Goal: Task Accomplishment & Management: Manage account settings

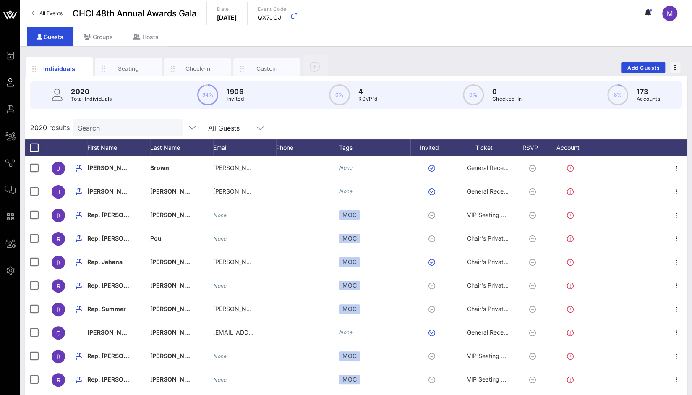
click at [110, 125] on input "Search" at bounding box center [127, 127] width 98 height 11
click at [129, 70] on div "Seating" at bounding box center [128, 69] width 37 height 8
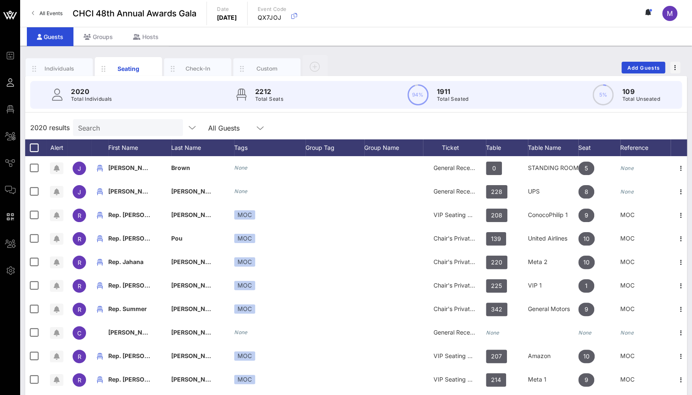
click at [113, 130] on input "Search" at bounding box center [127, 127] width 98 height 11
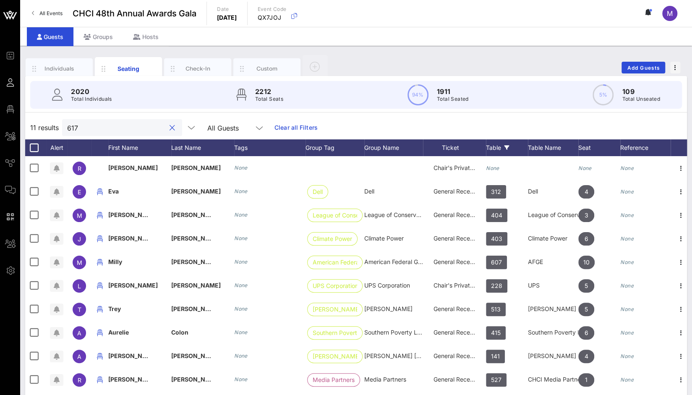
type input "617"
click at [488, 142] on div "Table" at bounding box center [507, 147] width 42 height 17
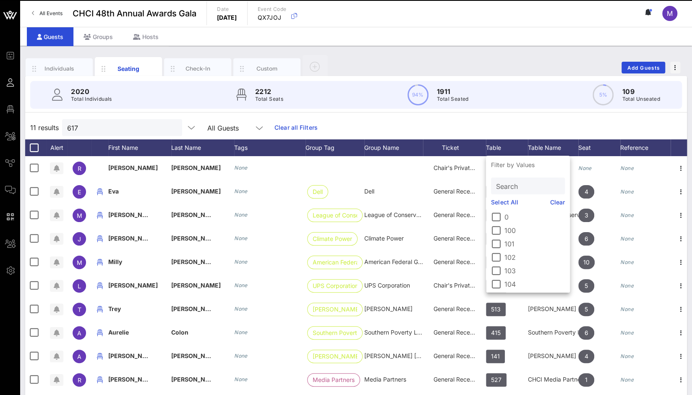
click at [281, 125] on link "Clear all Filters" at bounding box center [295, 127] width 43 height 9
click at [281, 125] on div "11 results 617 All Guests" at bounding box center [356, 127] width 662 height 23
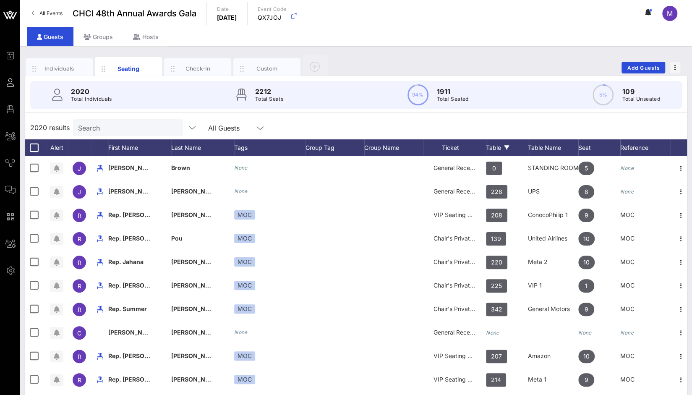
click at [493, 147] on div "Table" at bounding box center [507, 147] width 42 height 17
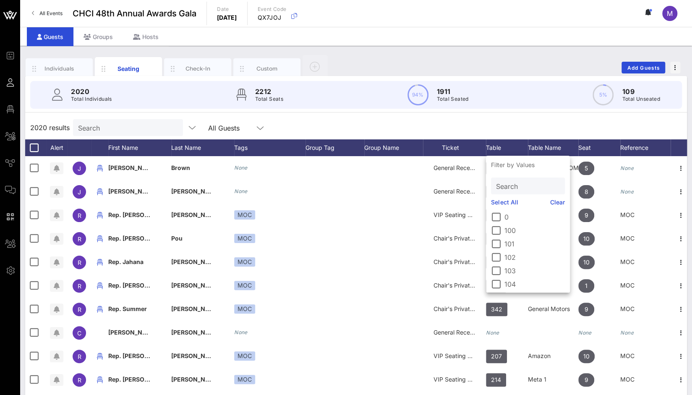
click at [524, 189] on input "Search" at bounding box center [527, 185] width 62 height 11
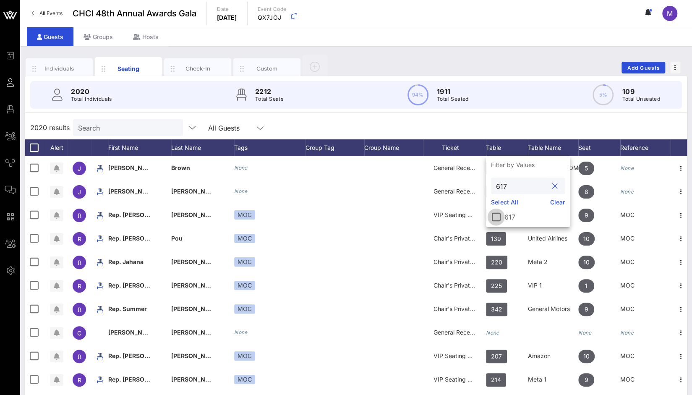
type input "617"
click at [496, 217] on div at bounding box center [496, 217] width 14 height 14
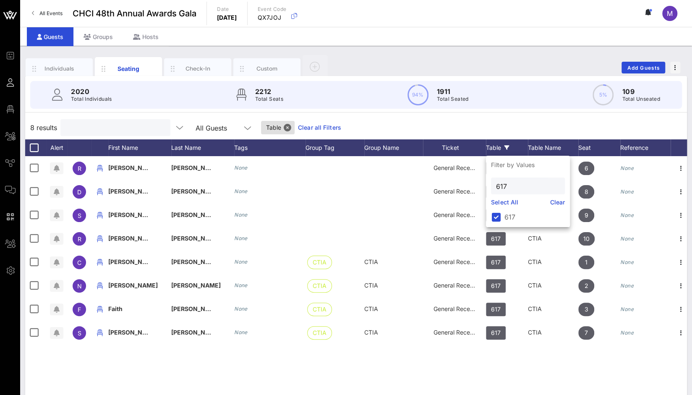
click at [90, 128] on input "text" at bounding box center [114, 127] width 98 height 11
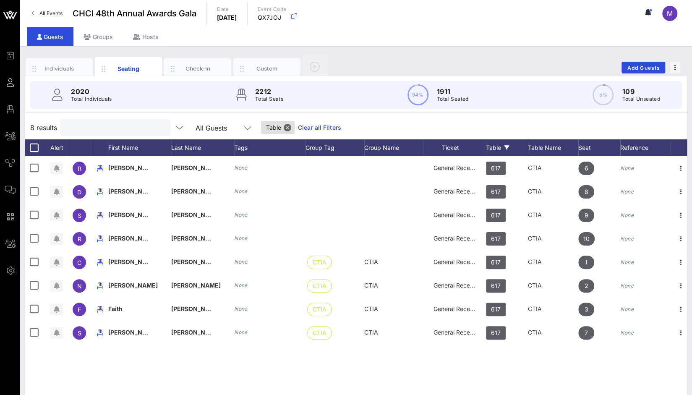
click at [120, 125] on input "text" at bounding box center [114, 127] width 98 height 11
click at [284, 127] on button "Close" at bounding box center [288, 128] width 8 height 8
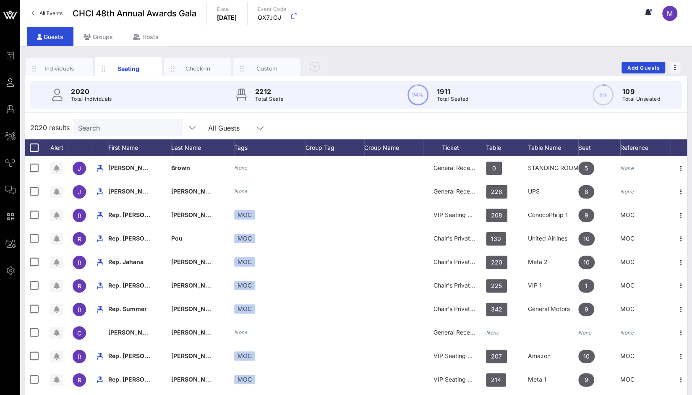
click at [142, 130] on input "Search" at bounding box center [127, 127] width 98 height 11
paste input "[PERSON_NAME]"
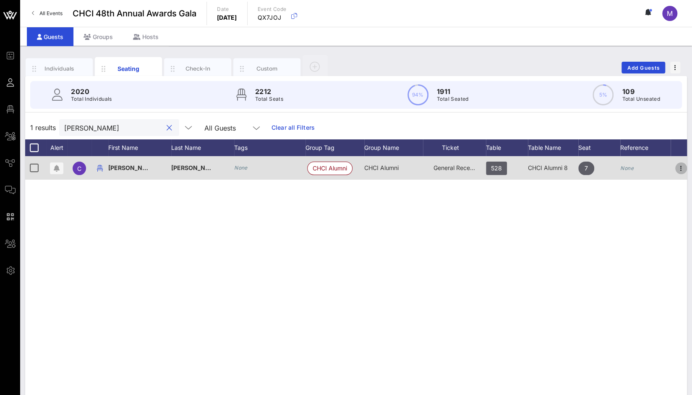
click at [683, 169] on icon "button" at bounding box center [681, 168] width 10 height 10
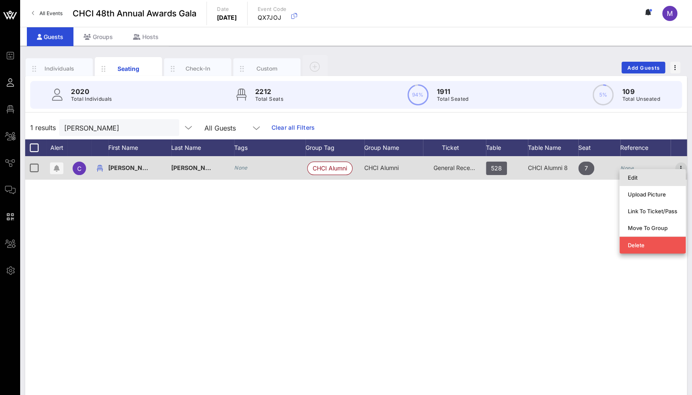
click at [683, 169] on div "Edit" at bounding box center [652, 177] width 66 height 17
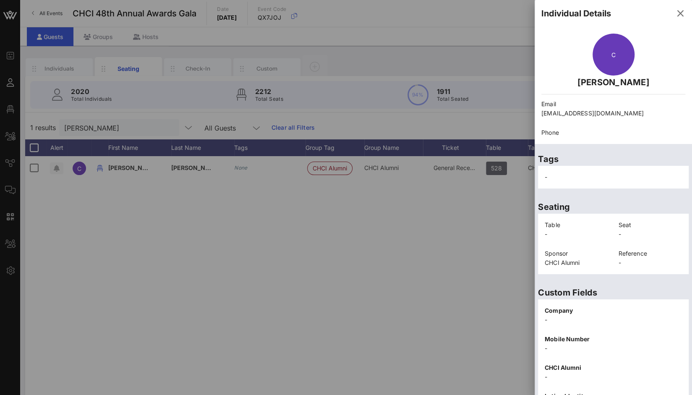
click at [356, 238] on div at bounding box center [346, 197] width 692 height 395
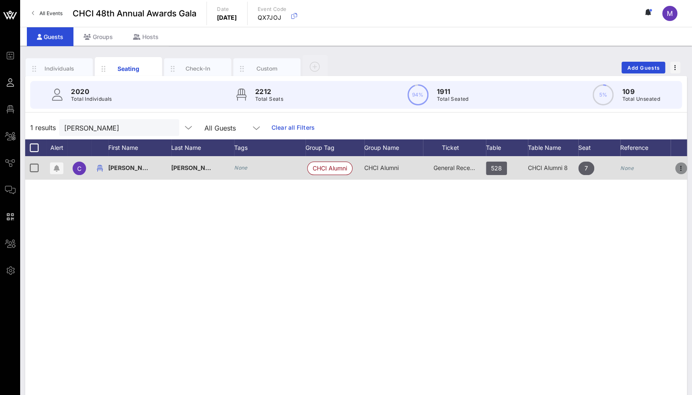
click at [681, 171] on icon "button" at bounding box center [681, 168] width 10 height 10
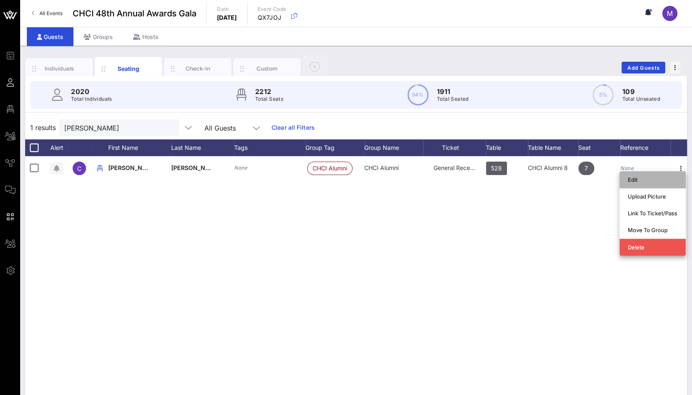
click at [638, 179] on div "Edit" at bounding box center [653, 179] width 50 height 7
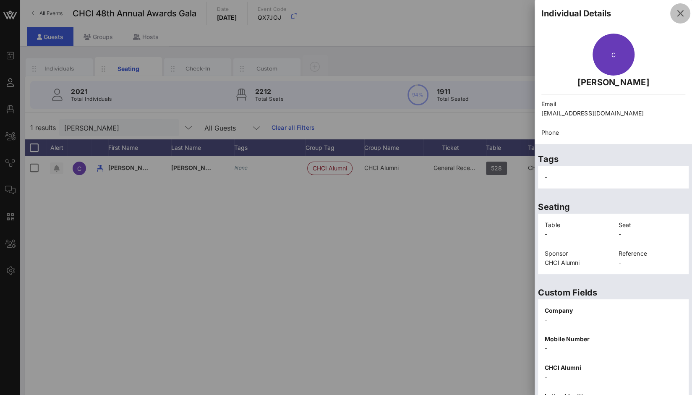
click at [675, 10] on icon "button" at bounding box center [680, 13] width 10 height 10
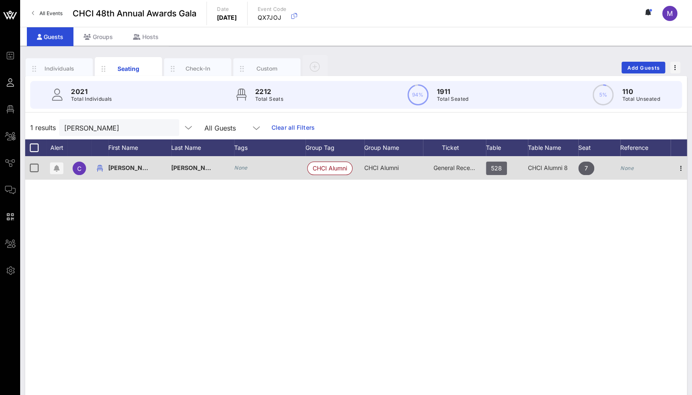
click at [495, 166] on span "528" at bounding box center [496, 168] width 11 height 13
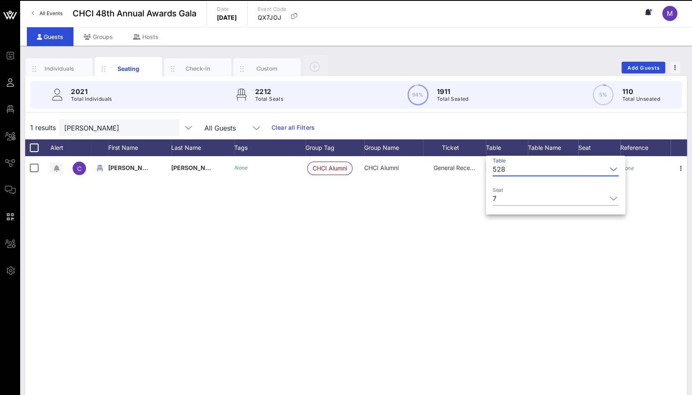
click at [509, 168] on input "Table" at bounding box center [557, 168] width 98 height 13
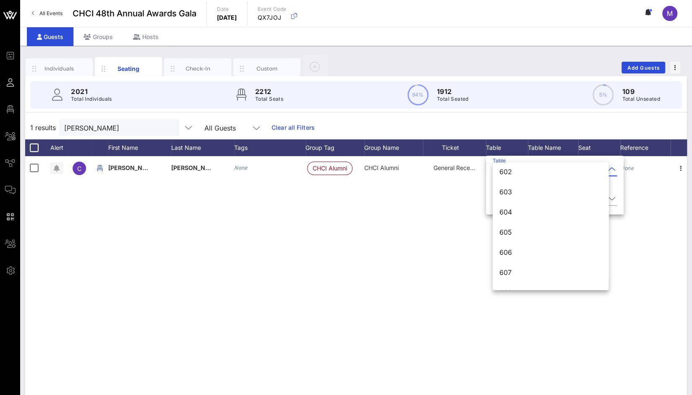
scroll to position [4145, 0]
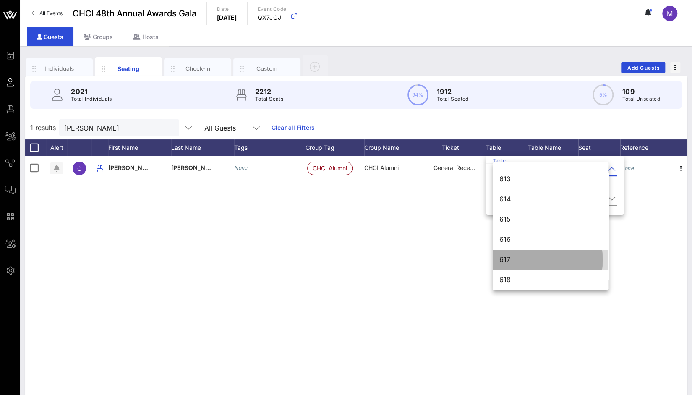
click at [511, 257] on div "617" at bounding box center [550, 259] width 102 height 8
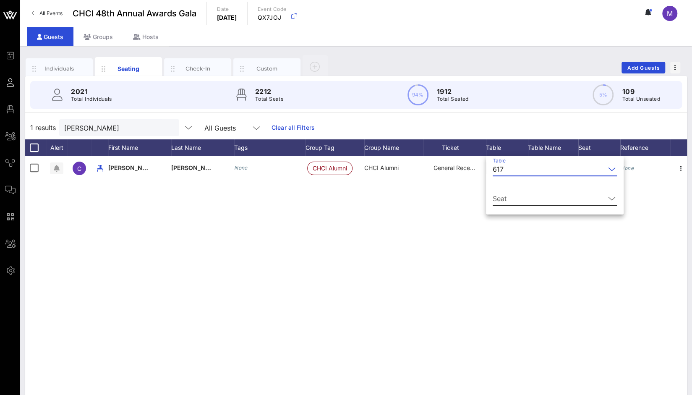
click at [608, 195] on icon at bounding box center [612, 198] width 8 height 10
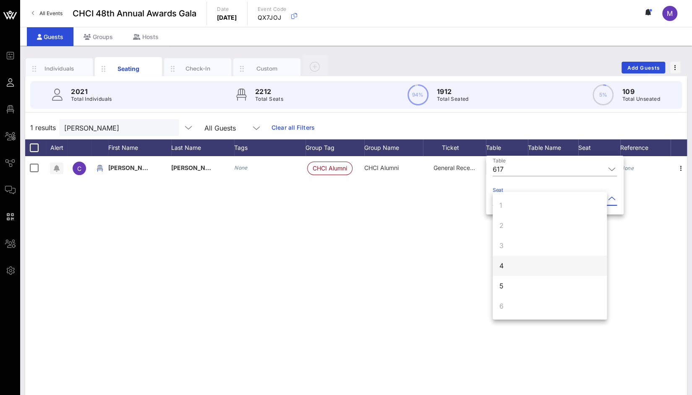
click at [504, 268] on div "4" at bounding box center [550, 265] width 114 height 20
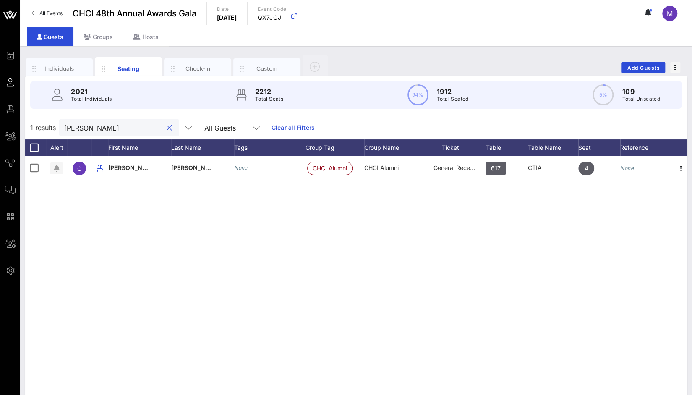
drag, startPoint x: 116, startPoint y: 129, endPoint x: 50, endPoint y: 124, distance: 66.1
click at [50, 124] on div "1 results [PERSON_NAME] All Guests Clear all Filters" at bounding box center [356, 127] width 662 height 23
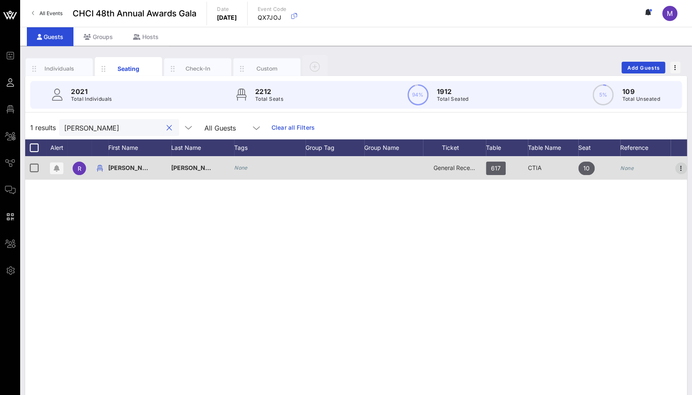
type input "[PERSON_NAME]"
click at [683, 167] on icon "button" at bounding box center [681, 168] width 10 height 10
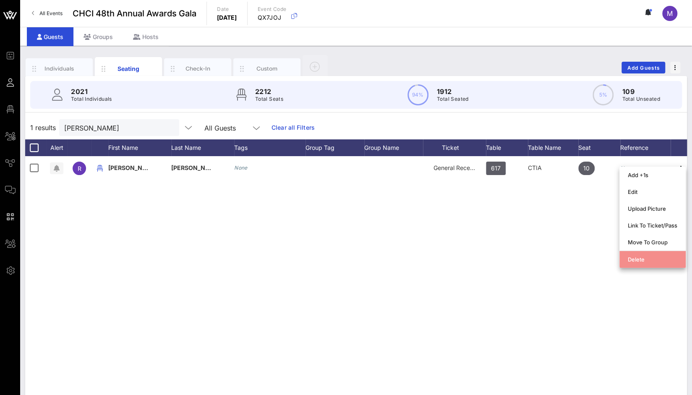
click at [635, 261] on div "Delete" at bounding box center [653, 259] width 50 height 7
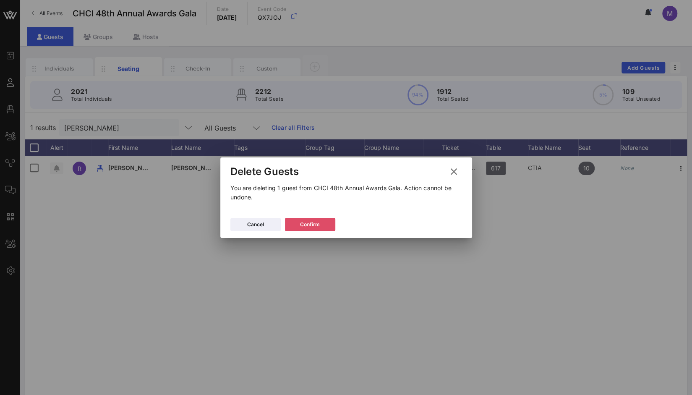
click at [303, 224] on div "Confirm" at bounding box center [310, 224] width 20 height 8
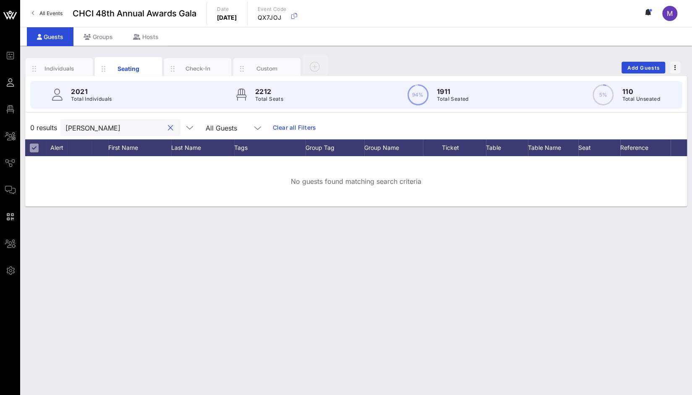
drag, startPoint x: 123, startPoint y: 123, endPoint x: 33, endPoint y: 118, distance: 90.8
click at [33, 118] on div "0 results [PERSON_NAME] All Guests Clear all Filters" at bounding box center [356, 127] width 662 height 23
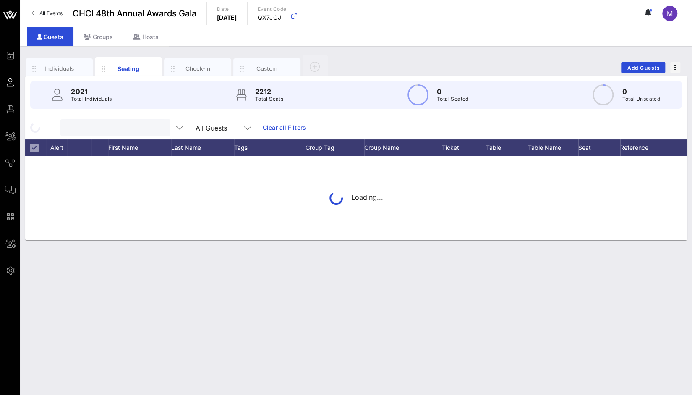
paste input "[PERSON_NAME]"
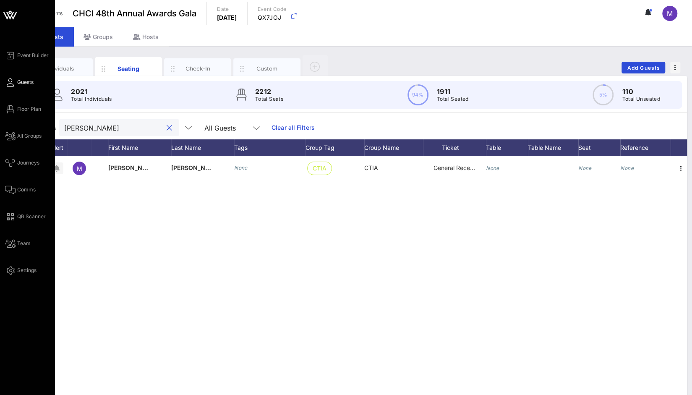
type input "[PERSON_NAME]"
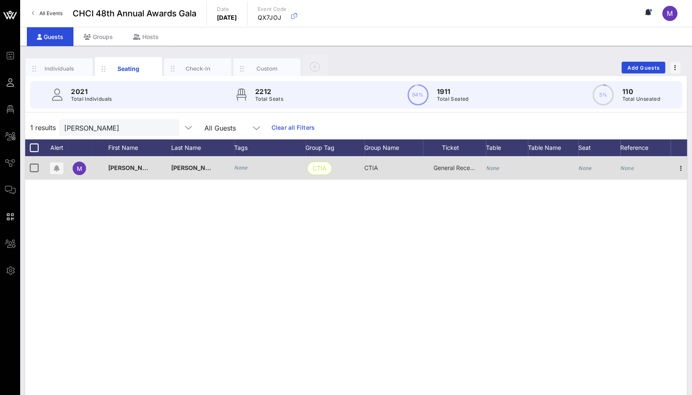
click at [494, 169] on icon "None" at bounding box center [492, 168] width 13 height 6
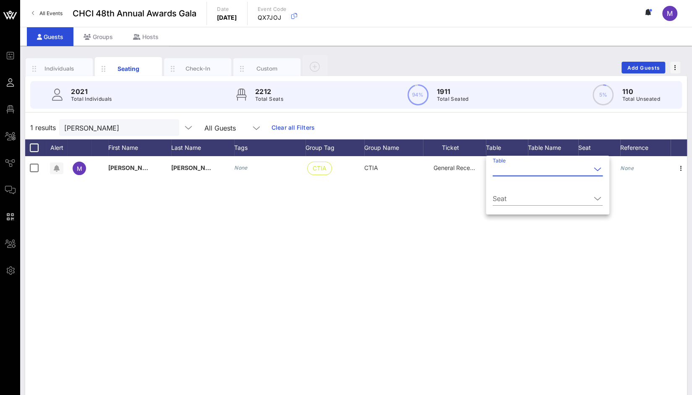
click at [499, 169] on input "Table" at bounding box center [542, 168] width 98 height 13
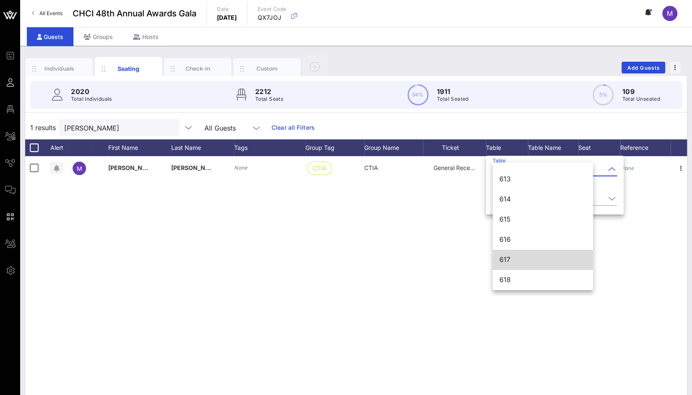
click at [508, 260] on div "617" at bounding box center [542, 259] width 87 height 8
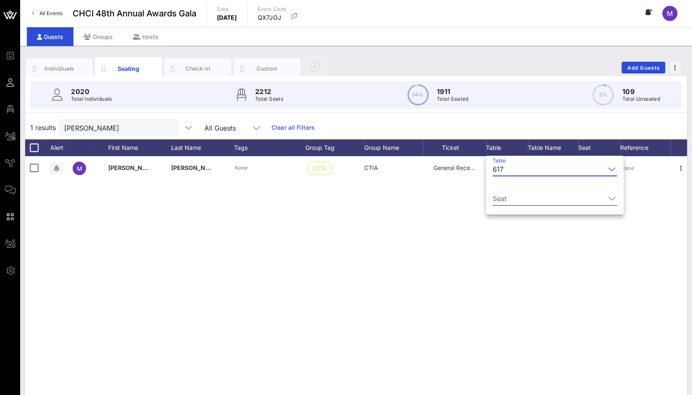
click at [608, 198] on icon at bounding box center [612, 198] width 8 height 10
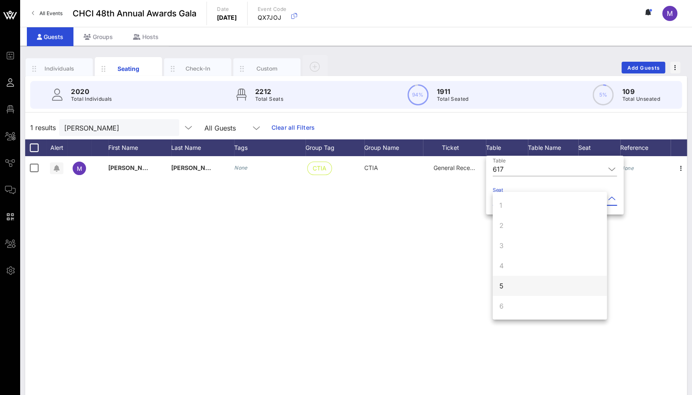
click at [520, 284] on div "5" at bounding box center [550, 286] width 114 height 20
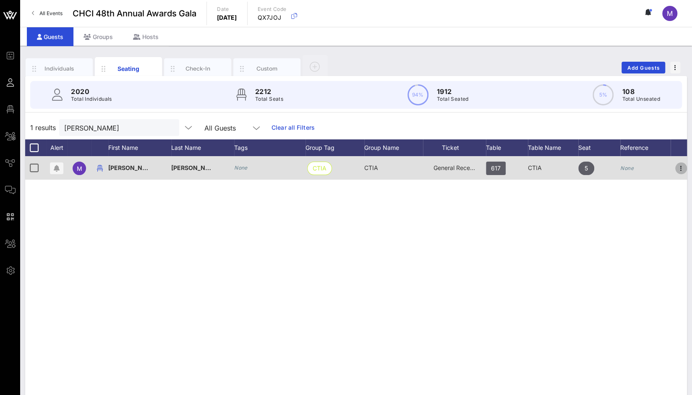
click at [680, 167] on icon "button" at bounding box center [681, 168] width 10 height 10
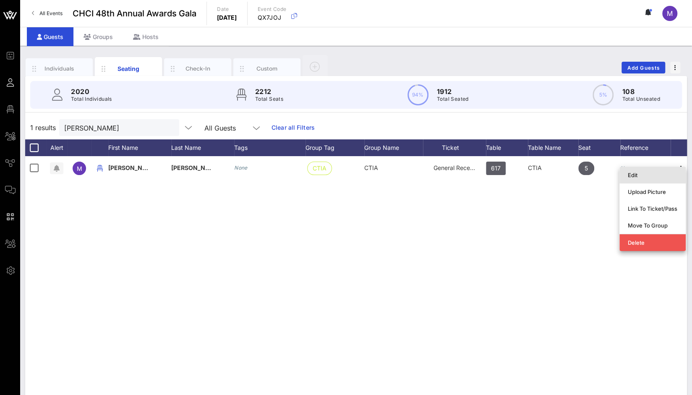
click at [653, 177] on div "Edit" at bounding box center [653, 175] width 50 height 7
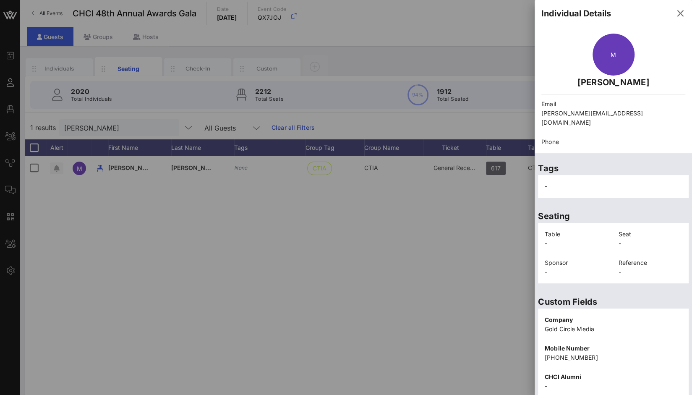
click at [239, 327] on div at bounding box center [346, 197] width 692 height 395
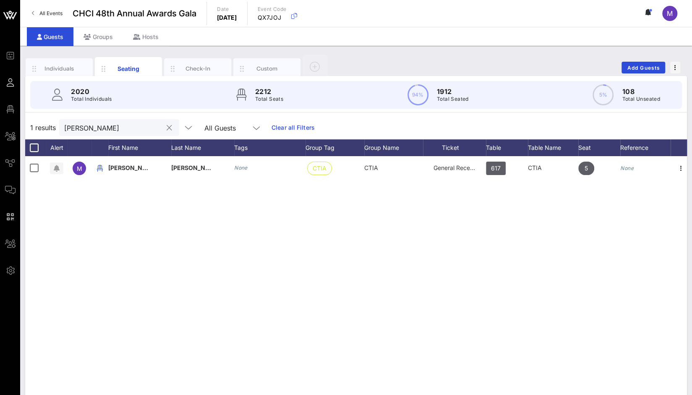
click at [162, 128] on div at bounding box center [168, 128] width 12 height 10
click at [167, 129] on button "clear icon" at bounding box center [169, 128] width 5 height 8
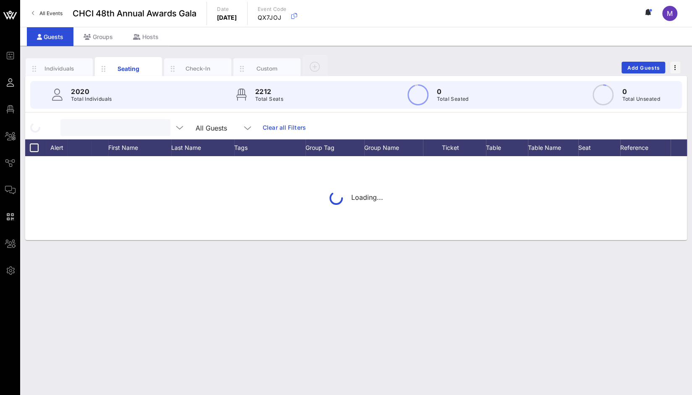
click at [266, 125] on div "All Guests Clear all Filters" at bounding box center [356, 127] width 662 height 23
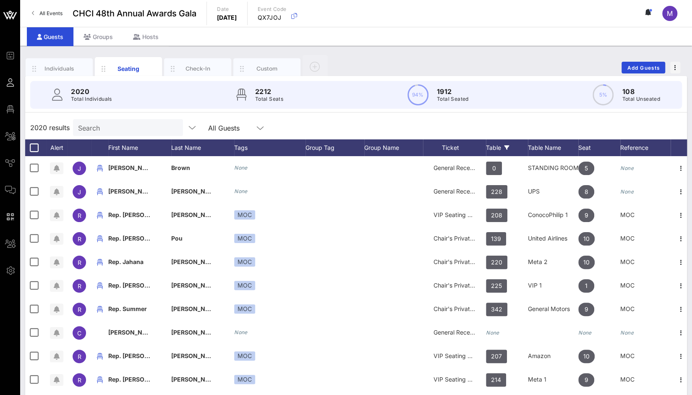
click at [495, 146] on div "Table" at bounding box center [507, 147] width 42 height 17
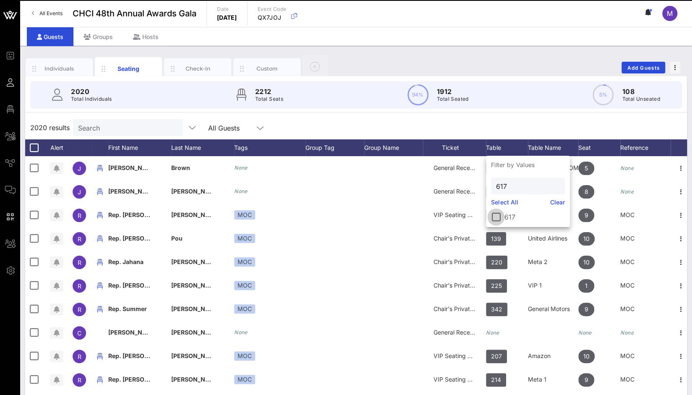
click at [497, 221] on div at bounding box center [496, 217] width 14 height 14
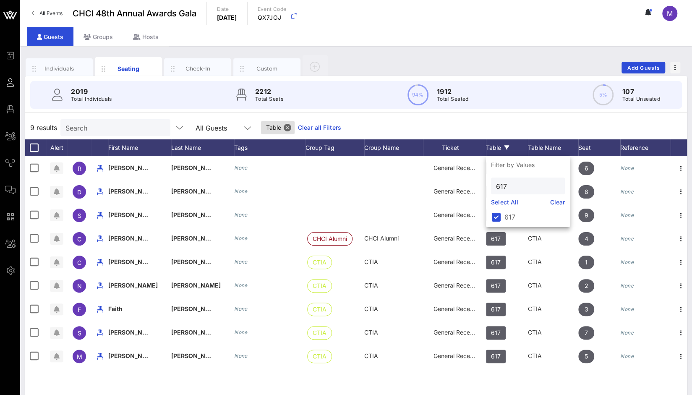
click at [316, 123] on link "Clear all Filters" at bounding box center [319, 127] width 43 height 9
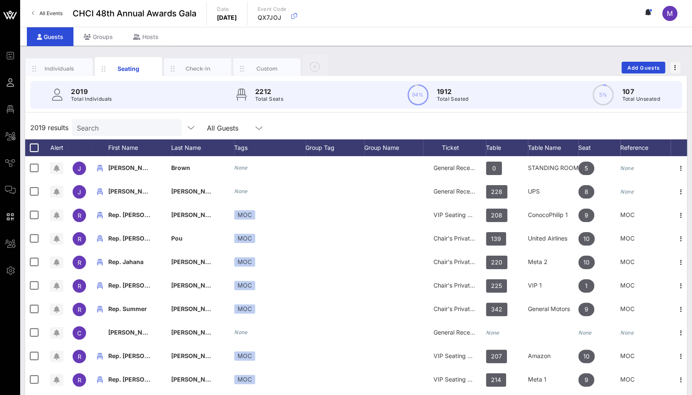
click at [136, 125] on input "Search" at bounding box center [126, 127] width 98 height 11
paste input "[PERSON_NAME]"
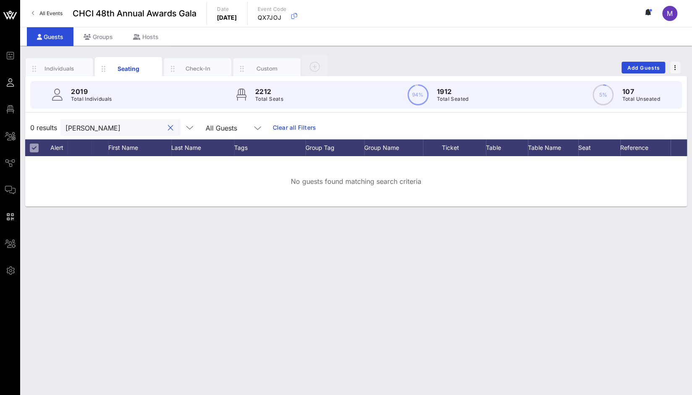
drag, startPoint x: 104, startPoint y: 126, endPoint x: 94, endPoint y: 126, distance: 10.1
click at [94, 126] on input "[PERSON_NAME]" at bounding box center [114, 127] width 98 height 11
drag, startPoint x: 94, startPoint y: 128, endPoint x: 45, endPoint y: 125, distance: 49.6
click at [45, 125] on div "0 results [PERSON_NAME] All Guests Clear all Filters" at bounding box center [356, 127] width 662 height 23
type input "[PERSON_NAME]"
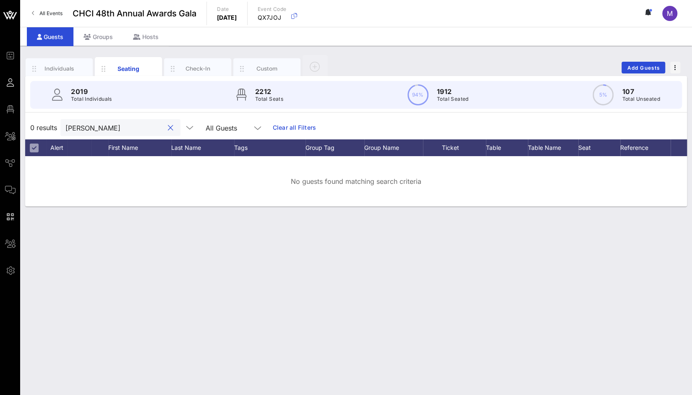
click at [286, 128] on link "Clear all Filters" at bounding box center [294, 127] width 43 height 9
click at [133, 126] on input "[PERSON_NAME]" at bounding box center [114, 127] width 98 height 11
type input "[PERSON_NAME]"
click at [276, 125] on link "Clear all Filters" at bounding box center [294, 127] width 43 height 9
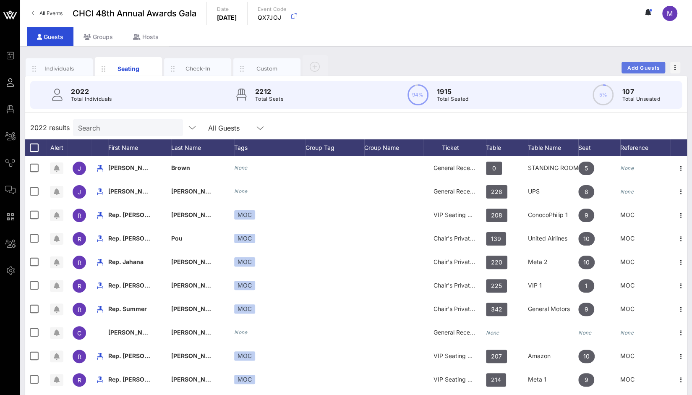
click at [651, 63] on button "Add Guests" at bounding box center [643, 68] width 44 height 12
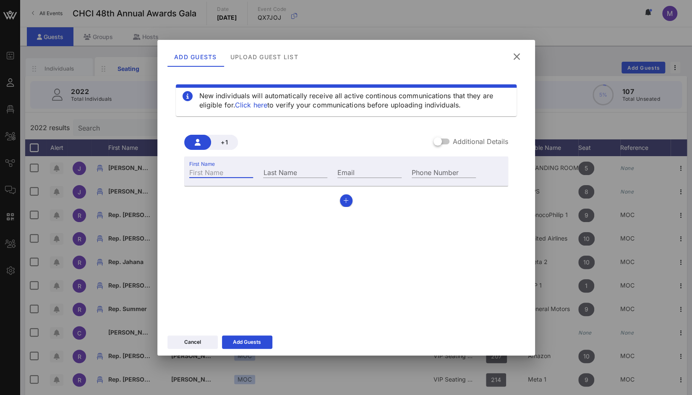
click at [230, 175] on input "First Name" at bounding box center [221, 172] width 64 height 11
type input "[PERSON_NAME]"
click at [264, 175] on input "Last Name" at bounding box center [295, 172] width 64 height 11
paste input "[PERSON_NAME]"
type input "[PERSON_NAME]"
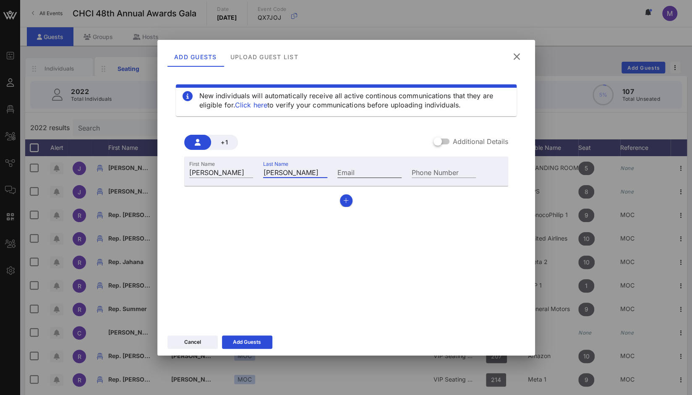
click at [396, 172] on input "Email" at bounding box center [369, 172] width 64 height 11
paste input "[PERSON_NAME][EMAIL_ADDRESS][DOMAIN_NAME]"
type input "[PERSON_NAME][EMAIL_ADDRESS][DOMAIN_NAME]"
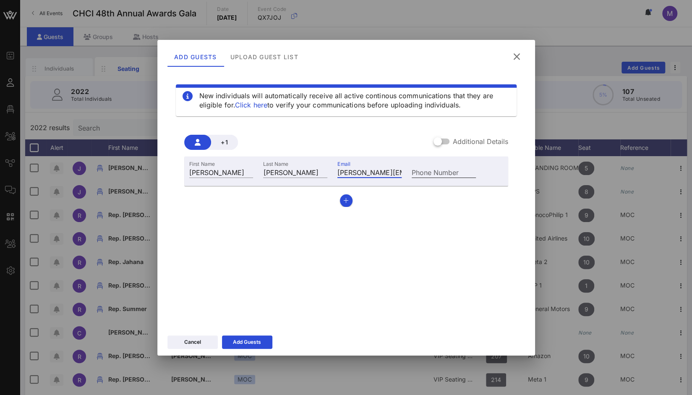
click at [446, 169] on div "Phone Number" at bounding box center [444, 172] width 64 height 11
paste input "[PHONE_NUMBER]"
type input "[PHONE_NUMBER]"
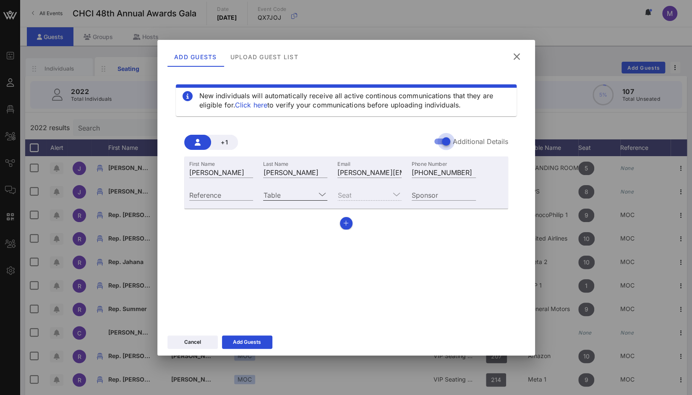
click at [319, 194] on icon at bounding box center [322, 194] width 8 height 10
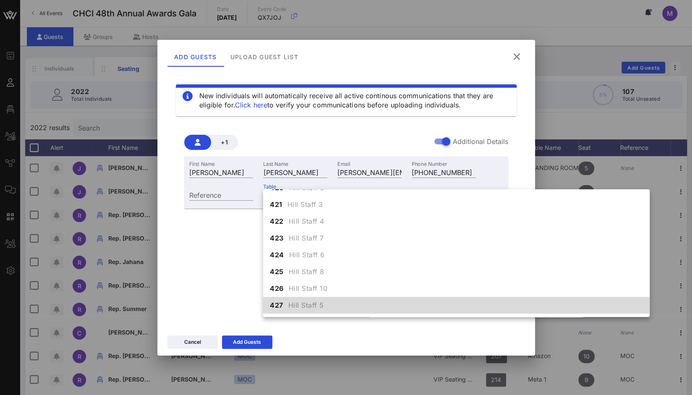
scroll to position [2477, 0]
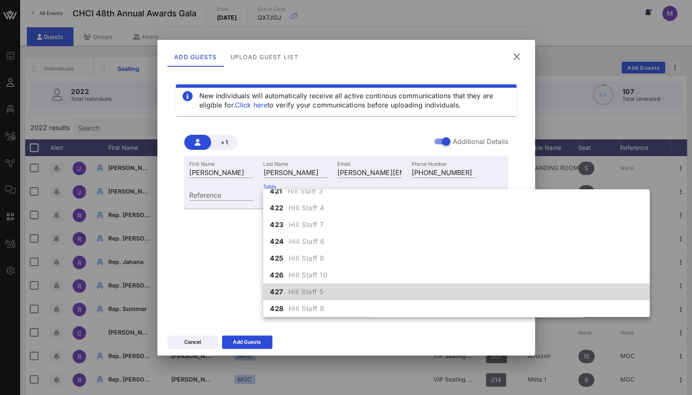
click at [303, 293] on span "Hill Staff 5" at bounding box center [306, 292] width 36 height 10
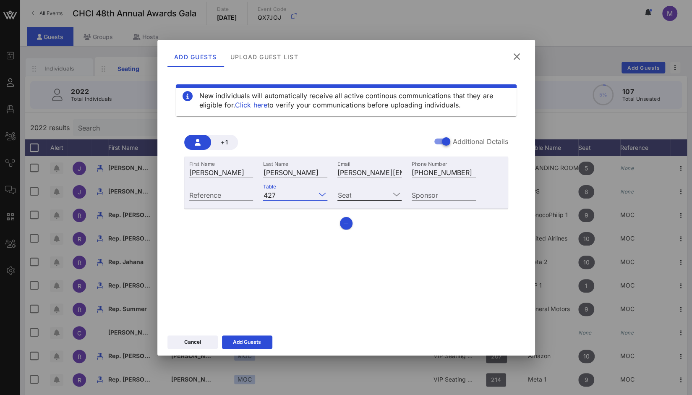
click at [380, 198] on input "Seat" at bounding box center [363, 194] width 52 height 11
click at [368, 247] on div "4" at bounding box center [369, 251] width 64 height 17
click at [255, 343] on div "Add Guests" at bounding box center [247, 342] width 28 height 8
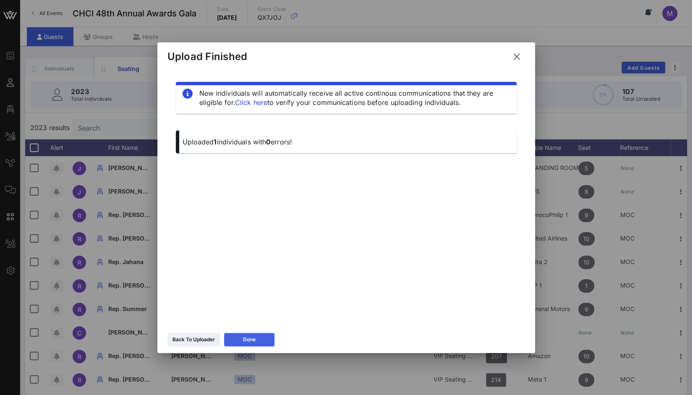
click at [255, 343] on div "Done" at bounding box center [249, 339] width 13 height 8
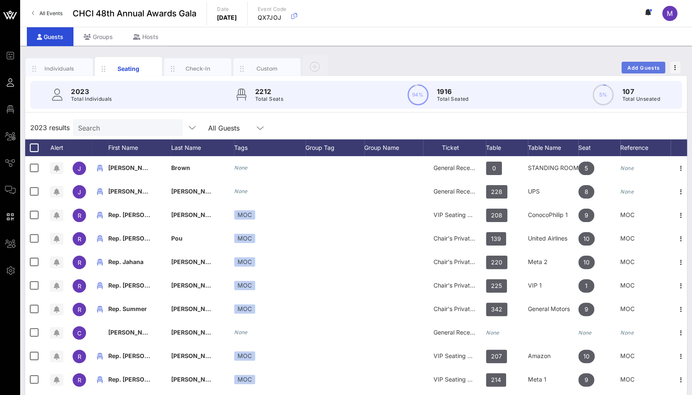
click at [642, 65] on span "Add Guests" at bounding box center [643, 68] width 33 height 6
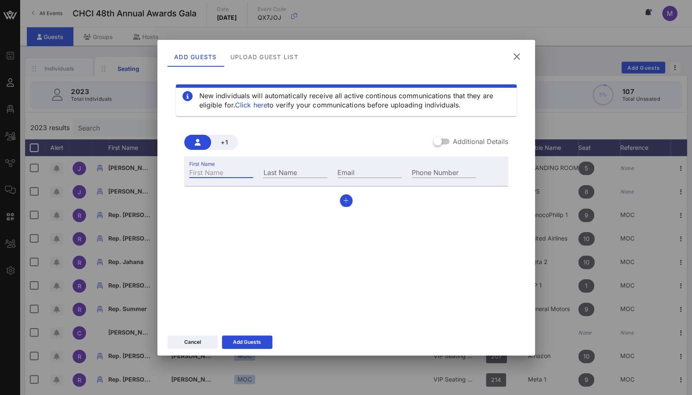
click at [224, 174] on input "First Name" at bounding box center [221, 172] width 64 height 11
type input "[PERSON_NAME]"
click at [279, 172] on input "Last Name" at bounding box center [295, 172] width 64 height 11
paste input "De [PERSON_NAME]"
type input "De [PERSON_NAME]"
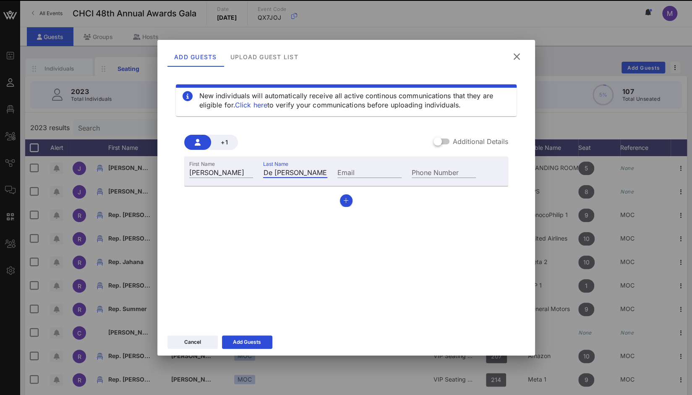
click at [351, 166] on div "Email" at bounding box center [369, 171] width 74 height 23
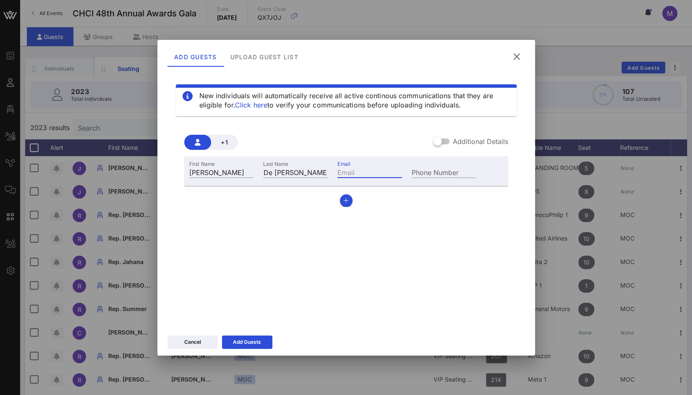
click at [351, 171] on input "Email" at bounding box center [369, 172] width 64 height 11
paste input "[PERSON_NAME][EMAIL_ADDRESS][PERSON_NAME][DOMAIN_NAME]"
drag, startPoint x: 347, startPoint y: 172, endPoint x: 316, endPoint y: 172, distance: 30.2
click at [316, 172] on div "First Name [PERSON_NAME] Last Name [PERSON_NAME] Email [PERSON_NAME][EMAIL_ADDR…" at bounding box center [332, 171] width 297 height 23
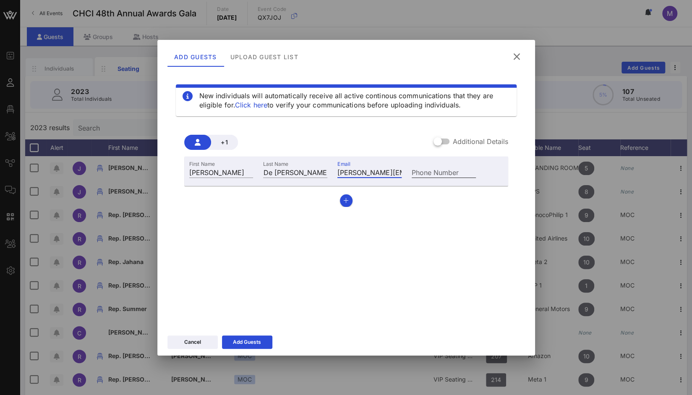
type input "[PERSON_NAME][EMAIL_ADDRESS][PERSON_NAME][DOMAIN_NAME]"
click at [425, 173] on input "Phone Number" at bounding box center [444, 172] width 64 height 11
paste input "[PHONE_NUMBER]"
type input "[PHONE_NUMBER]"
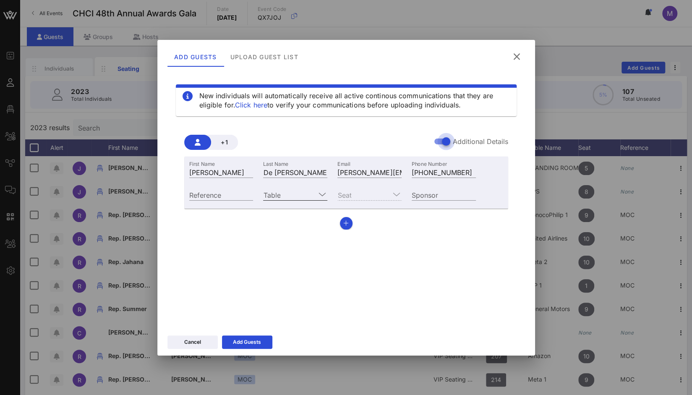
click at [326, 194] on div at bounding box center [322, 194] width 10 height 10
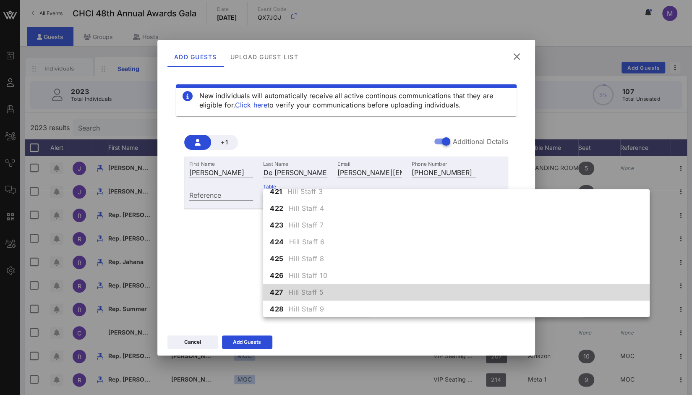
scroll to position [2477, 0]
click at [308, 292] on span "Hill Staff 5" at bounding box center [306, 292] width 36 height 10
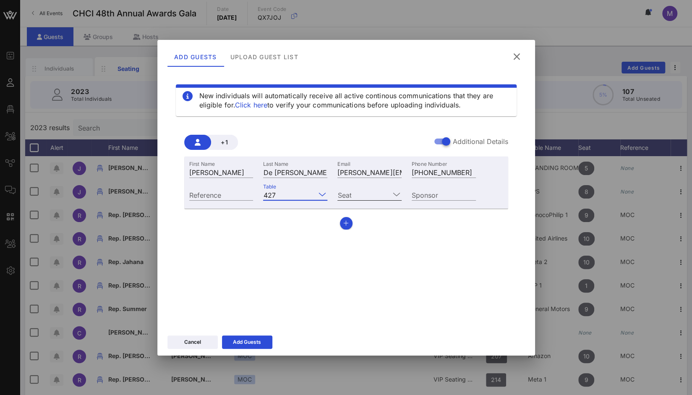
click at [396, 193] on icon at bounding box center [397, 194] width 8 height 10
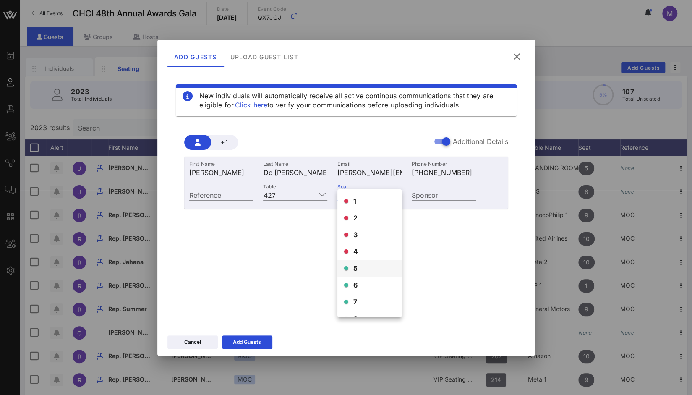
click at [363, 268] on div "5" at bounding box center [369, 268] width 64 height 17
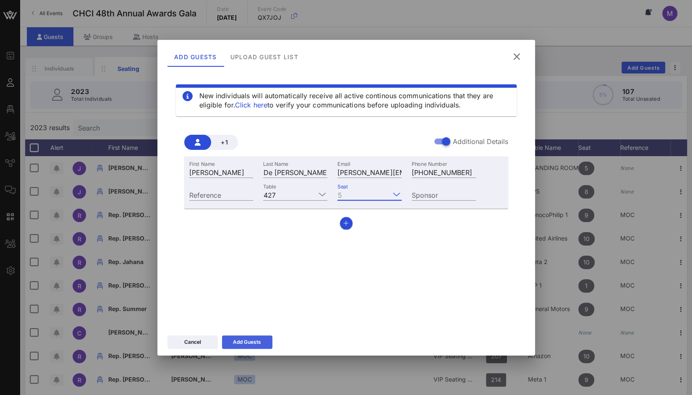
click at [258, 341] on div "Add Guests" at bounding box center [247, 342] width 28 height 8
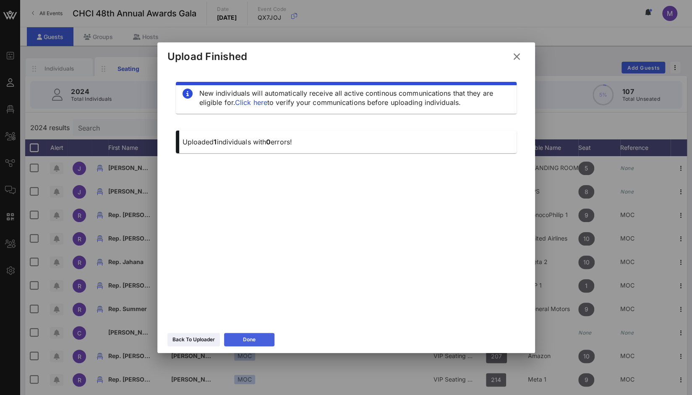
click at [258, 341] on button "Done" at bounding box center [249, 339] width 50 height 13
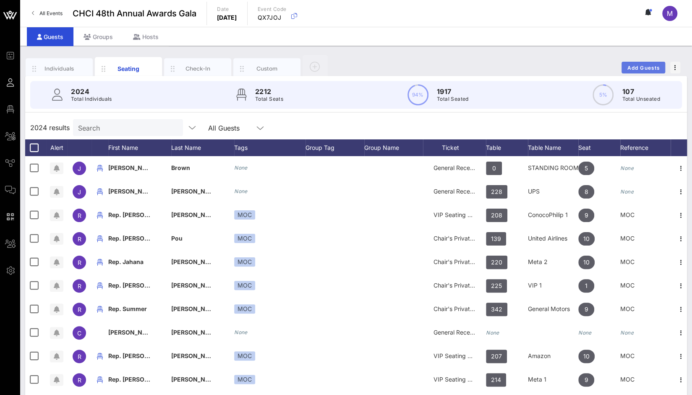
click at [653, 68] on span "Add Guests" at bounding box center [643, 68] width 33 height 6
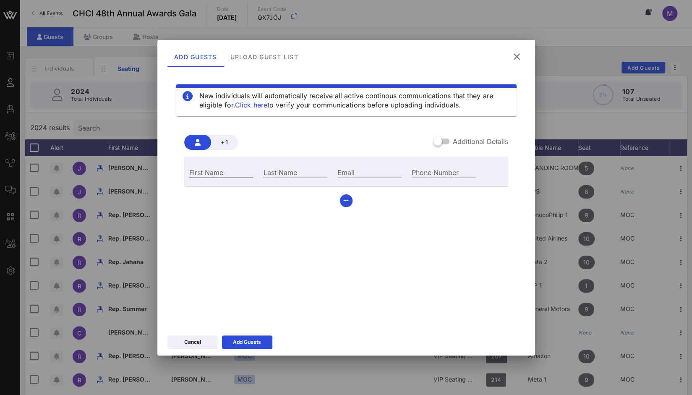
click at [238, 169] on input "First Name" at bounding box center [221, 172] width 64 height 11
type input "Kyla"
click at [274, 167] on div "Last Name" at bounding box center [295, 172] width 64 height 11
paste input "[PERSON_NAME]"
type input "[PERSON_NAME]"
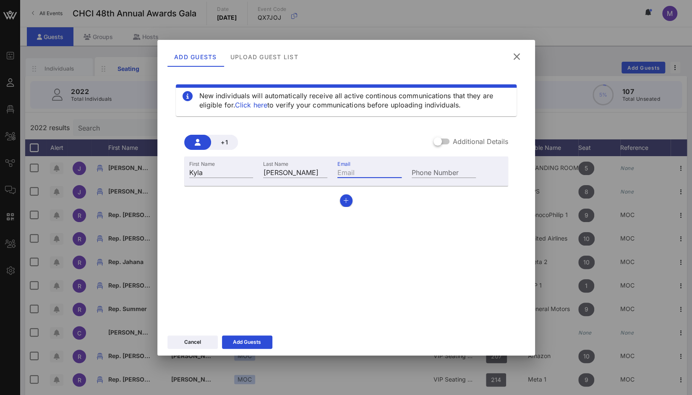
click at [356, 171] on input "Email" at bounding box center [369, 172] width 64 height 11
paste input "[PERSON_NAME][EMAIL_ADDRESS][DOMAIN_NAME]"
type input "[PERSON_NAME][EMAIL_ADDRESS][DOMAIN_NAME]"
click at [445, 142] on div at bounding box center [437, 141] width 14 height 14
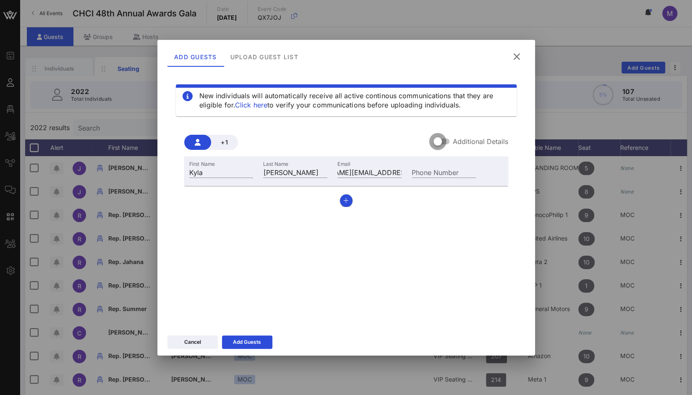
scroll to position [0, 0]
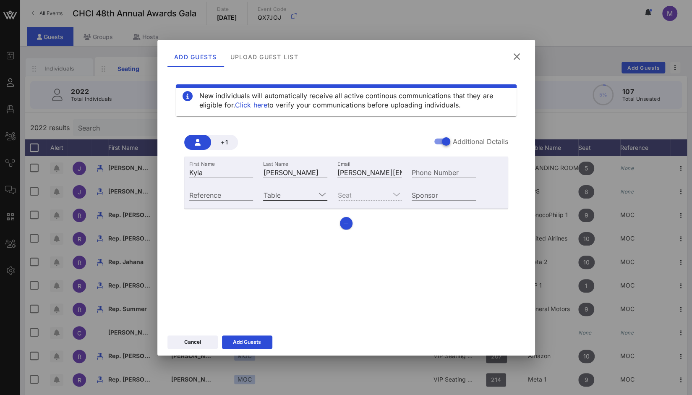
click at [318, 193] on div at bounding box center [322, 194] width 10 height 10
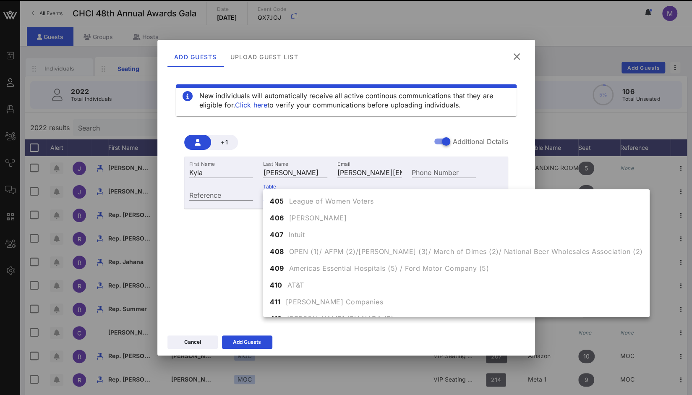
scroll to position [2477, 0]
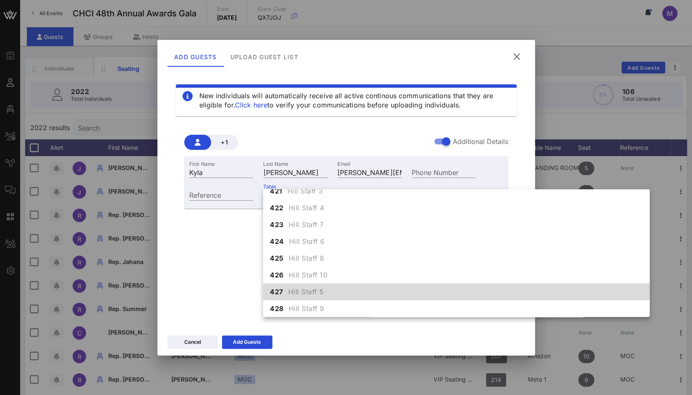
click at [317, 292] on span "Hill Staff 5" at bounding box center [306, 292] width 36 height 10
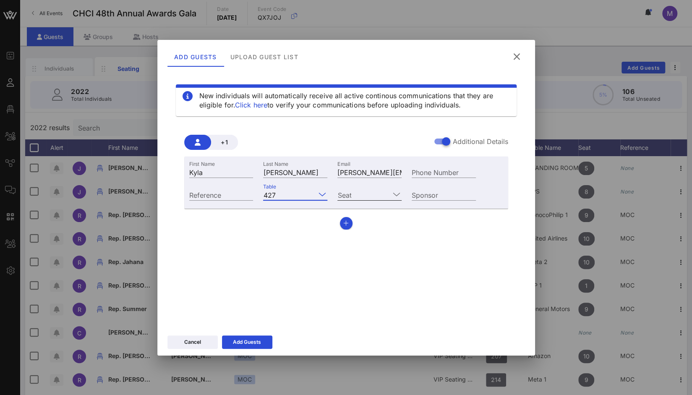
click at [393, 195] on icon at bounding box center [397, 194] width 8 height 10
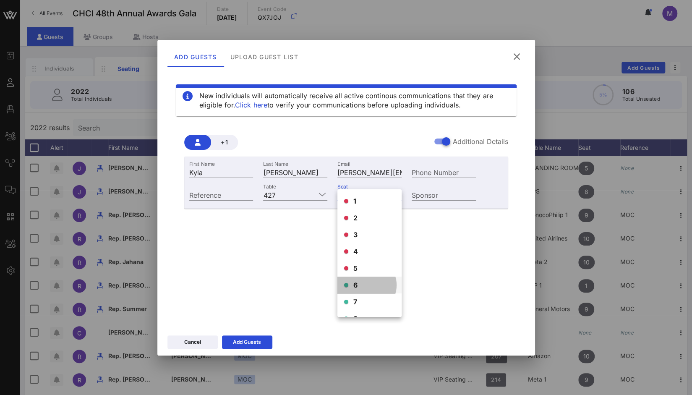
click at [360, 279] on div "6" at bounding box center [369, 284] width 64 height 17
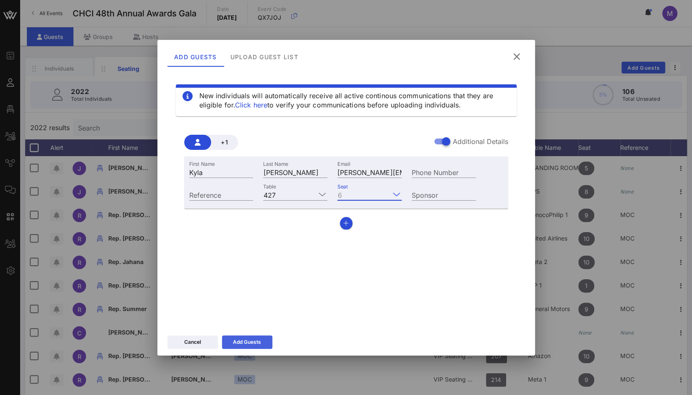
click at [258, 341] on div "Add Guests" at bounding box center [247, 342] width 28 height 8
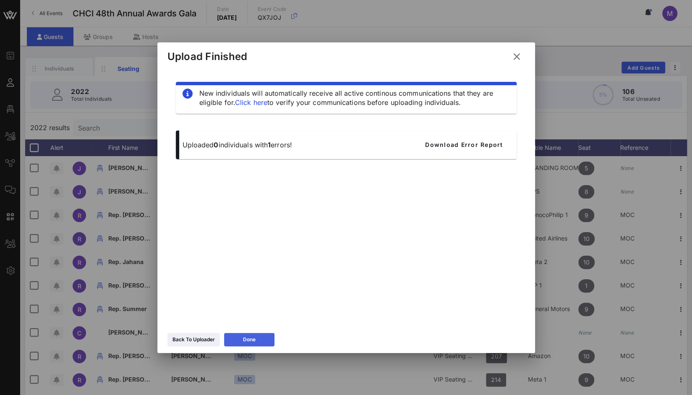
click at [258, 341] on button "Done" at bounding box center [249, 339] width 50 height 13
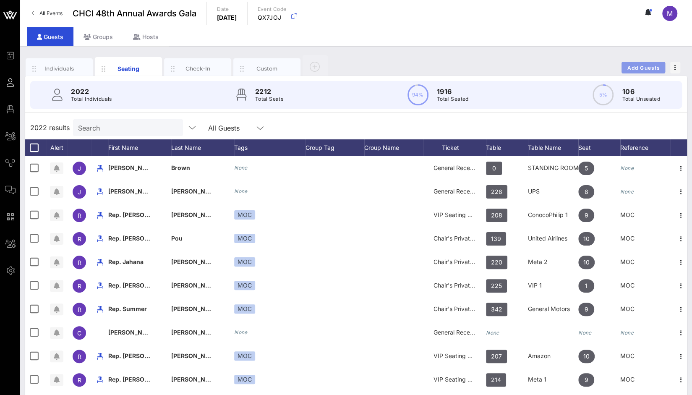
click at [637, 66] on span "Add Guests" at bounding box center [643, 68] width 33 height 6
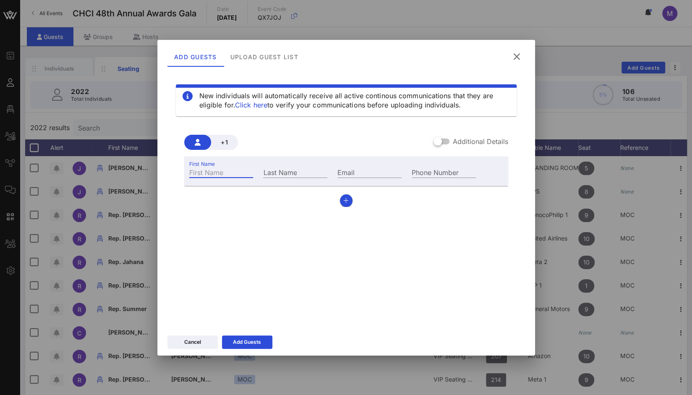
click at [207, 172] on input "First Name" at bounding box center [221, 172] width 64 height 11
paste input "Xylene"
type input "Xylene"
click at [277, 167] on div "Last Name" at bounding box center [295, 172] width 64 height 11
type input "[PERSON_NAME]"
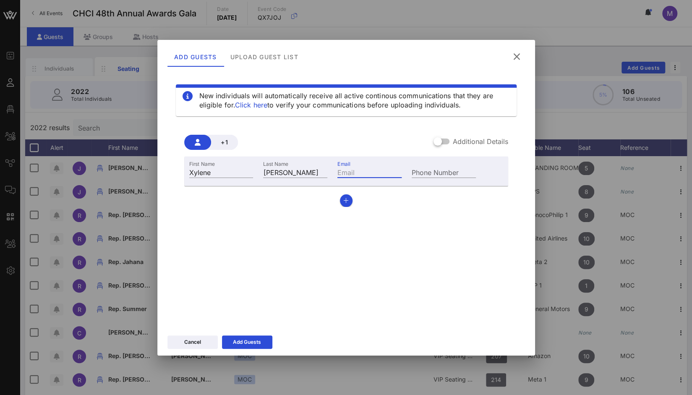
click at [386, 176] on input "Email" at bounding box center [369, 172] width 64 height 11
paste input "[EMAIL_ADDRESS][DOMAIN_NAME]"
type input "[EMAIL_ADDRESS][DOMAIN_NAME]"
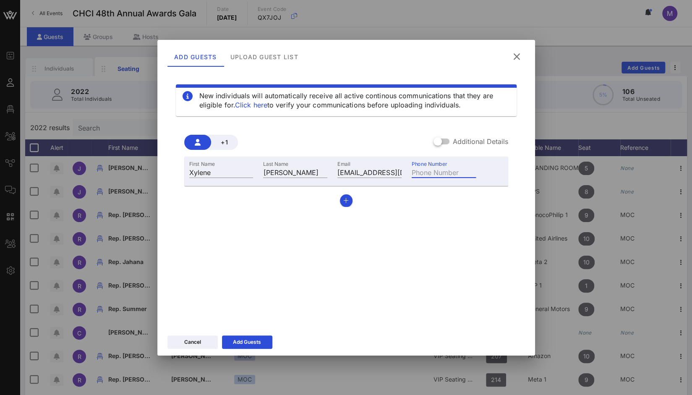
click at [446, 172] on input "Phone Number" at bounding box center [444, 172] width 64 height 11
paste input "[PHONE_NUMBER]"
type input "[PHONE_NUMBER]"
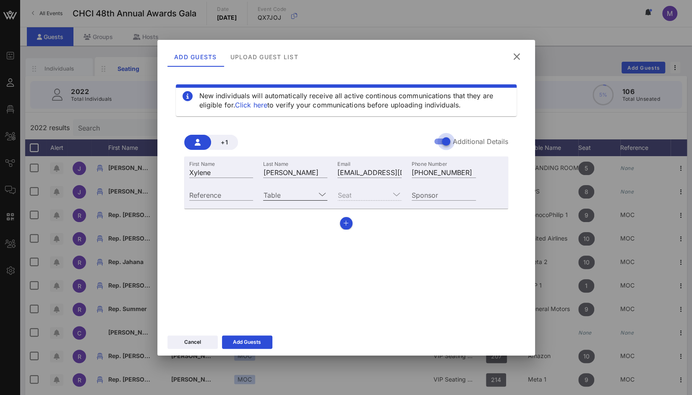
click at [311, 193] on input "Table" at bounding box center [289, 194] width 52 height 11
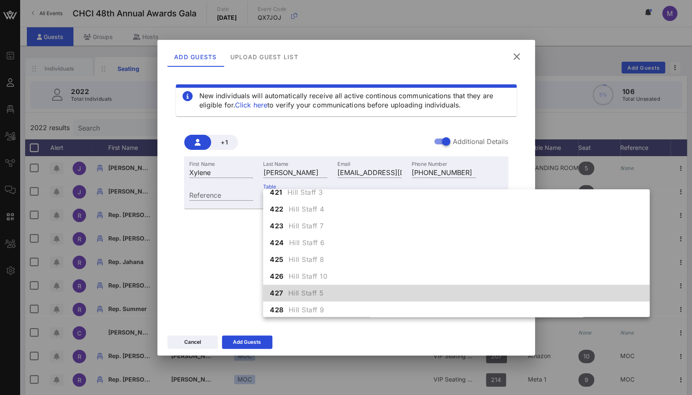
scroll to position [2477, 0]
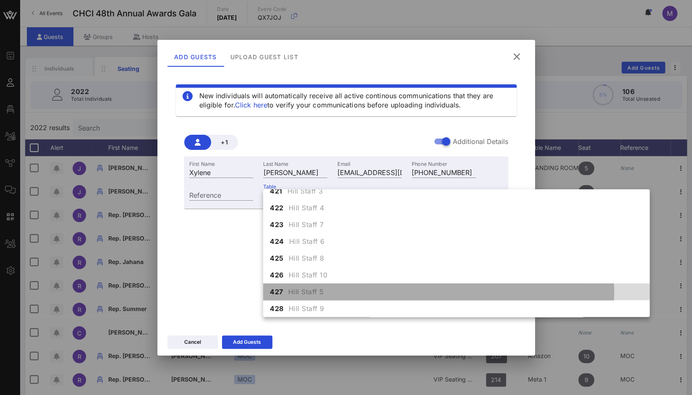
click at [312, 291] on span "Hill Staff 5" at bounding box center [306, 292] width 36 height 10
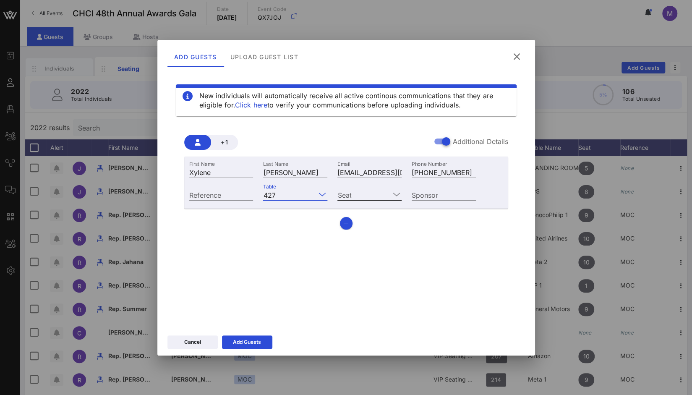
click at [361, 194] on input "Seat" at bounding box center [363, 194] width 52 height 11
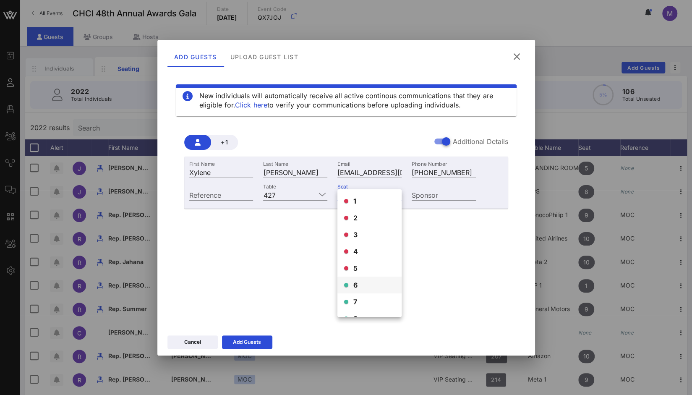
click at [354, 282] on span "6" at bounding box center [355, 285] width 5 height 10
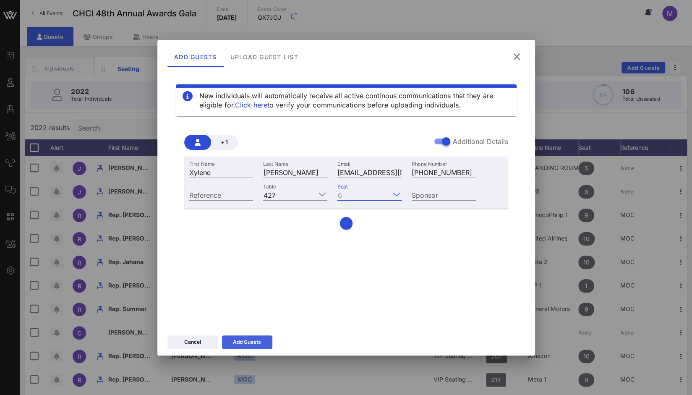
click at [261, 342] on button "Add Guests" at bounding box center [247, 341] width 50 height 13
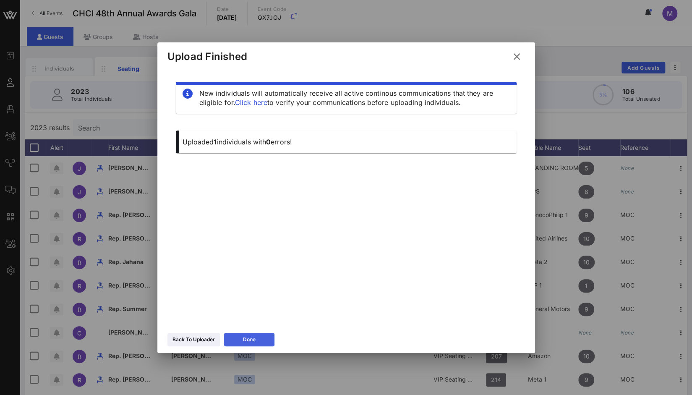
click at [261, 342] on button "Done" at bounding box center [249, 339] width 50 height 13
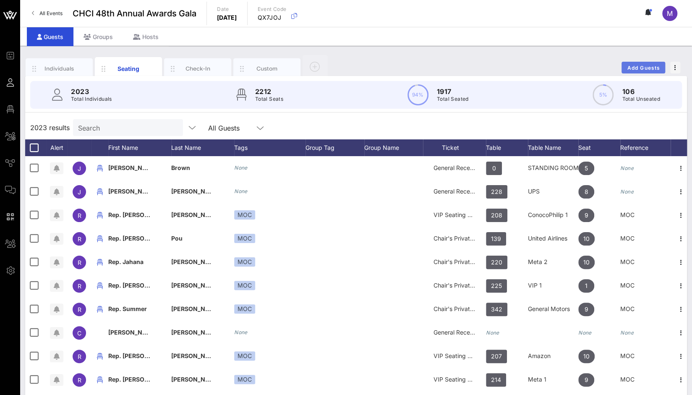
click at [648, 68] on span "Add Guests" at bounding box center [643, 68] width 33 height 6
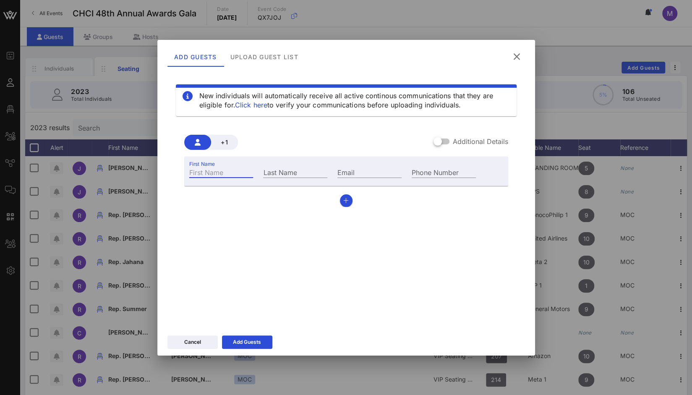
click at [228, 175] on input "First Name" at bounding box center [221, 172] width 64 height 11
type input "[PERSON_NAME]"
click at [275, 167] on div "Last Name" at bounding box center [295, 172] width 64 height 11
paste input "[PERSON_NAME]"
type input "[PERSON_NAME]"
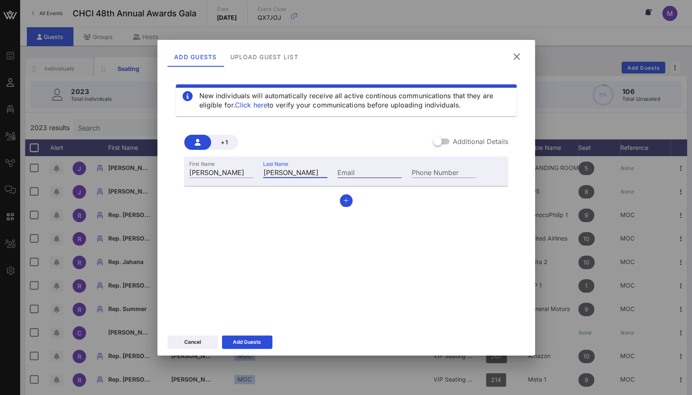
click at [365, 172] on input "Email" at bounding box center [369, 172] width 64 height 11
paste input "[PERSON_NAME][EMAIL_ADDRESS][DOMAIN_NAME]"
type input "[PERSON_NAME][EMAIL_ADDRESS][DOMAIN_NAME]"
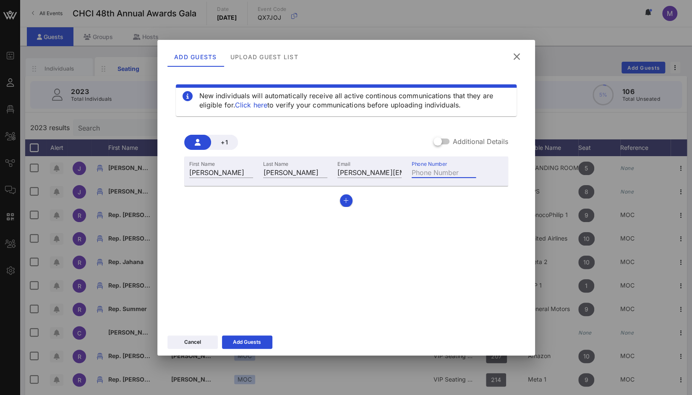
click at [452, 174] on input "Phone Number" at bounding box center [444, 172] width 64 height 11
paste input "[PHONE_NUMBER]"
type input "[PHONE_NUMBER]"
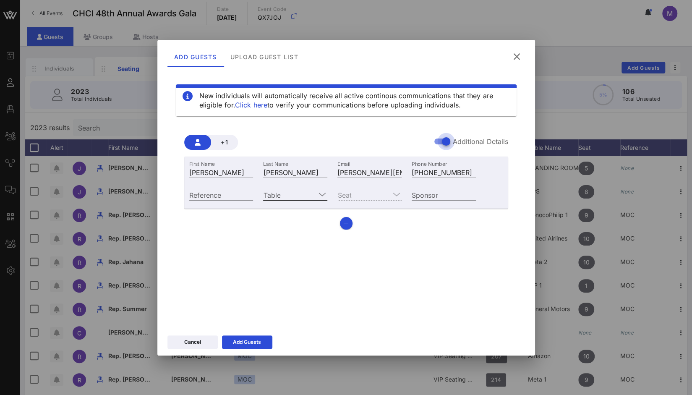
click at [316, 194] on div at bounding box center [321, 194] width 12 height 10
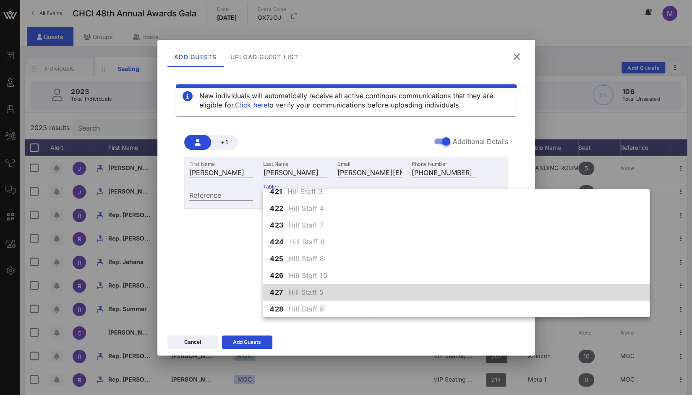
scroll to position [2477, 0]
click at [311, 290] on span "Hill Staff 5" at bounding box center [306, 292] width 36 height 10
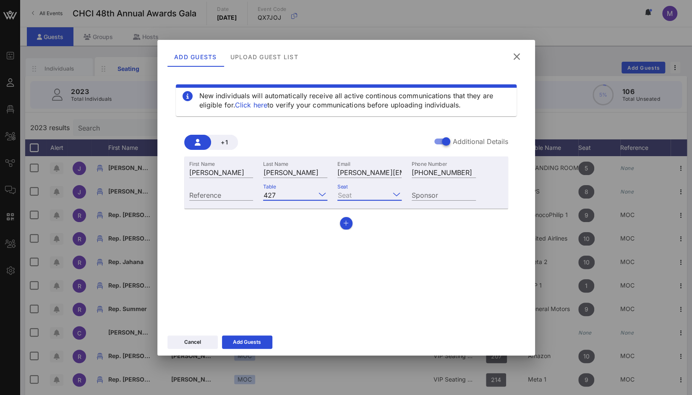
click at [365, 199] on input "Seat" at bounding box center [363, 194] width 52 height 11
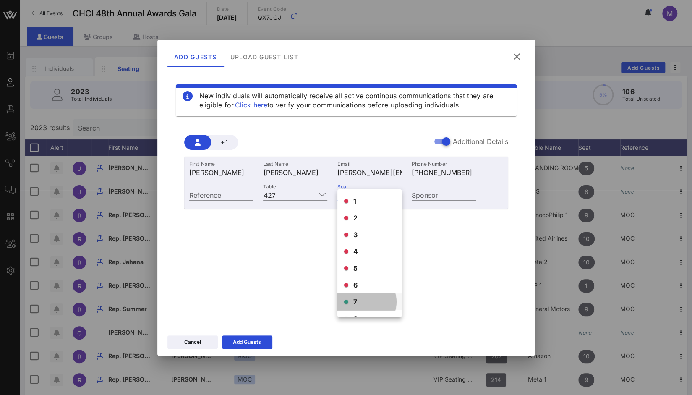
click at [352, 302] on div "7" at bounding box center [369, 301] width 64 height 17
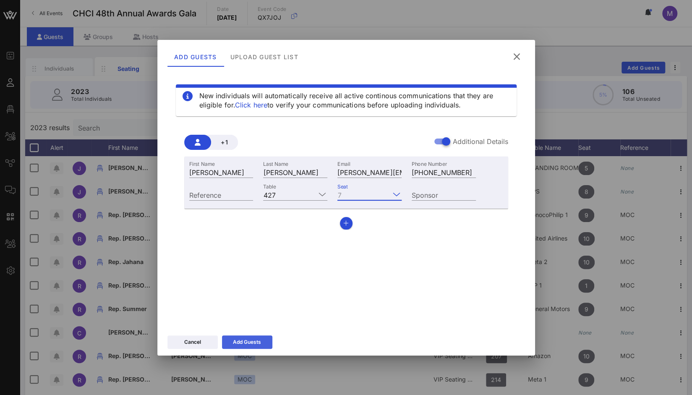
click at [249, 340] on icon at bounding box center [247, 341] width 6 height 5
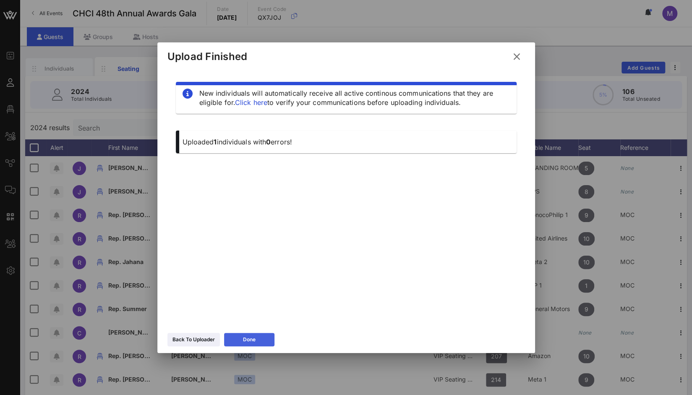
click at [249, 340] on icon at bounding box center [249, 339] width 6 height 5
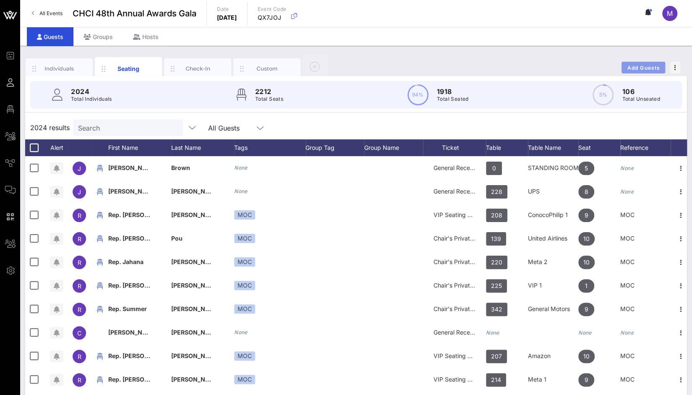
click at [643, 65] on span "Add Guests" at bounding box center [643, 68] width 33 height 6
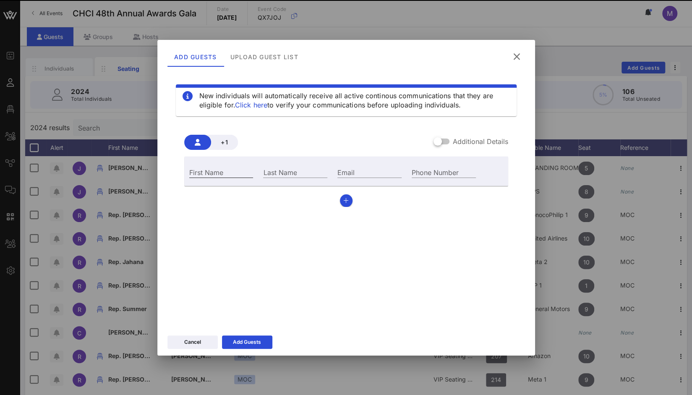
click at [219, 172] on input "First Name" at bounding box center [221, 172] width 64 height 11
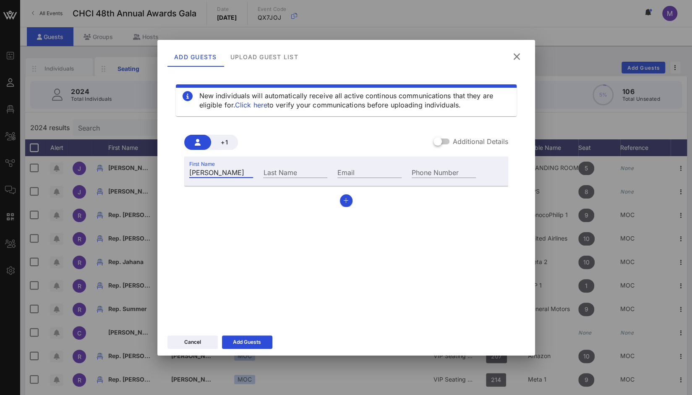
type input "[PERSON_NAME]"
click at [280, 164] on div "Last Name" at bounding box center [295, 171] width 74 height 23
click at [277, 172] on input "Last Name" at bounding box center [295, 172] width 64 height 11
paste input "[PERSON_NAME]"
drag, startPoint x: 274, startPoint y: 170, endPoint x: 230, endPoint y: 168, distance: 43.2
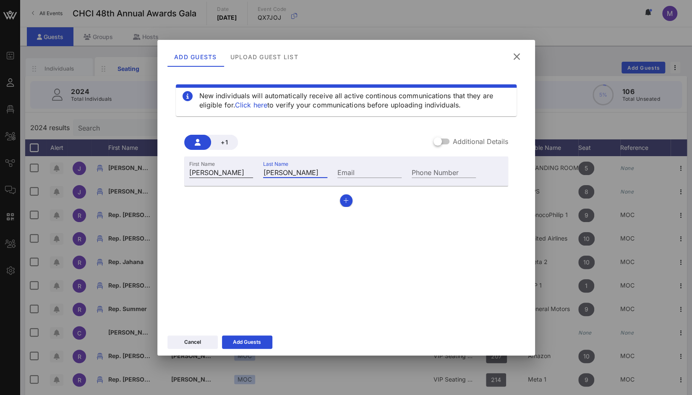
click at [230, 168] on div "First Name [PERSON_NAME] Last Name [PERSON_NAME] Email Phone Number" at bounding box center [332, 171] width 297 height 23
type input "[PERSON_NAME]"
click at [353, 174] on input "Email" at bounding box center [369, 172] width 64 height 11
paste input "[PERSON_NAME][EMAIL_ADDRESS][PERSON_NAME][DOMAIN_NAME]"
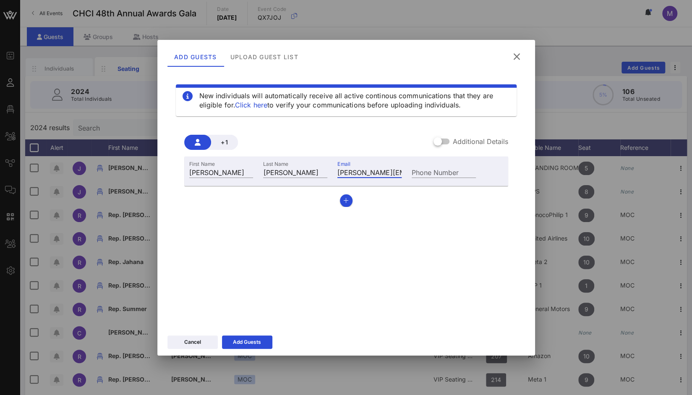
click at [346, 172] on input "[PERSON_NAME][EMAIL_ADDRESS][PERSON_NAME][DOMAIN_NAME]" at bounding box center [369, 172] width 64 height 11
type input "[PERSON_NAME][EMAIL_ADDRESS][PERSON_NAME][DOMAIN_NAME]"
click at [431, 175] on input "Phone Number" at bounding box center [444, 172] width 64 height 11
paste input "[PHONE_NUMBER]"
type input "[PHONE_NUMBER]"
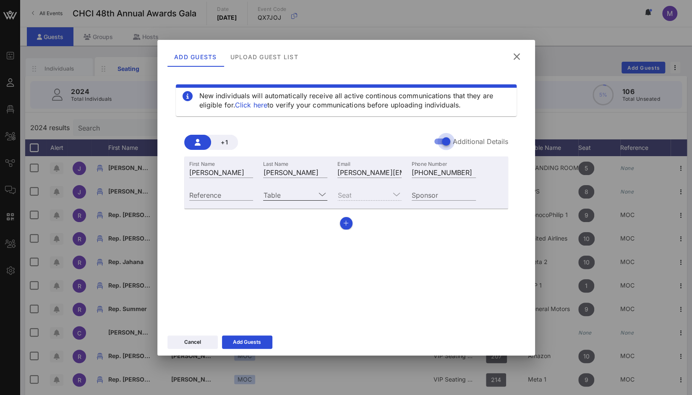
click at [307, 196] on input "Table" at bounding box center [289, 194] width 52 height 11
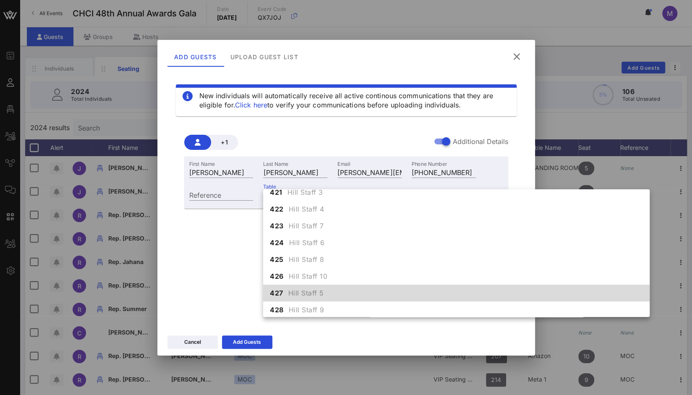
scroll to position [2477, 0]
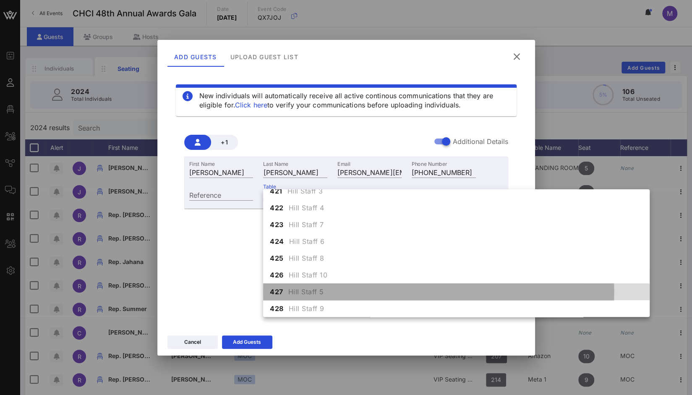
click at [313, 290] on span "Hill Staff 5" at bounding box center [306, 292] width 36 height 10
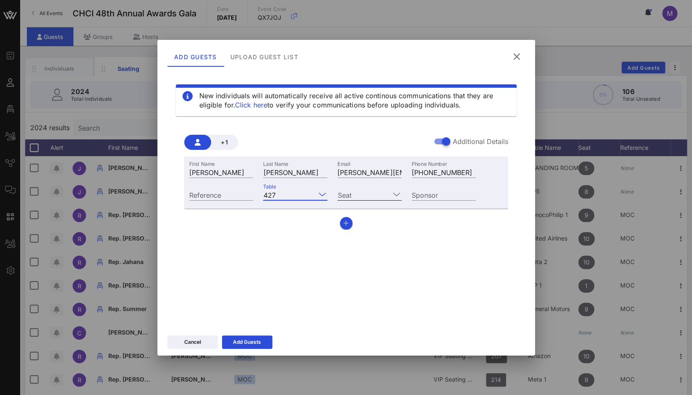
click at [392, 193] on div at bounding box center [396, 194] width 10 height 10
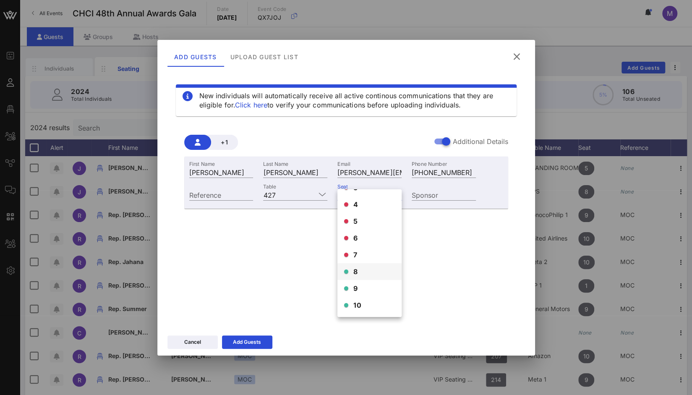
click at [367, 273] on div "8" at bounding box center [369, 271] width 64 height 17
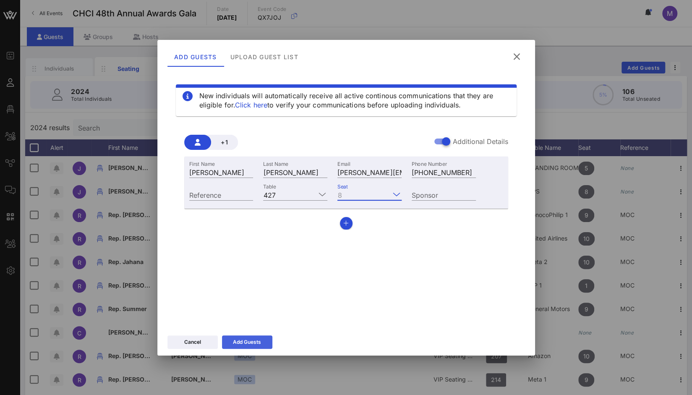
click at [263, 344] on button "Add Guests" at bounding box center [247, 341] width 50 height 13
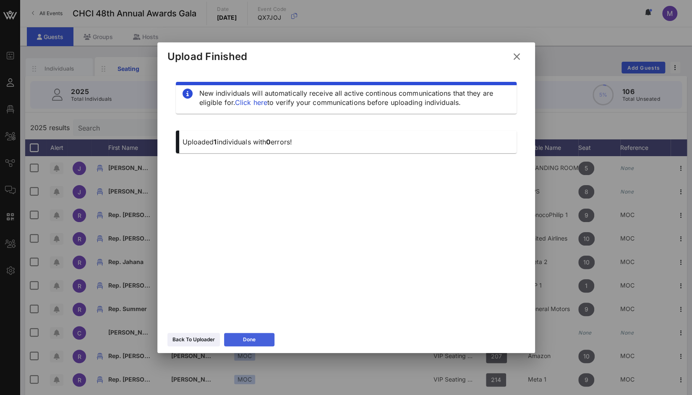
click at [263, 344] on button "Done" at bounding box center [249, 339] width 50 height 13
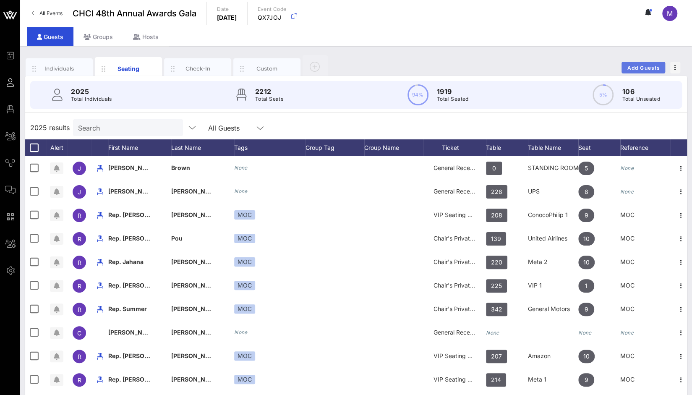
click at [640, 69] on span "Add Guests" at bounding box center [643, 68] width 33 height 6
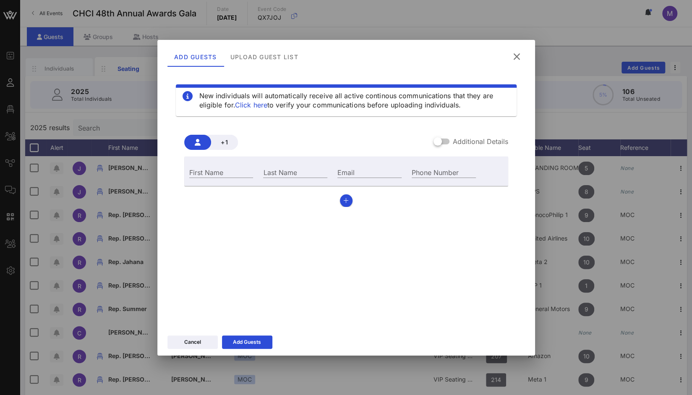
click at [224, 184] on div "First Name Last Name Email Phone Number" at bounding box center [346, 170] width 324 height 29
click at [224, 177] on input "First Name" at bounding box center [221, 172] width 64 height 11
paste input "[PERSON_NAME]"
type input "[PERSON_NAME]"
click at [288, 173] on input "Last Name" at bounding box center [295, 172] width 64 height 11
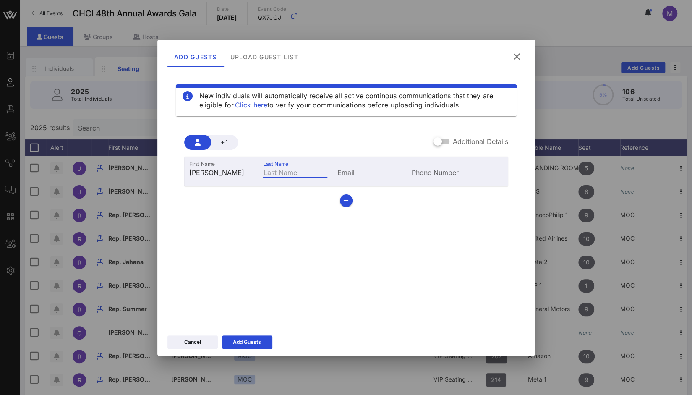
paste input "[PERSON_NAME]"
type input "[PERSON_NAME]"
click at [360, 167] on input "Email" at bounding box center [369, 172] width 64 height 11
paste input "[EMAIL_ADDRESS][DOMAIN_NAME]"
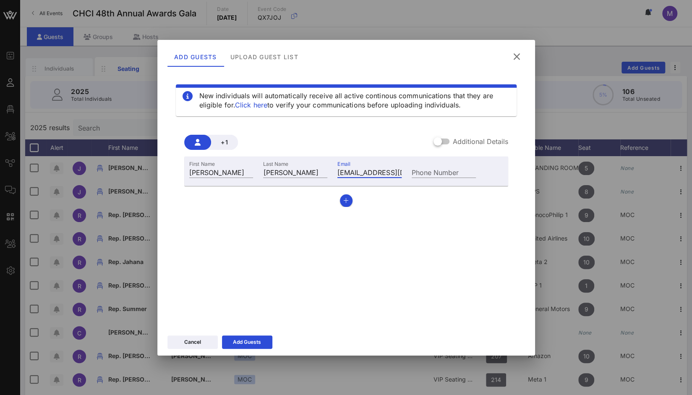
type input "[EMAIL_ADDRESS][DOMAIN_NAME]"
click at [445, 175] on input "Phone Number" at bounding box center [444, 172] width 64 height 11
paste input "[PHONE_NUMBER]"
type input "[PHONE_NUMBER]"
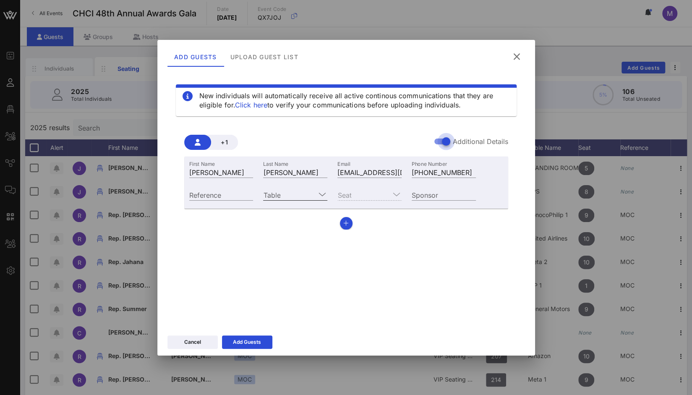
click at [312, 196] on input "Table" at bounding box center [289, 194] width 52 height 11
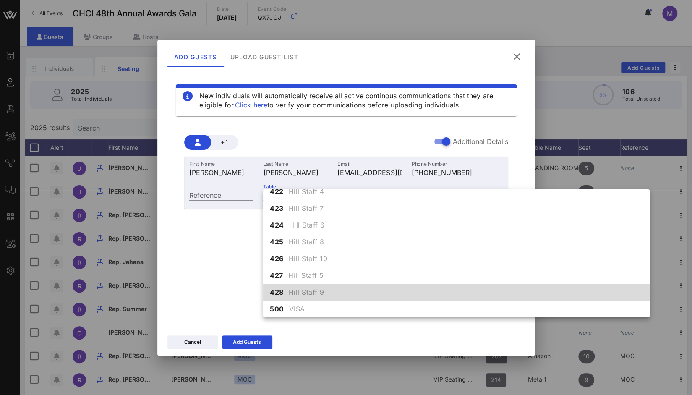
scroll to position [2494, 0]
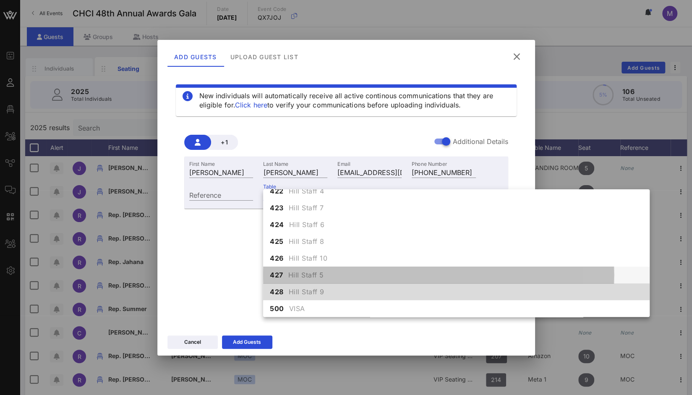
click at [297, 278] on span "Hill Staff 5" at bounding box center [306, 275] width 36 height 10
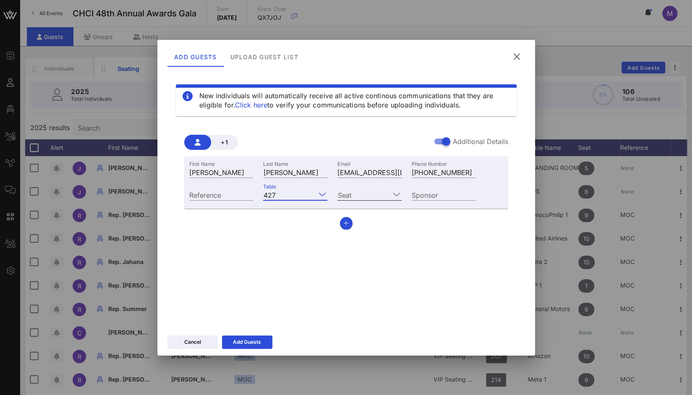
click at [372, 194] on input "Seat" at bounding box center [363, 194] width 52 height 11
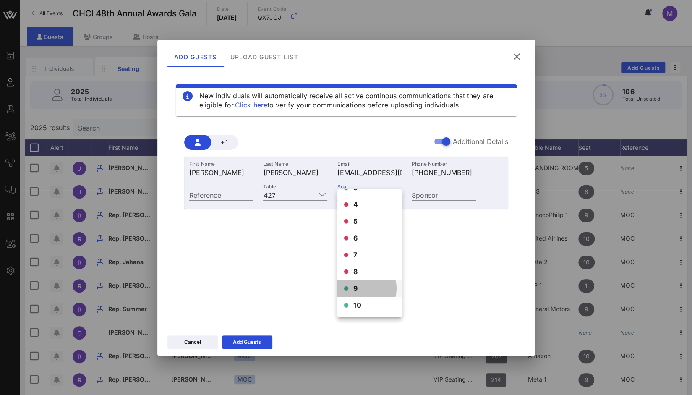
click at [367, 290] on div "9" at bounding box center [369, 288] width 64 height 17
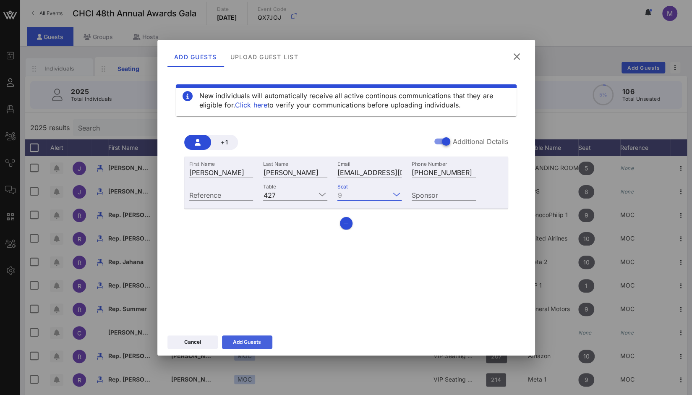
click at [254, 340] on div "Add Guests" at bounding box center [247, 342] width 28 height 8
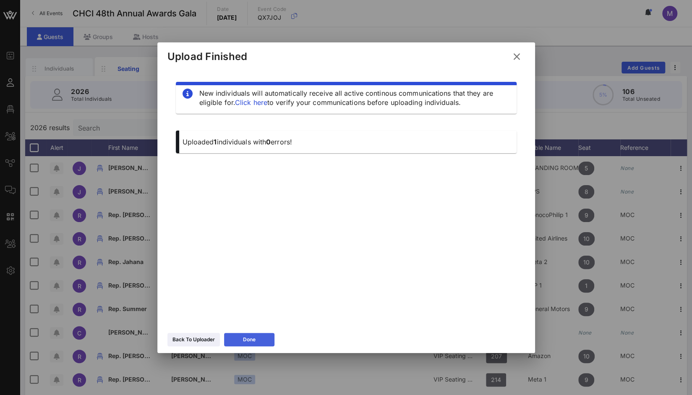
click at [254, 340] on div "Done" at bounding box center [249, 339] width 13 height 8
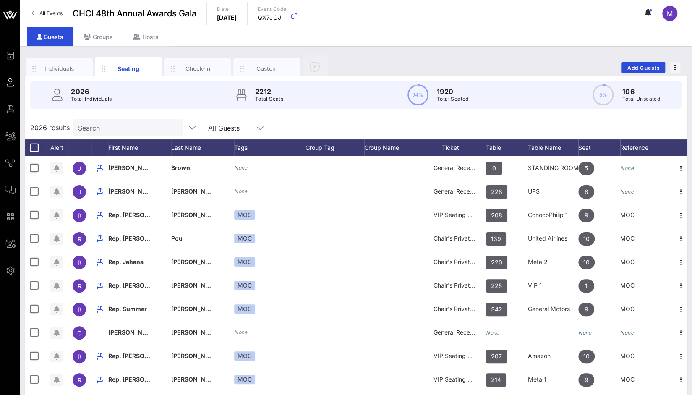
click at [121, 130] on input "Search" at bounding box center [127, 127] width 98 height 11
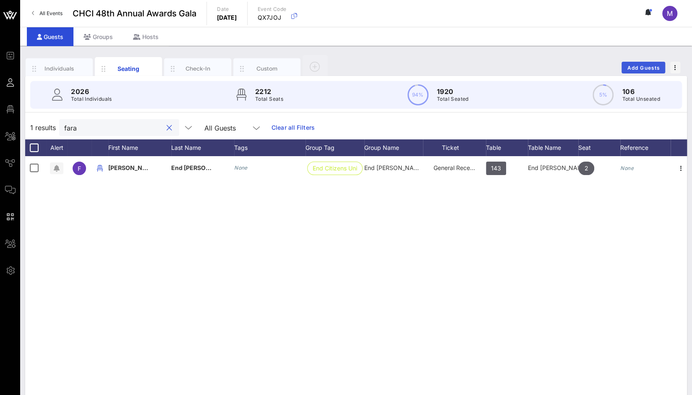
type input "fara"
click at [644, 66] on span "Add Guests" at bounding box center [643, 68] width 33 height 6
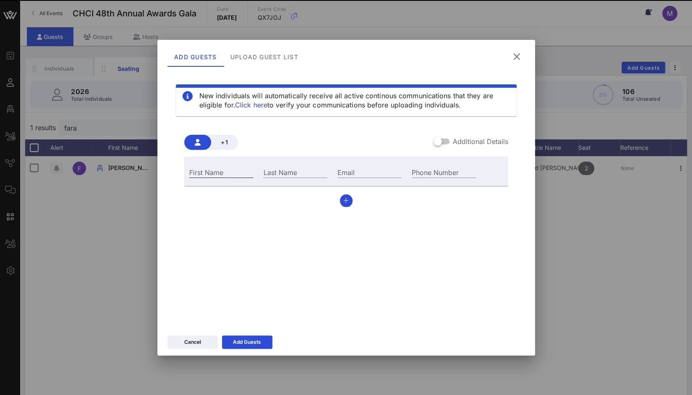
click at [236, 172] on input "First Name" at bounding box center [221, 172] width 64 height 11
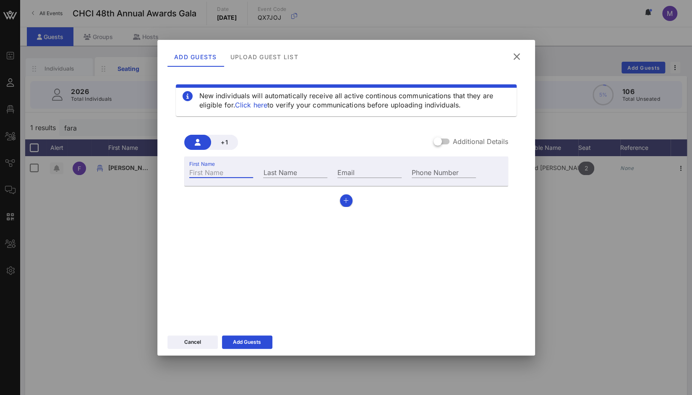
click at [236, 172] on input "First Name" at bounding box center [221, 172] width 64 height 11
type input "Fara"
click at [274, 172] on div "Last Name" at bounding box center [295, 172] width 64 height 11
paste input "[PERSON_NAME]"
type input "[PERSON_NAME]"
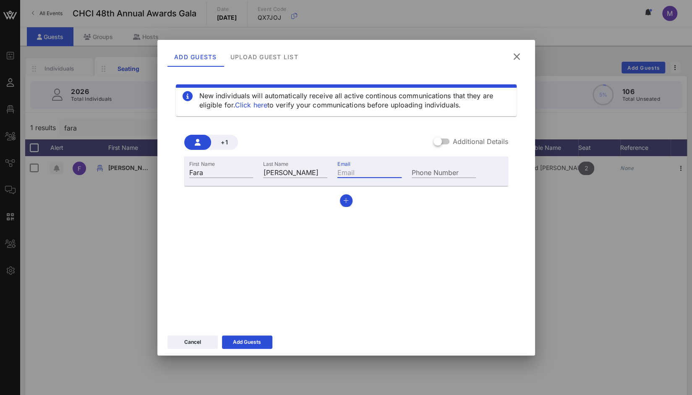
click at [365, 175] on input "Email" at bounding box center [369, 172] width 64 height 11
paste input "[EMAIL_ADDRESS][DOMAIN_NAME]"
type input "[EMAIL_ADDRESS][DOMAIN_NAME]"
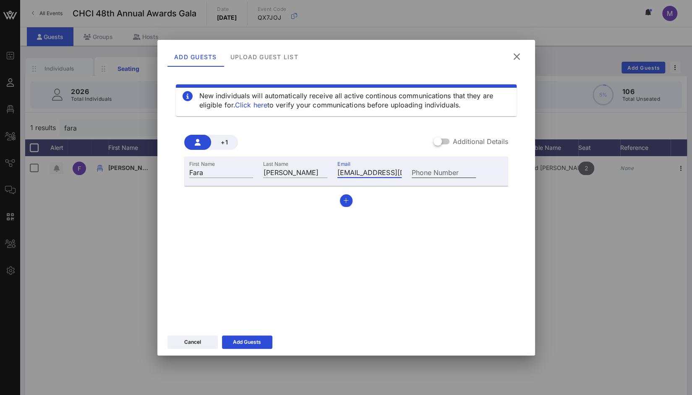
click at [453, 169] on input "Phone Number" at bounding box center [444, 172] width 64 height 11
paste input "[PHONE_NUMBER]"
type input "[PHONE_NUMBER]"
click at [445, 143] on div at bounding box center [437, 141] width 14 height 14
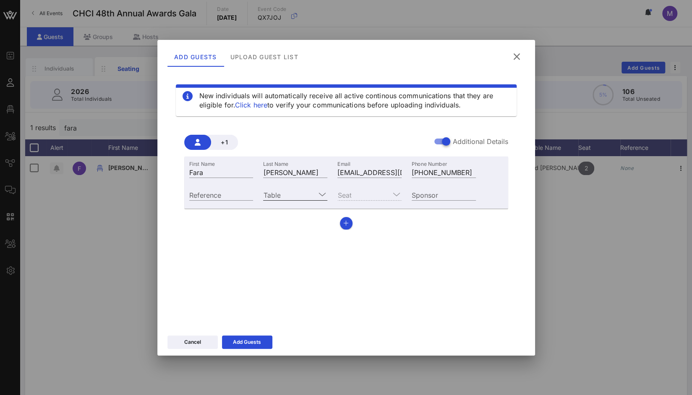
click at [302, 192] on input "Table" at bounding box center [289, 194] width 52 height 11
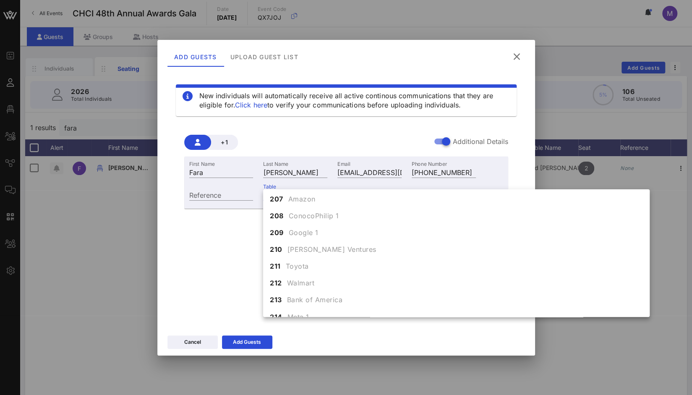
scroll to position [2477, 0]
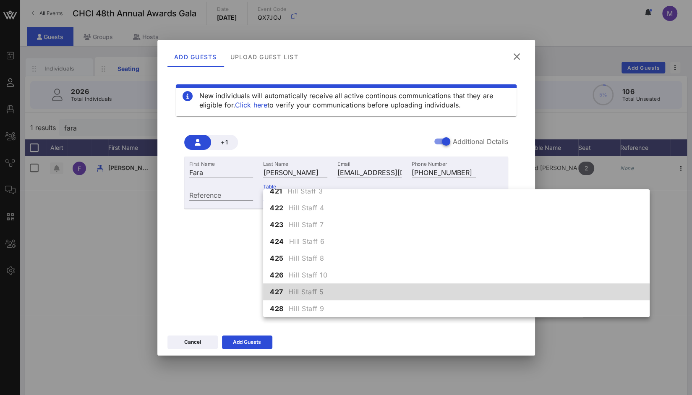
click at [297, 292] on span "Hill Staff 5" at bounding box center [306, 292] width 36 height 10
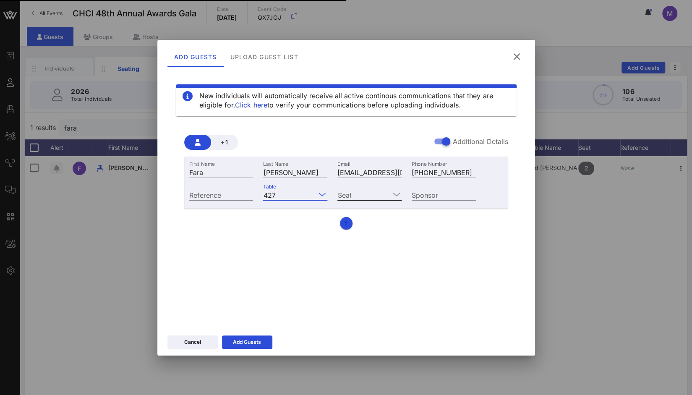
click at [394, 193] on icon at bounding box center [397, 194] width 8 height 10
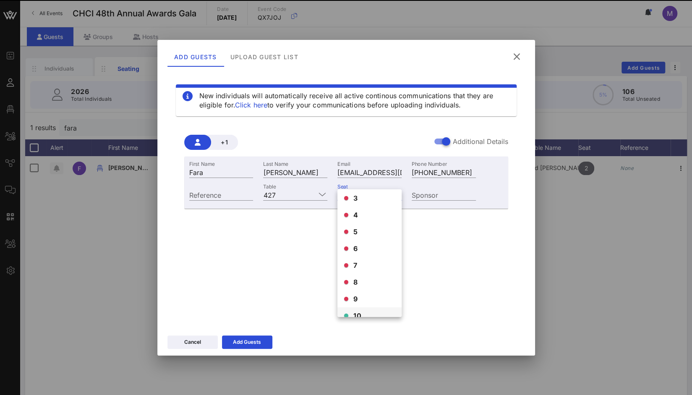
scroll to position [47, 0]
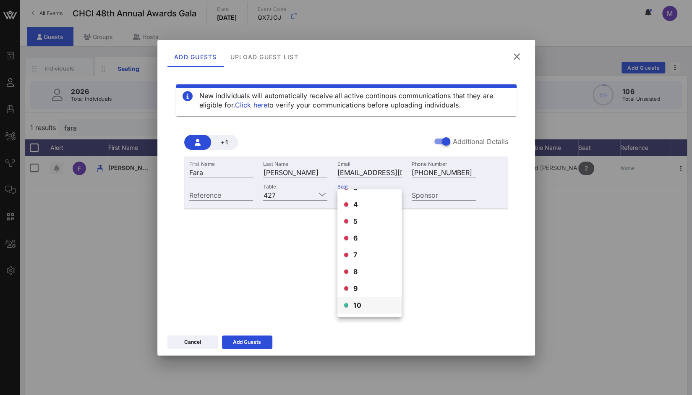
click at [363, 309] on div "10" at bounding box center [369, 305] width 64 height 17
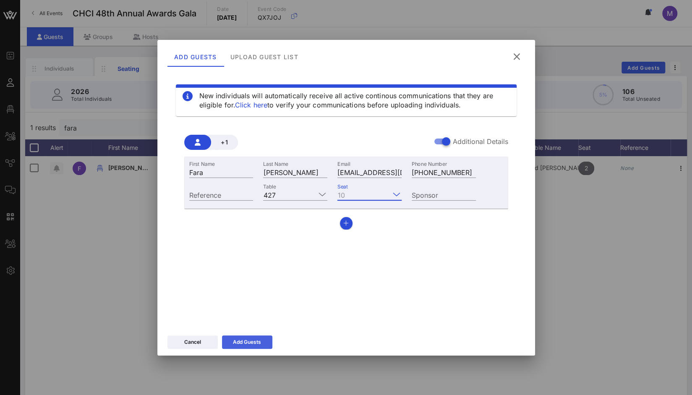
click at [248, 341] on icon at bounding box center [246, 342] width 7 height 7
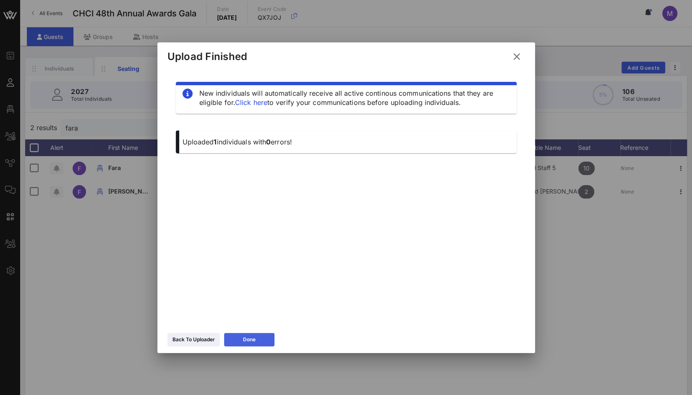
click at [248, 341] on icon at bounding box center [249, 339] width 6 height 5
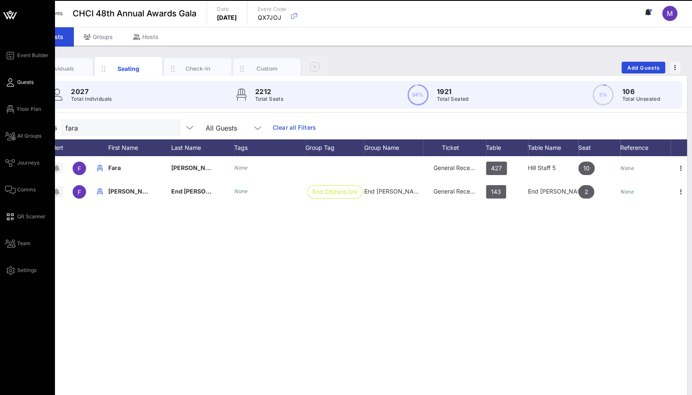
click at [3, 126] on div "Event Builder Guests Floor Plan All Groups Journeys Comms QR Scanner Team Setti…" at bounding box center [346, 208] width 692 height 416
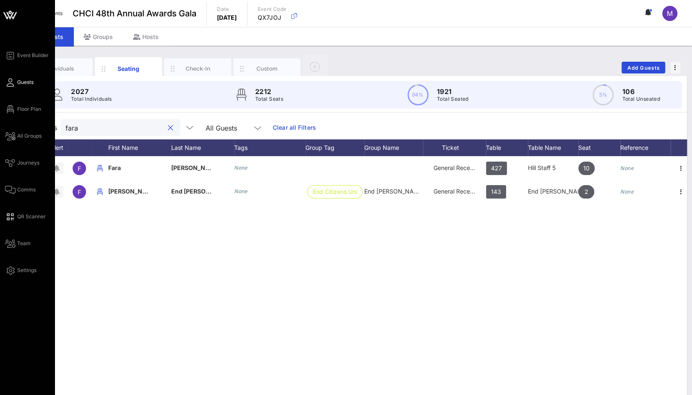
drag, startPoint x: 91, startPoint y: 127, endPoint x: 3, endPoint y: 124, distance: 88.1
click at [3, 124] on div "Event Builder Guests Floor Plan All Groups Journeys Comms QR Scanner Team Setti…" at bounding box center [346, 208] width 692 height 416
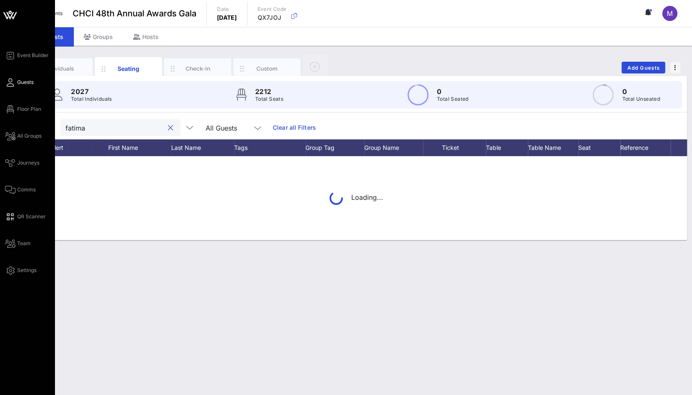
type input "fatima"
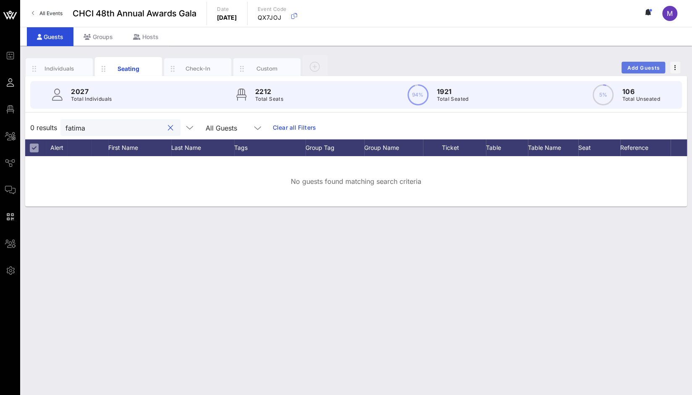
click at [631, 67] on span "Add Guests" at bounding box center [643, 68] width 33 height 6
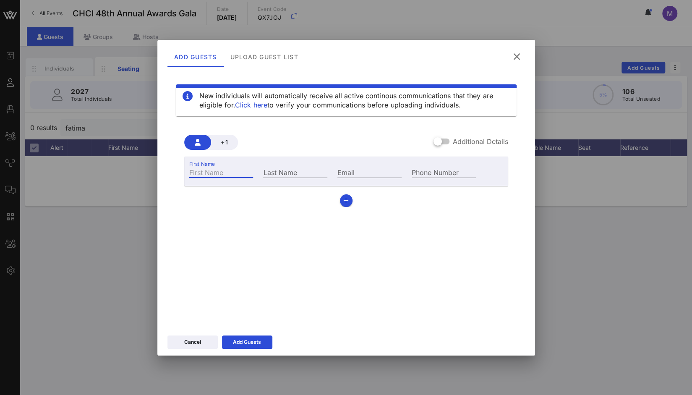
click at [230, 168] on input "First Name" at bounding box center [221, 172] width 64 height 11
type input "Fatima"
click at [279, 176] on input "Last Name" at bounding box center [295, 172] width 64 height 11
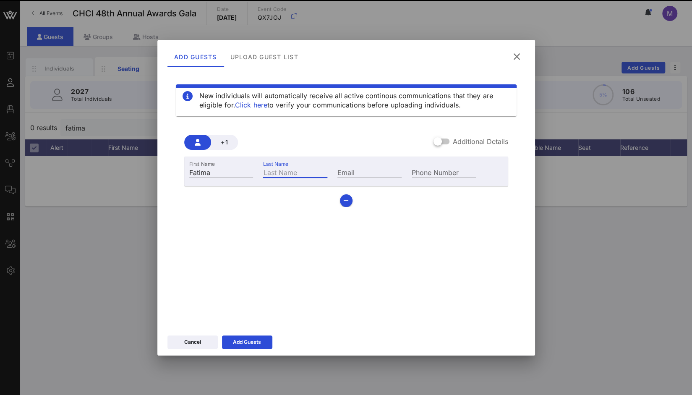
paste input "[PERSON_NAME]"
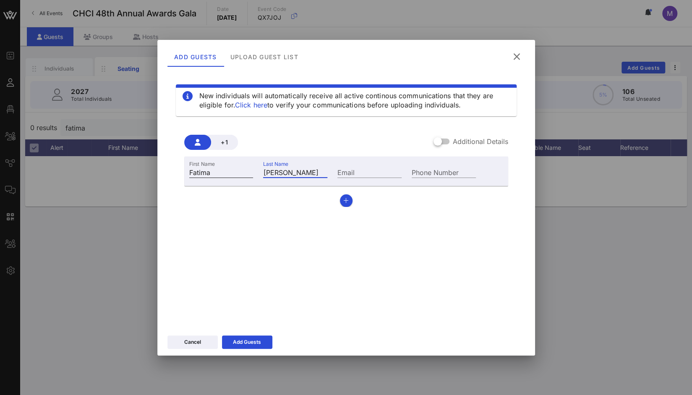
drag, startPoint x: 274, startPoint y: 172, endPoint x: 246, endPoint y: 172, distance: 27.3
click at [246, 172] on div "First Name [PERSON_NAME] Last Name [PERSON_NAME] Email Phone Number" at bounding box center [332, 171] width 297 height 23
type input "[PERSON_NAME]"
click at [374, 177] on div "Email" at bounding box center [369, 171] width 74 height 23
click at [383, 173] on input "Email" at bounding box center [369, 172] width 64 height 11
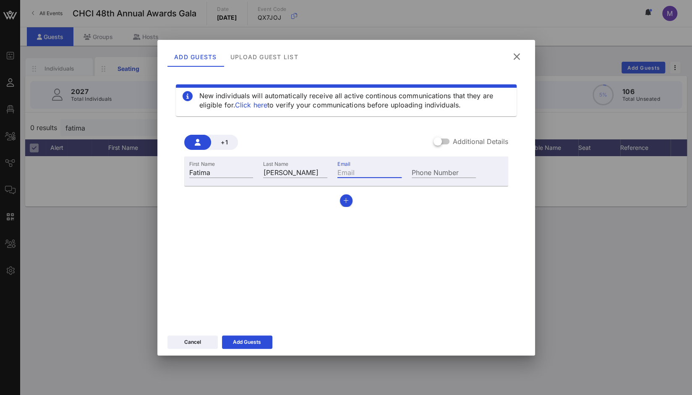
paste input "[EMAIL_ADDRESS][PERSON_NAME][DOMAIN_NAME]"
click at [338, 171] on input "[EMAIL_ADDRESS][PERSON_NAME][DOMAIN_NAME]" at bounding box center [369, 172] width 64 height 11
type input "[EMAIL_ADDRESS][PERSON_NAME][DOMAIN_NAME]"
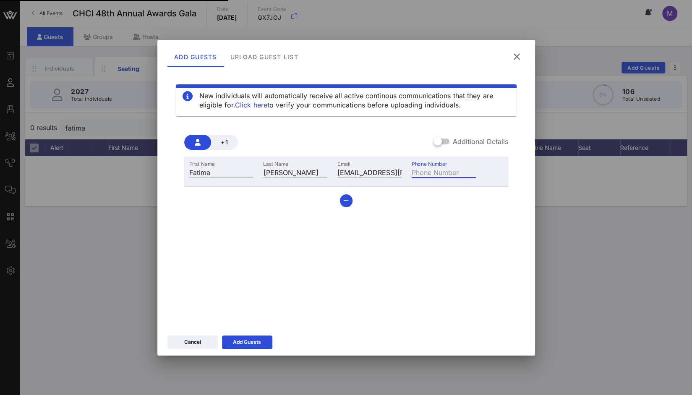
click at [457, 169] on input "Phone Number" at bounding box center [444, 172] width 64 height 11
paste input "[PHONE_NUMBER]"
type input "[PHONE_NUMBER]"
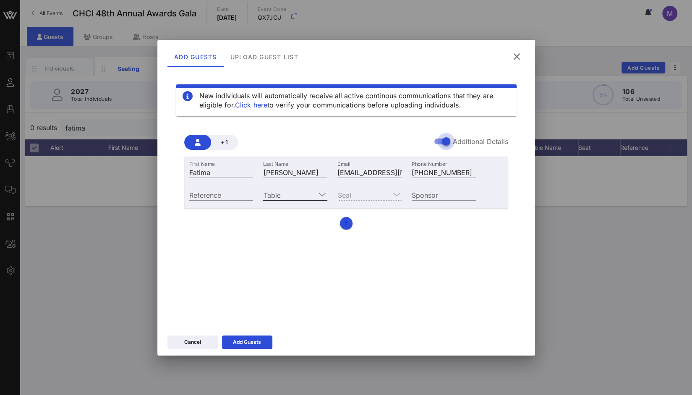
click at [316, 194] on div at bounding box center [321, 194] width 12 height 10
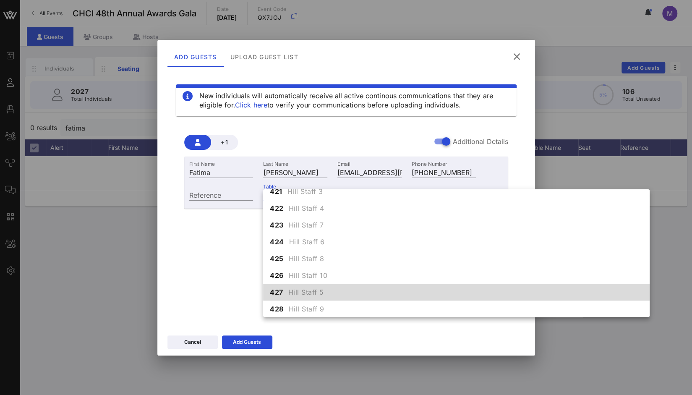
scroll to position [2477, 0]
click at [309, 289] on span "Hill Staff 5" at bounding box center [306, 292] width 36 height 10
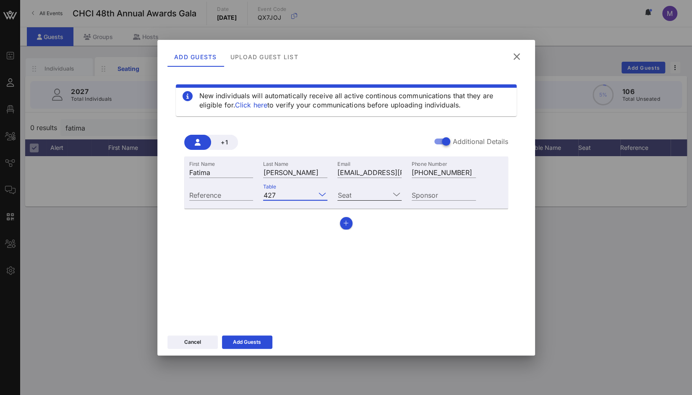
click at [378, 193] on input "Seat" at bounding box center [363, 194] width 52 height 11
drag, startPoint x: 401, startPoint y: 286, endPoint x: 401, endPoint y: 229, distance: 57.1
click at [401, 229] on div "New individuals will automatically receive all active continous communications …" at bounding box center [345, 197] width 357 height 252
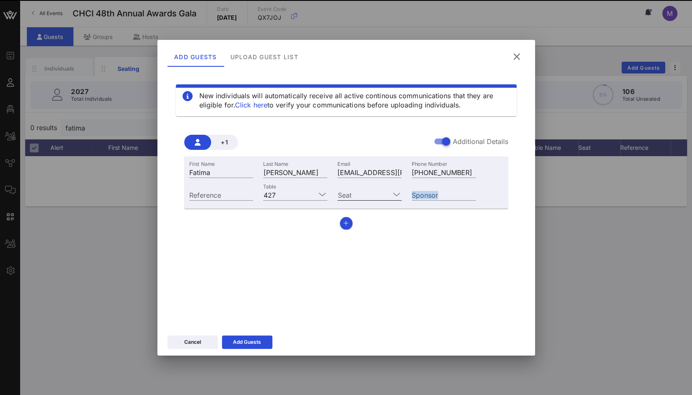
click at [346, 194] on input "Seat" at bounding box center [363, 194] width 52 height 11
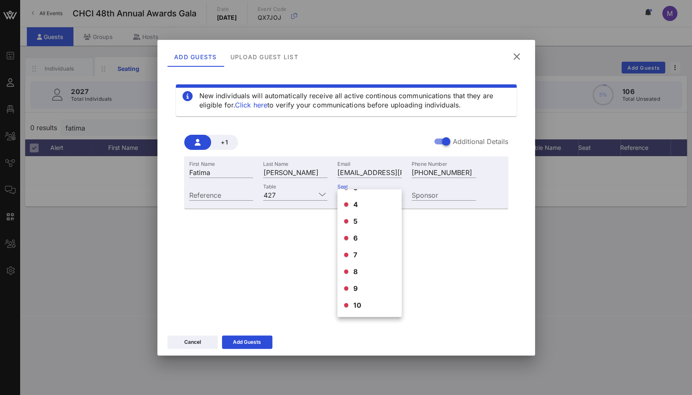
scroll to position [0, 0]
click at [302, 190] on input "Table" at bounding box center [297, 194] width 37 height 11
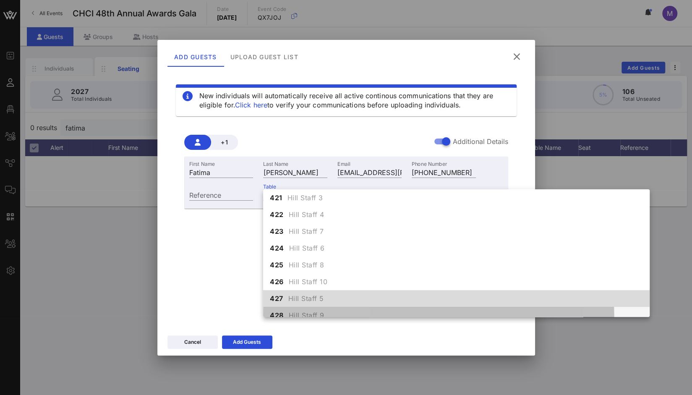
click at [307, 312] on span "Hill Staff 9" at bounding box center [307, 315] width 36 height 10
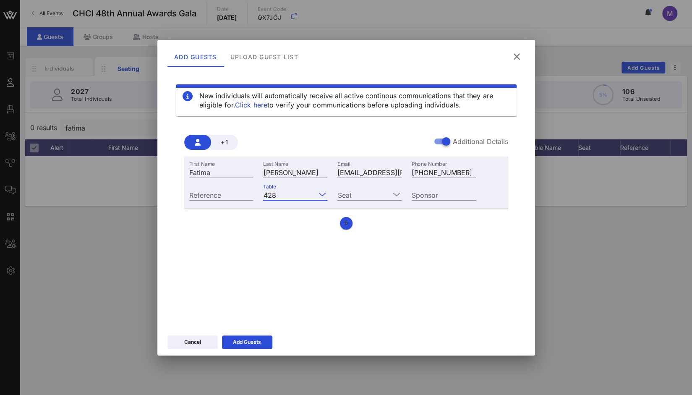
scroll to position [0, 0]
click at [364, 198] on input "Seat" at bounding box center [363, 194] width 52 height 11
click at [364, 198] on div "1" at bounding box center [369, 201] width 64 height 17
click at [250, 339] on div "Add Guests" at bounding box center [247, 342] width 28 height 8
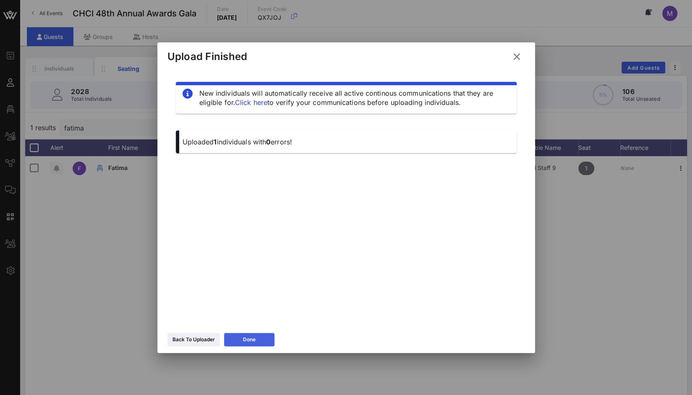
click at [250, 339] on icon at bounding box center [249, 339] width 6 height 5
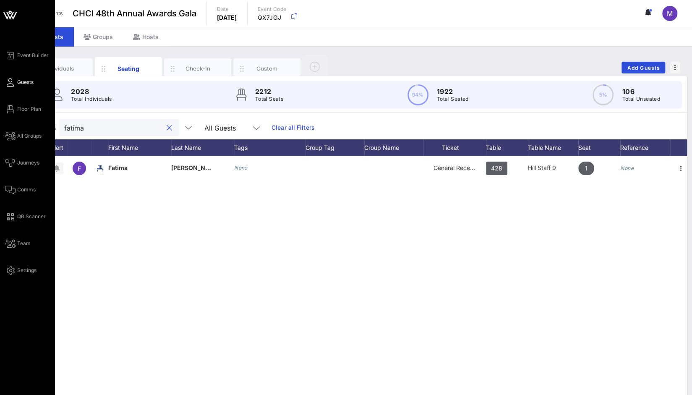
drag, startPoint x: 101, startPoint y: 128, endPoint x: 19, endPoint y: 127, distance: 81.4
click at [19, 127] on div "Event Builder Guests Floor Plan All Groups Journeys Comms QR Scanner Team Setti…" at bounding box center [346, 208] width 692 height 416
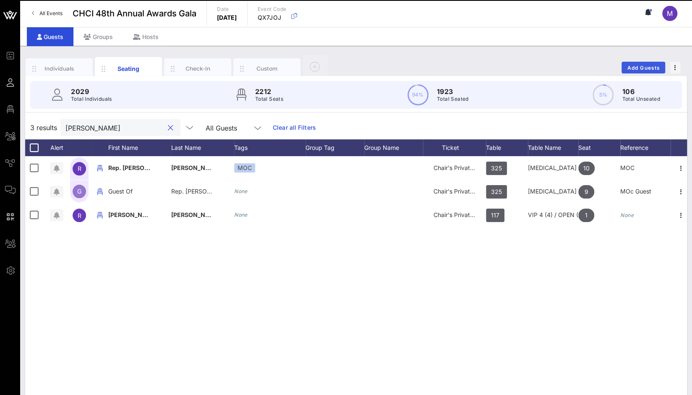
type input "[PERSON_NAME]"
click at [643, 66] on span "Add Guests" at bounding box center [643, 68] width 33 height 6
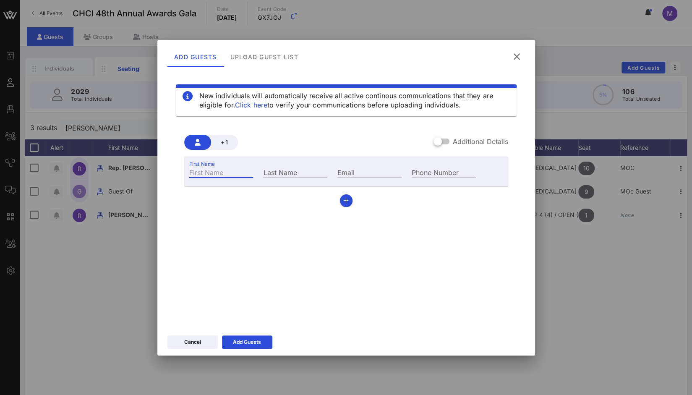
click at [206, 171] on div "First Name" at bounding box center [221, 172] width 64 height 11
type input "[PERSON_NAME]"
click at [276, 171] on div "Last Name" at bounding box center [295, 172] width 64 height 11
type input "[PERSON_NAME]"
click at [449, 169] on div "Phone Number" at bounding box center [444, 172] width 64 height 11
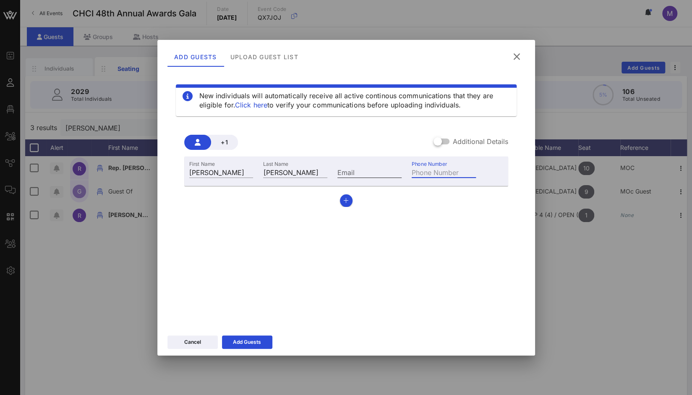
click at [371, 171] on input "Email" at bounding box center [369, 172] width 64 height 11
paste input "[PERSON_NAME][EMAIL_ADDRESS][PERSON_NAME][DOMAIN_NAME]"
type input "[PERSON_NAME][EMAIL_ADDRESS][PERSON_NAME][DOMAIN_NAME]"
click at [441, 170] on div "Phone Number" at bounding box center [444, 172] width 64 height 11
paste input "[PHONE_NUMBER]"
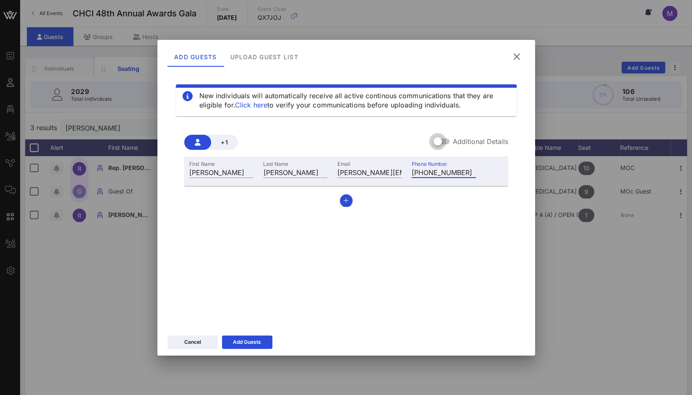
type input "[PHONE_NUMBER]"
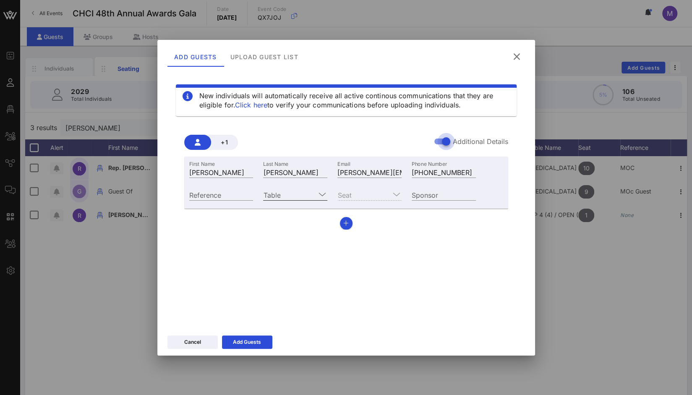
click at [321, 194] on icon at bounding box center [322, 194] width 8 height 10
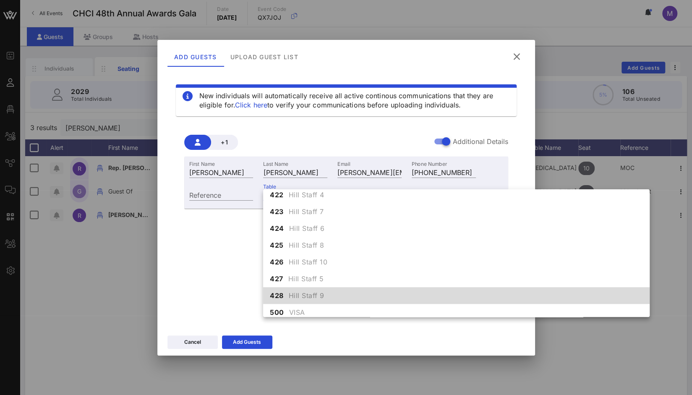
scroll to position [2494, 0]
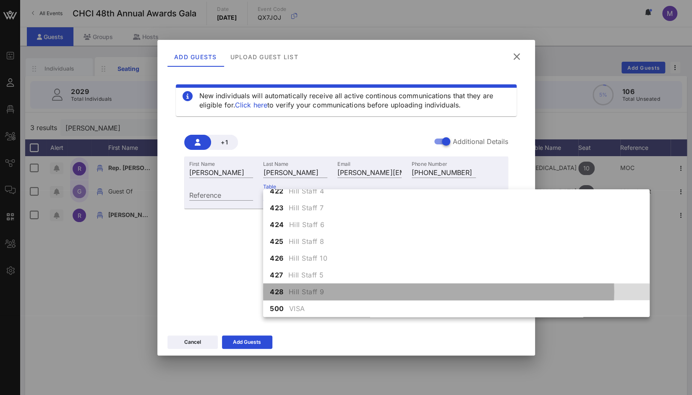
click at [306, 291] on span "Hill Staff 9" at bounding box center [307, 292] width 36 height 10
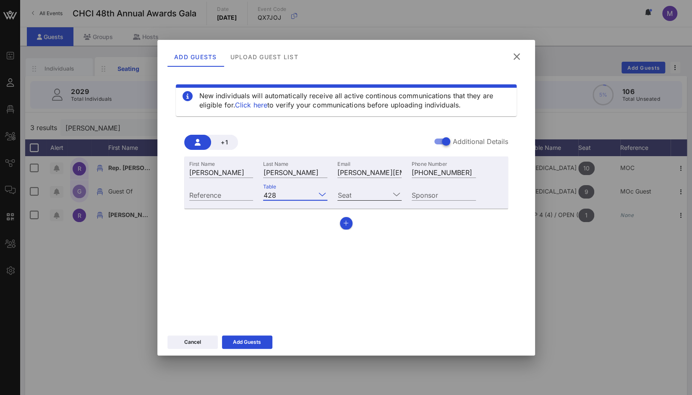
click at [395, 193] on icon at bounding box center [397, 194] width 8 height 10
click at [370, 218] on div "2" at bounding box center [369, 217] width 64 height 17
click at [250, 341] on div "Add Guests" at bounding box center [247, 342] width 28 height 8
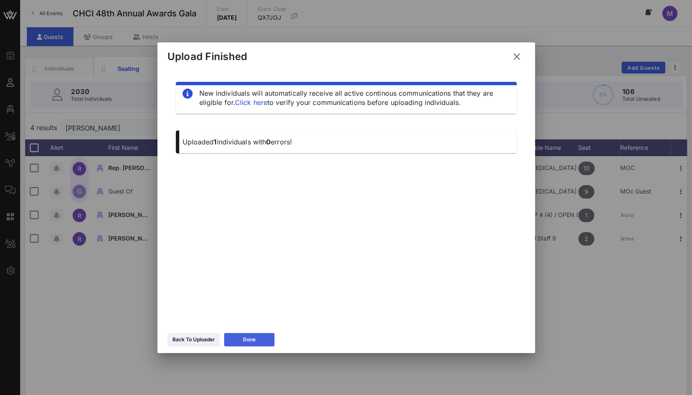
click at [250, 341] on icon at bounding box center [249, 339] width 6 height 5
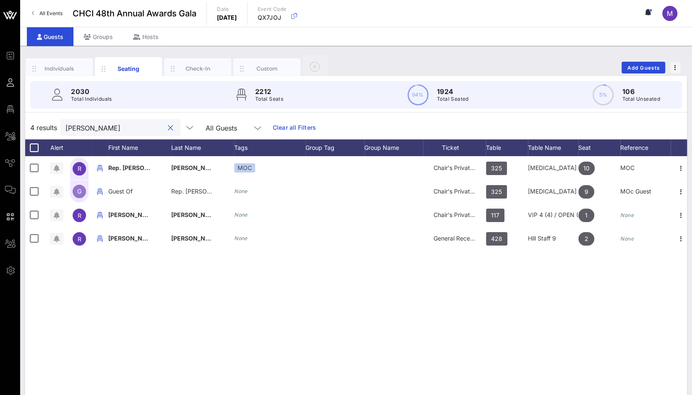
drag, startPoint x: 97, startPoint y: 131, endPoint x: 30, endPoint y: 126, distance: 67.3
click at [30, 126] on div "4 results [PERSON_NAME] All Guests Clear all Filters" at bounding box center [356, 127] width 662 height 23
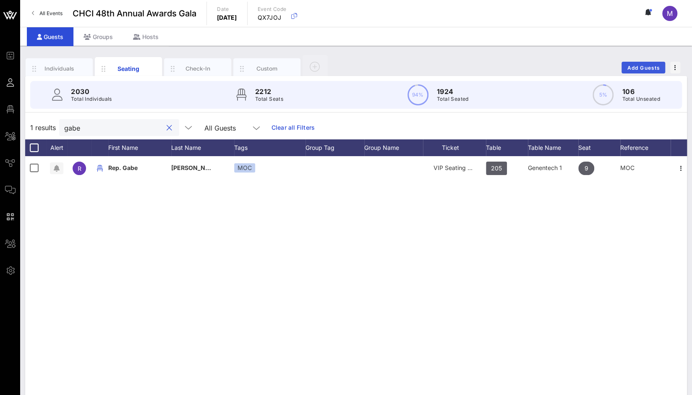
type input "gabe"
click at [656, 69] on span "Add Guests" at bounding box center [643, 68] width 33 height 6
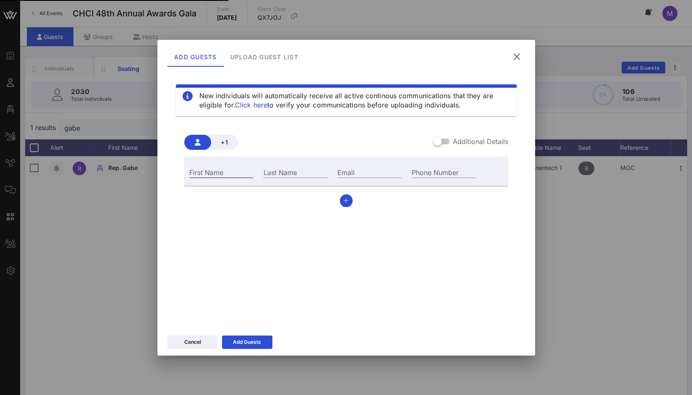
click at [226, 167] on input "First Name" at bounding box center [221, 172] width 64 height 11
click at [226, 175] on input "First Name" at bounding box center [221, 172] width 64 height 11
type input "Gabe"
click at [295, 165] on div "Last Name" at bounding box center [295, 171] width 74 height 23
click at [289, 167] on div "Last Name" at bounding box center [295, 172] width 64 height 11
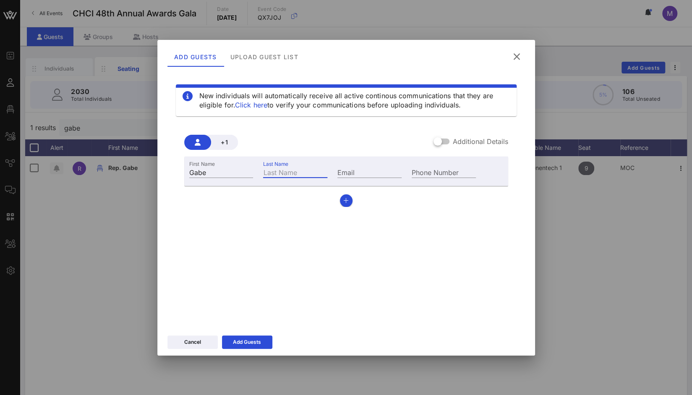
paste input "[PERSON_NAME]"
type input "[PERSON_NAME]"
click at [368, 173] on input "Email" at bounding box center [369, 172] width 64 height 11
paste input "[EMAIL_ADDRESS][DOMAIN_NAME]"
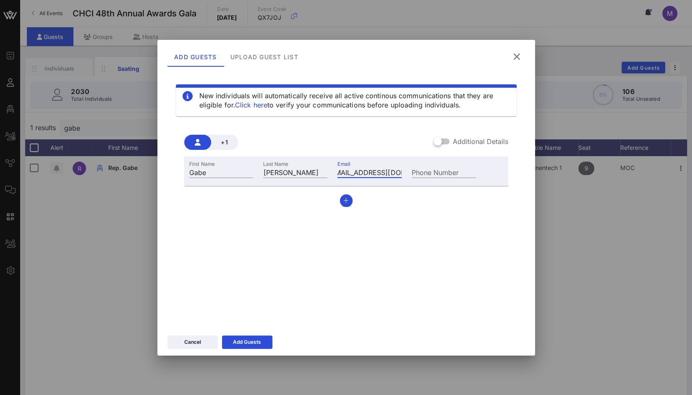
click at [337, 171] on input "[EMAIL_ADDRESS][DOMAIN_NAME]" at bounding box center [369, 172] width 64 height 11
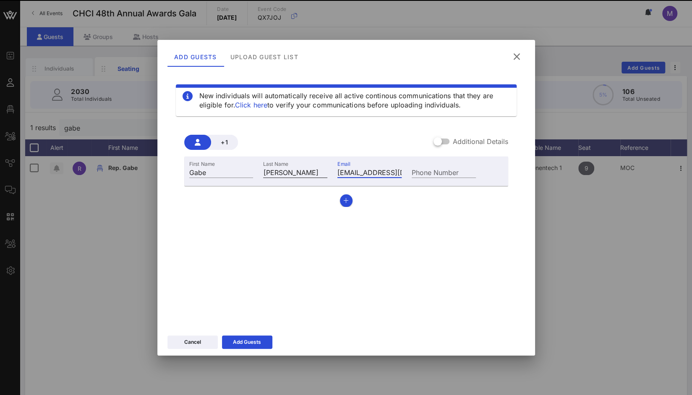
drag, startPoint x: 348, startPoint y: 170, endPoint x: 324, endPoint y: 170, distance: 24.3
click at [324, 170] on div "First Name [PERSON_NAME] Last Name [PERSON_NAME] Email [PERSON_NAME][EMAIL_ADDR…" at bounding box center [332, 171] width 297 height 23
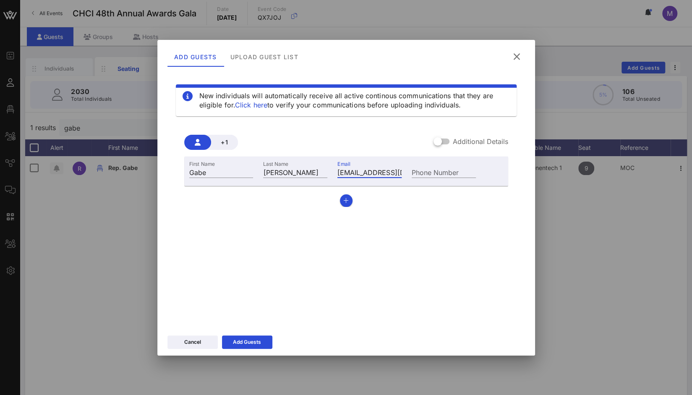
type input "[EMAIL_ADDRESS][DOMAIN_NAME]"
click at [431, 175] on input "Phone Number" at bounding box center [444, 172] width 64 height 11
paste input "[PHONE_NUMBER]"
type input "[PHONE_NUMBER]"
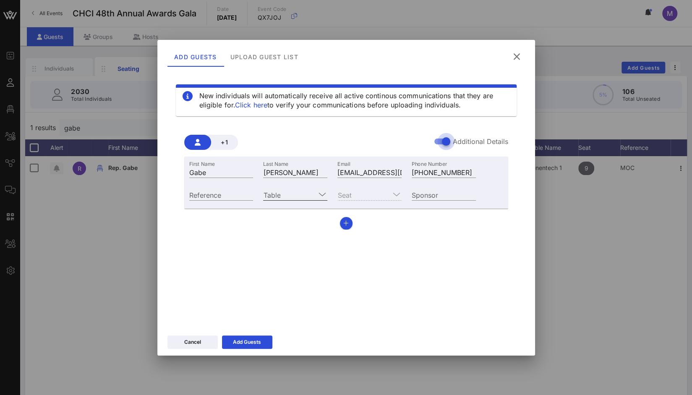
click at [321, 196] on icon at bounding box center [322, 194] width 8 height 10
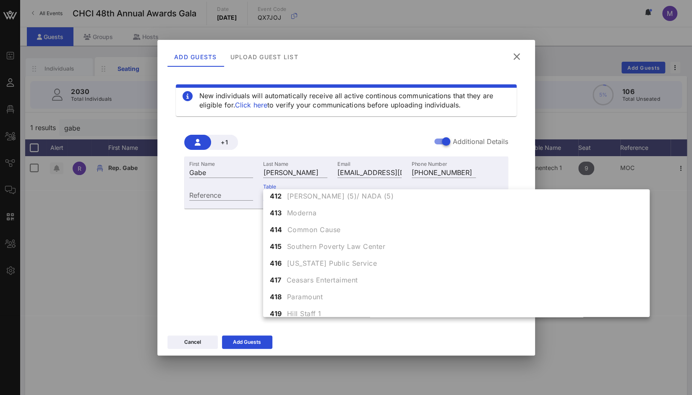
scroll to position [2494, 0]
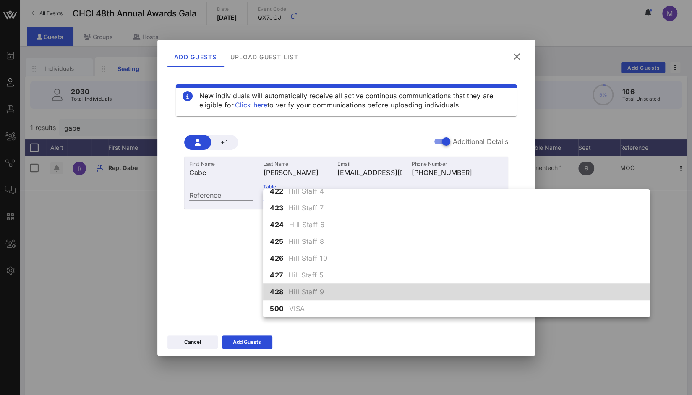
click at [300, 291] on span "Hill Staff 9" at bounding box center [307, 292] width 36 height 10
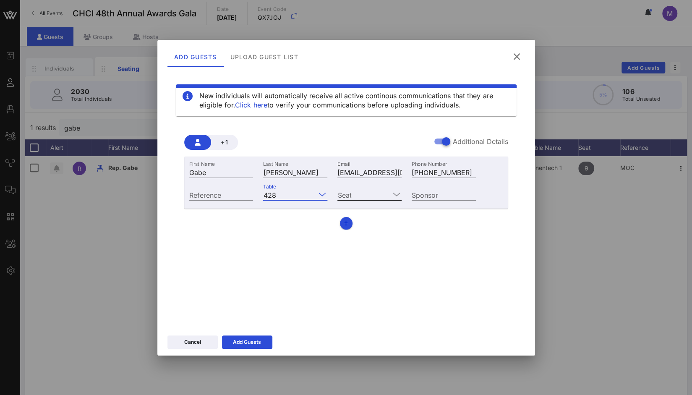
click at [365, 194] on input "Seat" at bounding box center [363, 194] width 52 height 11
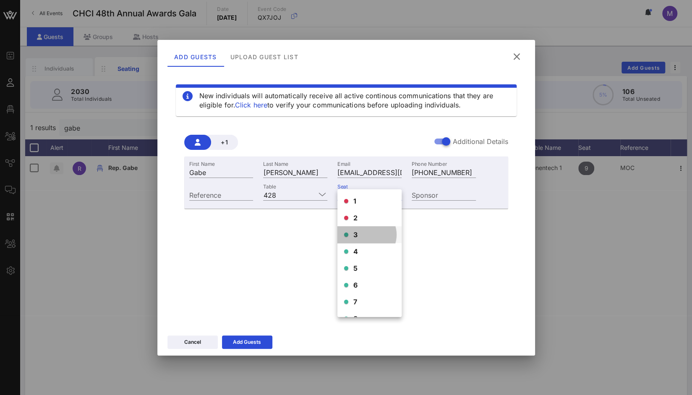
click at [360, 236] on div "3" at bounding box center [369, 234] width 64 height 17
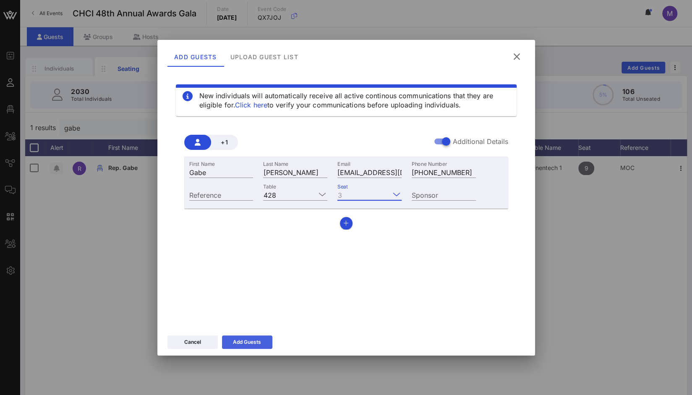
click at [256, 342] on div "Add Guests" at bounding box center [247, 342] width 28 height 8
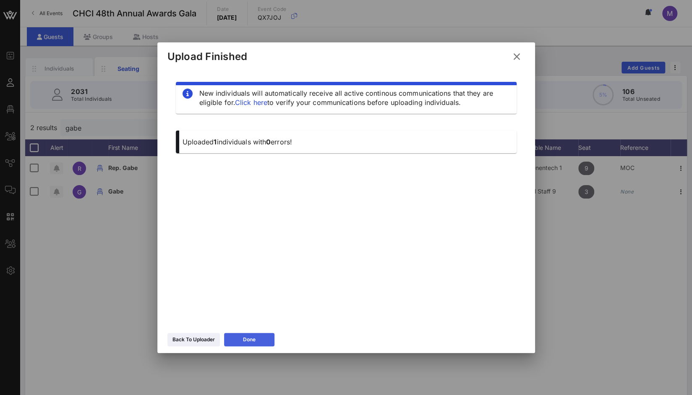
click at [256, 340] on button "Done" at bounding box center [249, 339] width 50 height 13
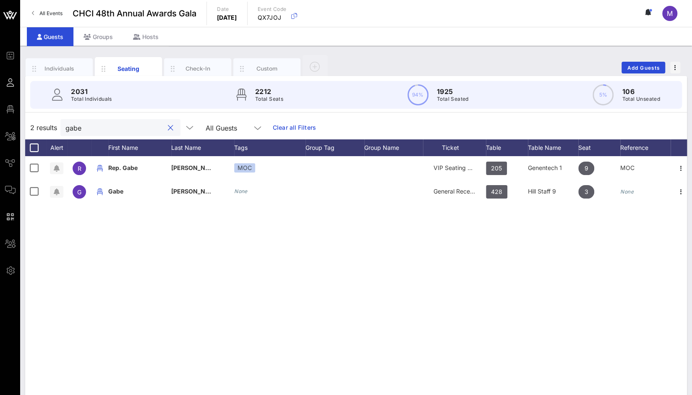
drag, startPoint x: 149, startPoint y: 123, endPoint x: 29, endPoint y: 125, distance: 120.4
click at [29, 125] on div "2 results [PERSON_NAME] All Guests Clear all Filters" at bounding box center [356, 127] width 662 height 23
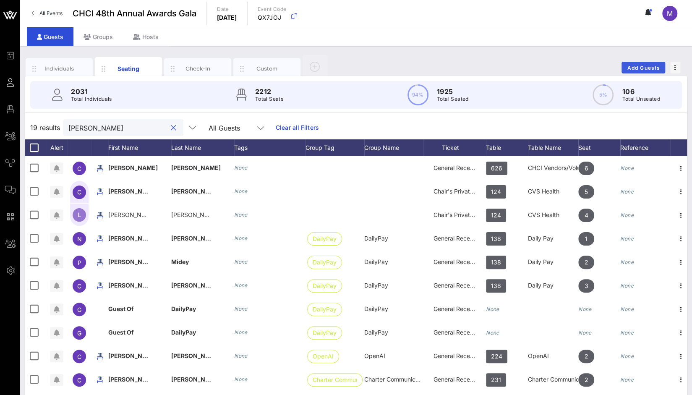
type input "[PERSON_NAME]"
click at [651, 65] on span "Add Guests" at bounding box center [643, 68] width 33 height 6
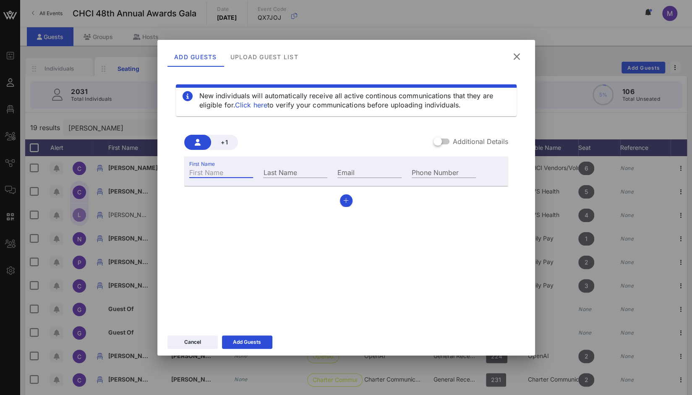
click at [211, 172] on input "First Name" at bounding box center [221, 172] width 64 height 11
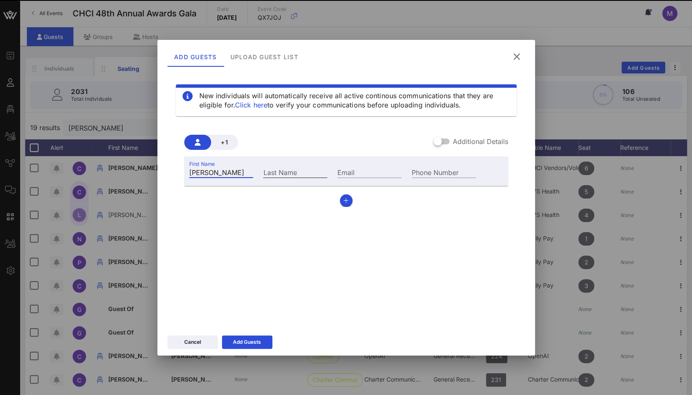
type input "[PERSON_NAME]"
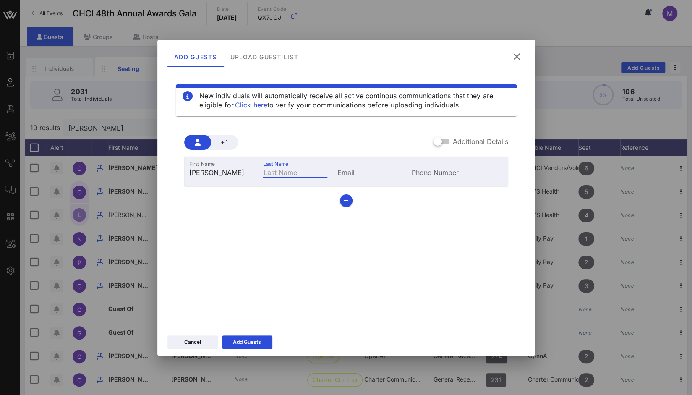
click at [271, 174] on input "Last Name" at bounding box center [295, 172] width 64 height 11
type input "[PERSON_NAME]"
click at [352, 174] on input "Email" at bounding box center [369, 172] width 64 height 11
paste input "[EMAIL_ADDRESS][DOMAIN_NAME]"
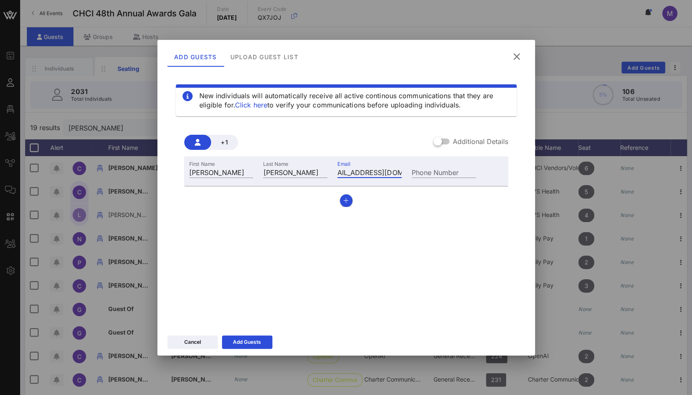
click at [351, 174] on input "[EMAIL_ADDRESS][DOMAIN_NAME]" at bounding box center [369, 172] width 64 height 11
type input "[EMAIL_ADDRESS][DOMAIN_NAME]"
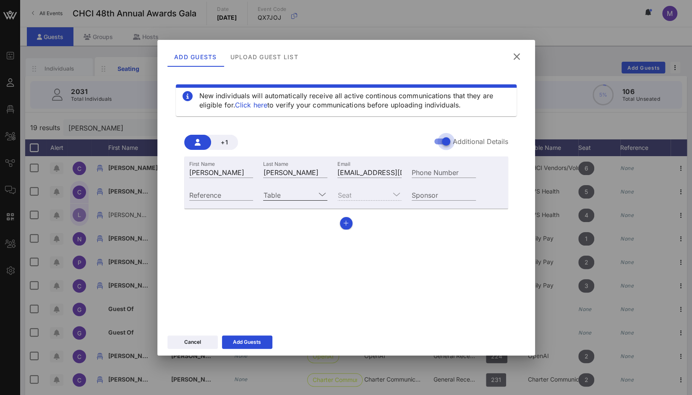
click at [294, 197] on input "Table" at bounding box center [289, 194] width 52 height 11
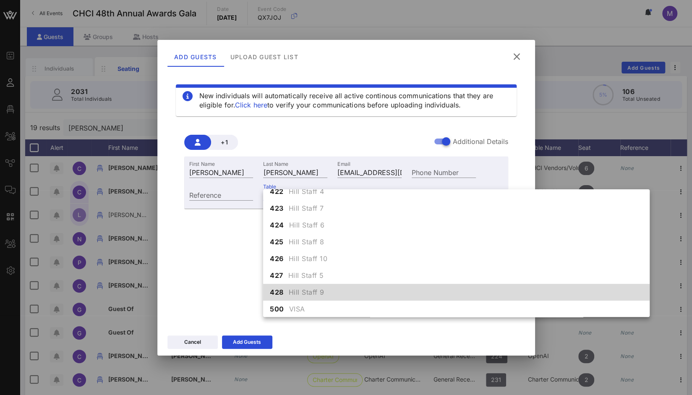
scroll to position [2494, 0]
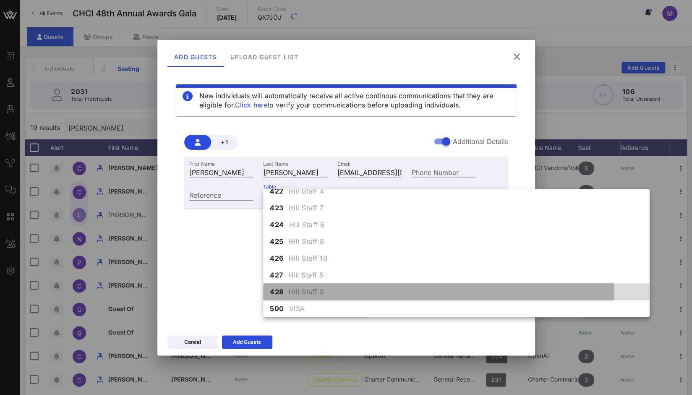
click at [295, 289] on span "Hill Staff 9" at bounding box center [307, 292] width 36 height 10
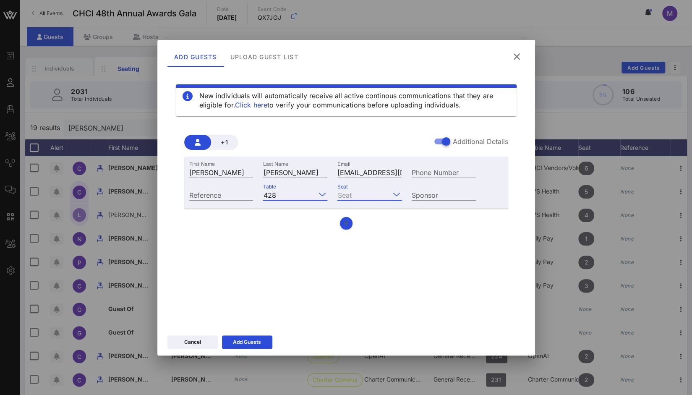
click at [362, 196] on input "Seat" at bounding box center [363, 194] width 52 height 11
click at [357, 253] on span "4" at bounding box center [355, 251] width 5 height 10
click at [257, 344] on div "Add Guests" at bounding box center [247, 342] width 28 height 8
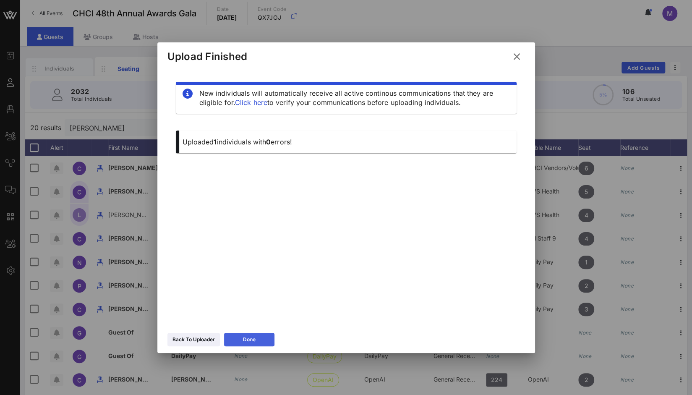
click at [257, 344] on button "Done" at bounding box center [249, 339] width 50 height 13
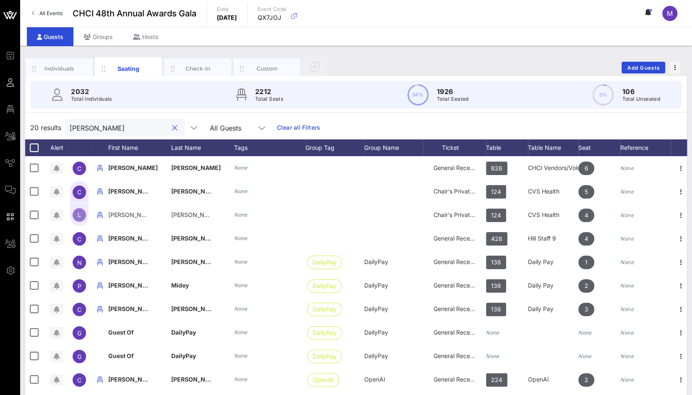
drag, startPoint x: 122, startPoint y: 128, endPoint x: 39, endPoint y: 111, distance: 84.7
click at [39, 111] on div "2032 Total Individuals 2212 Total Seats 94% 1926 Total Seated 5% 106 Total Unse…" at bounding box center [356, 242] width 662 height 332
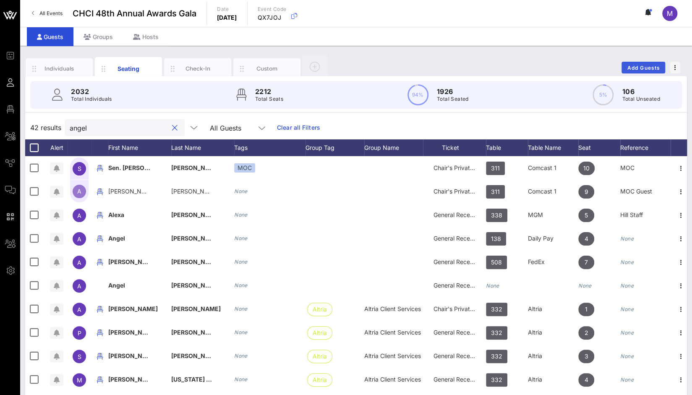
type input "angel"
click at [643, 65] on span "Add Guests" at bounding box center [643, 68] width 33 height 6
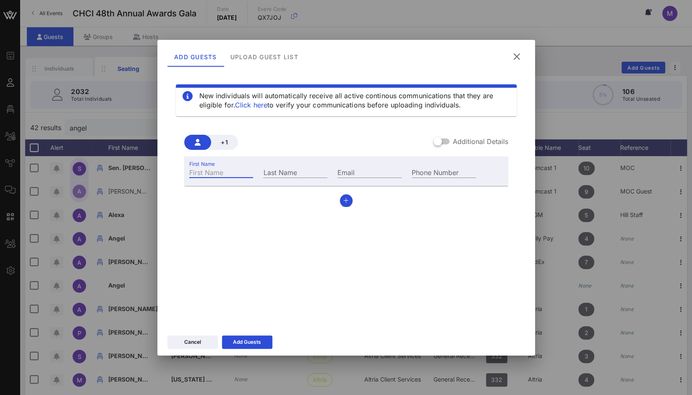
click at [211, 172] on input "First Name" at bounding box center [221, 172] width 64 height 11
type input "Angel"
click at [304, 173] on input "Last Name" at bounding box center [295, 172] width 64 height 11
type input "[PERSON_NAME]"
click at [356, 174] on input "Email" at bounding box center [369, 172] width 64 height 11
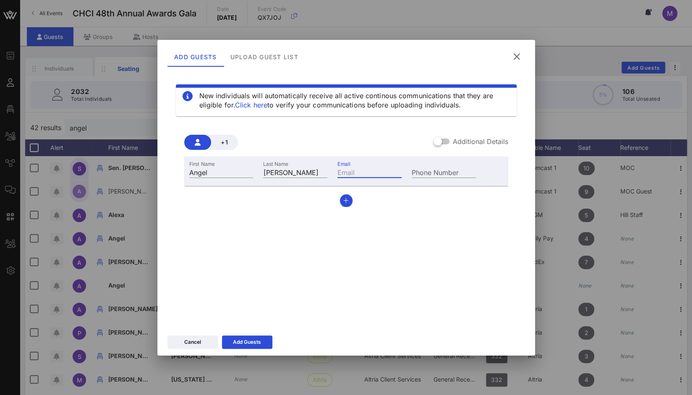
paste input "[EMAIL_ADDRESS][DOMAIN_NAME]"
type input "[EMAIL_ADDRESS][DOMAIN_NAME]"
click at [443, 170] on div "Phone Number" at bounding box center [444, 172] width 64 height 11
paste input "[PHONE_NUMBER]"
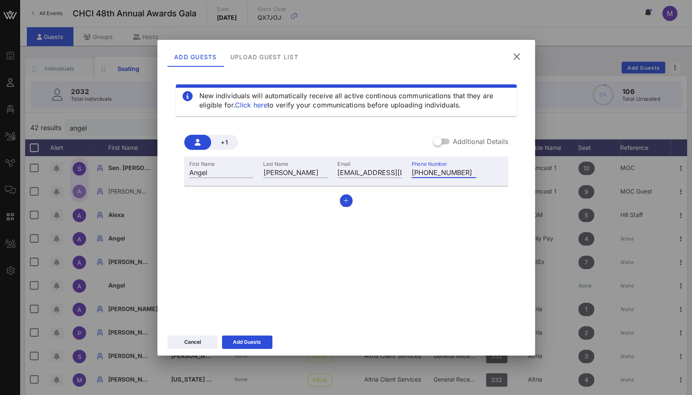
type input "[PHONE_NUMBER]"
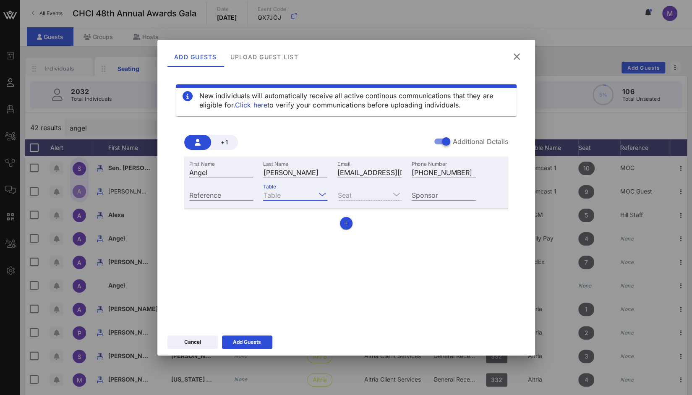
click at [314, 193] on input "Table" at bounding box center [289, 194] width 52 height 11
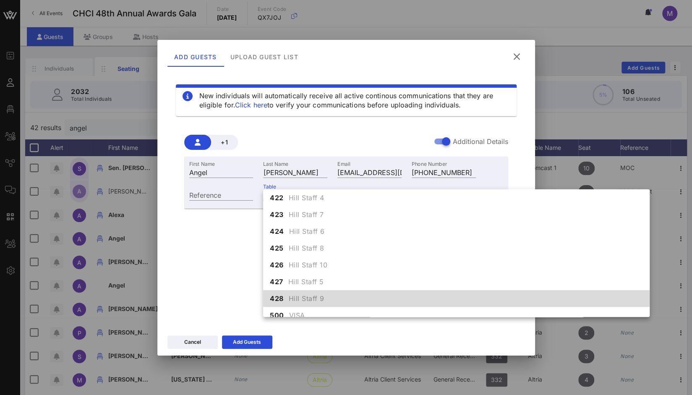
scroll to position [2494, 0]
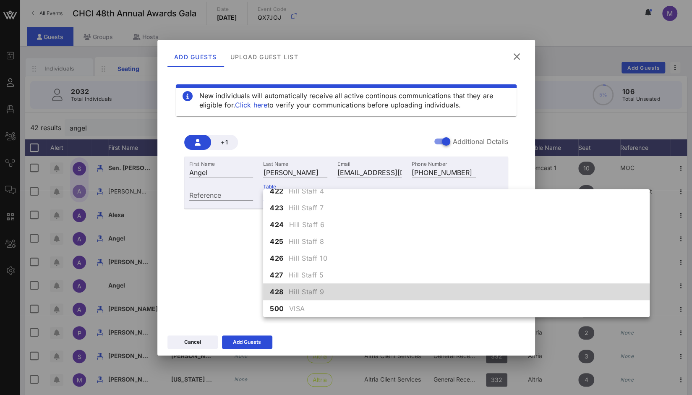
click at [313, 292] on span "Hill Staff 9" at bounding box center [307, 292] width 36 height 10
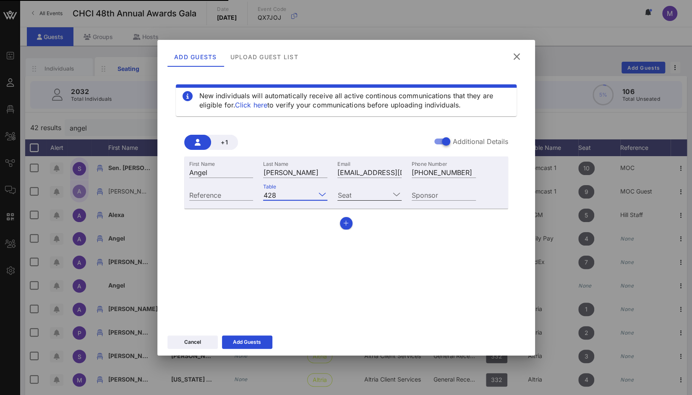
click at [387, 193] on input "Seat" at bounding box center [363, 194] width 52 height 11
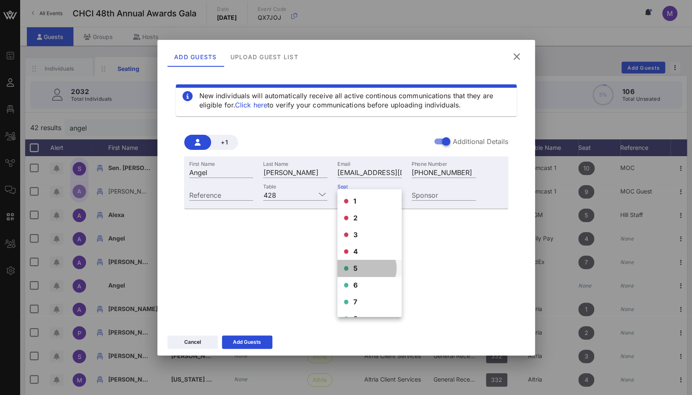
click at [355, 264] on span "5" at bounding box center [355, 268] width 5 height 10
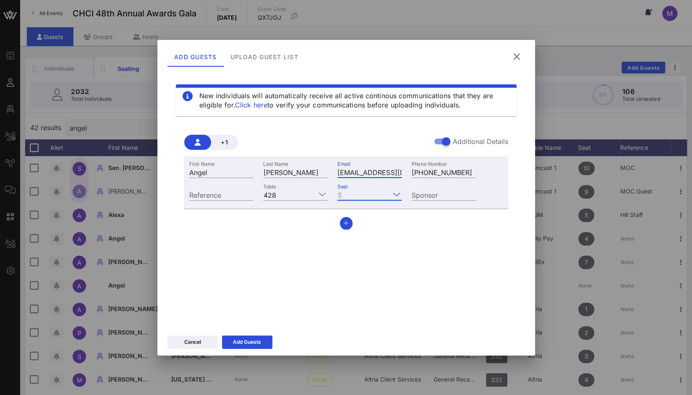
click at [339, 173] on input "[EMAIL_ADDRESS][DOMAIN_NAME]" at bounding box center [369, 172] width 64 height 11
click at [256, 341] on div "Add Guests" at bounding box center [247, 342] width 28 height 8
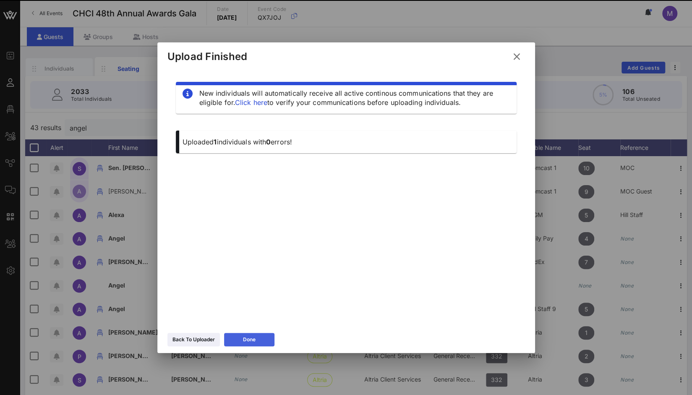
click at [256, 341] on button "Done" at bounding box center [249, 339] width 50 height 13
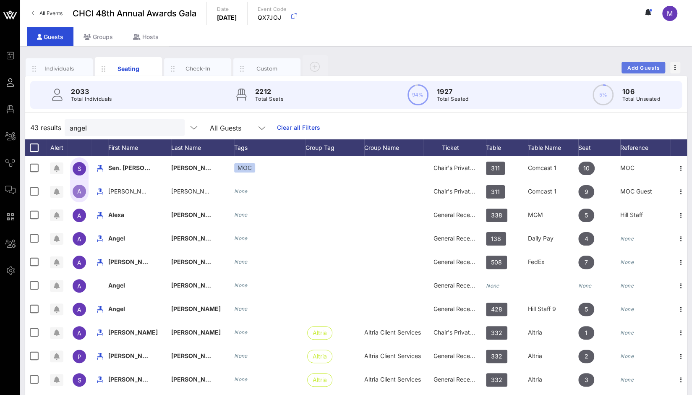
click at [639, 63] on button "Add Guests" at bounding box center [643, 68] width 44 height 12
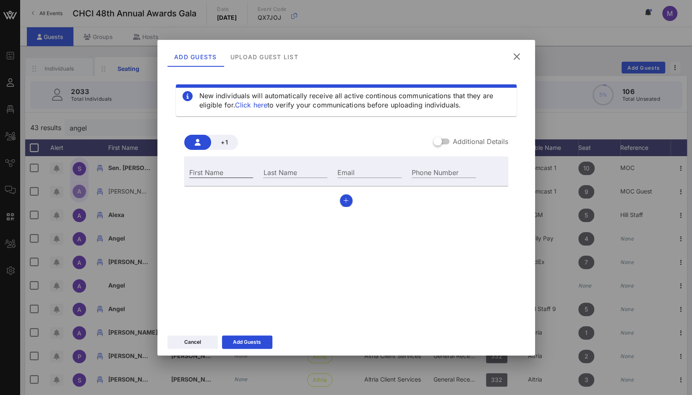
click at [224, 169] on input "First Name" at bounding box center [221, 172] width 64 height 11
type input "[PERSON_NAME]"
click at [271, 169] on div "Last Name" at bounding box center [295, 172] width 64 height 11
type input "[PERSON_NAME]"
click at [347, 171] on input "Email" at bounding box center [369, 172] width 64 height 11
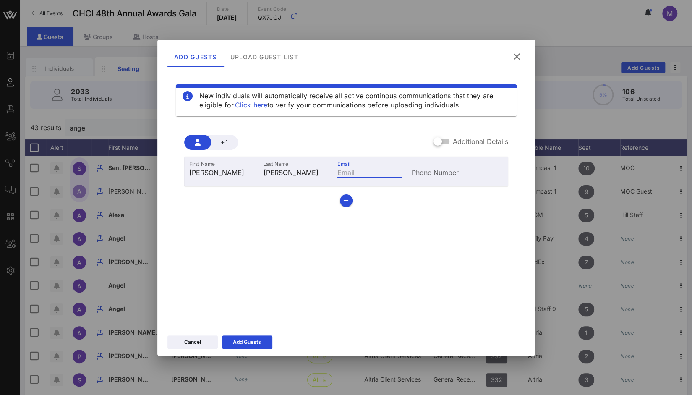
paste input "[PERSON_NAME][EMAIL_ADDRESS][DOMAIN_NAME]"
type input "[PERSON_NAME][EMAIL_ADDRESS][DOMAIN_NAME]"
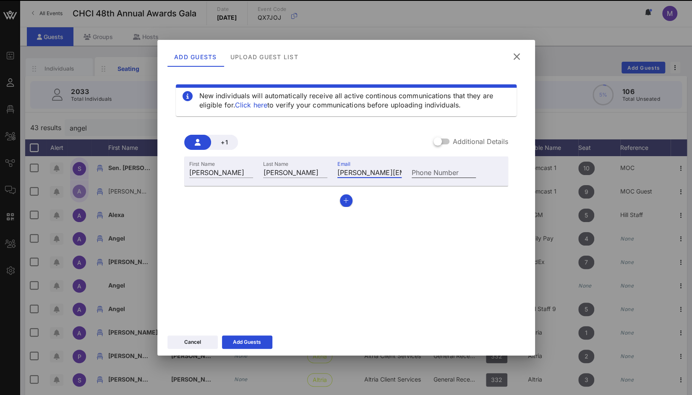
click at [441, 169] on div "Phone Number" at bounding box center [444, 172] width 64 height 11
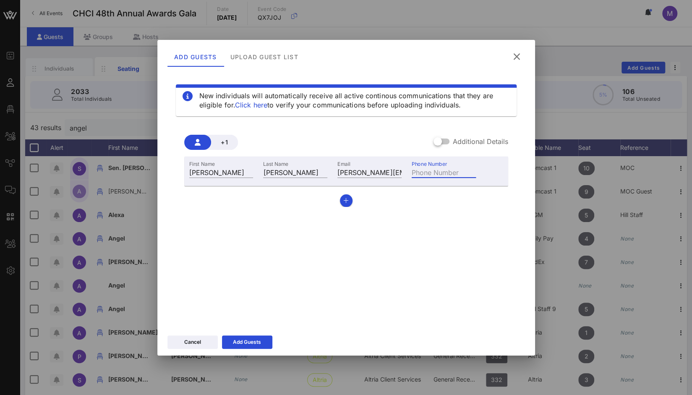
paste input "[PHONE_NUMBER]"
type input "[PHONE_NUMBER]"
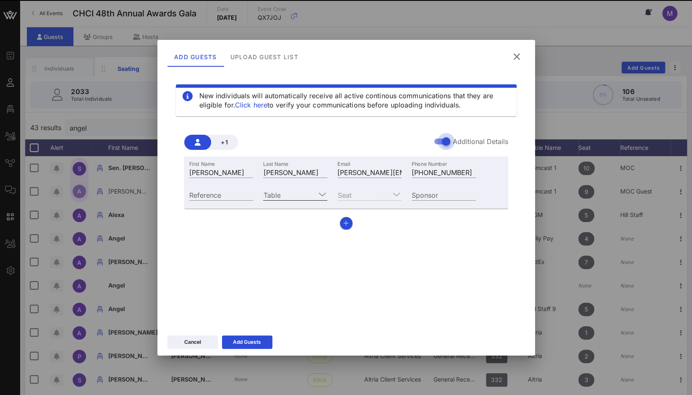
click at [296, 190] on input "Table" at bounding box center [289, 194] width 52 height 11
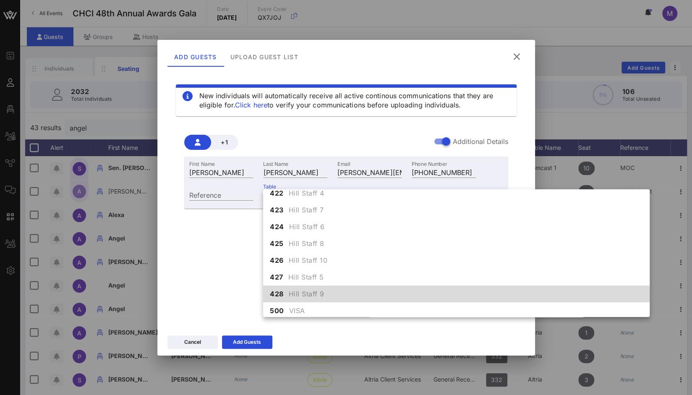
scroll to position [2494, 0]
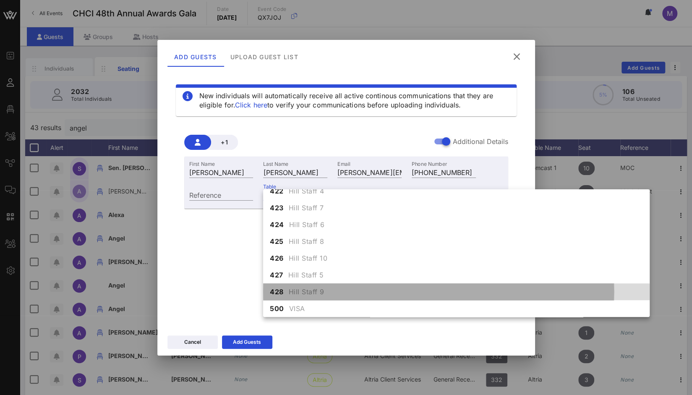
click at [311, 289] on span "Hill Staff 9" at bounding box center [307, 292] width 36 height 10
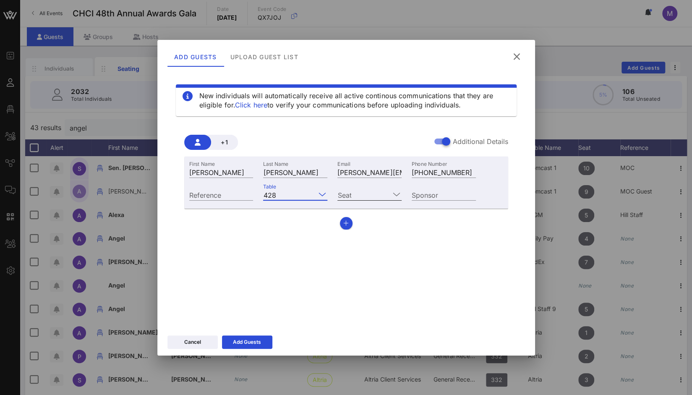
click at [362, 196] on input "Seat" at bounding box center [363, 194] width 52 height 11
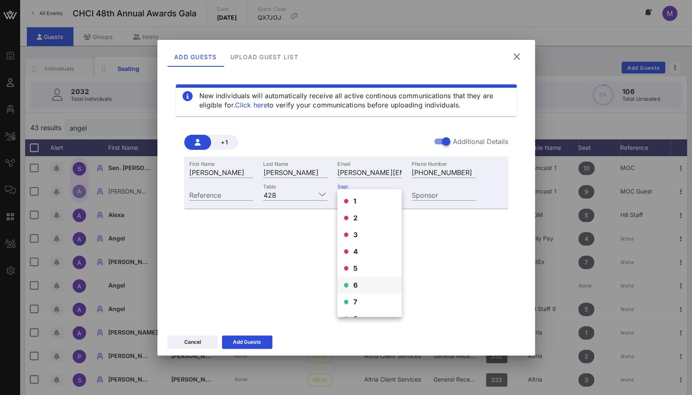
click at [357, 282] on span "6" at bounding box center [355, 285] width 5 height 10
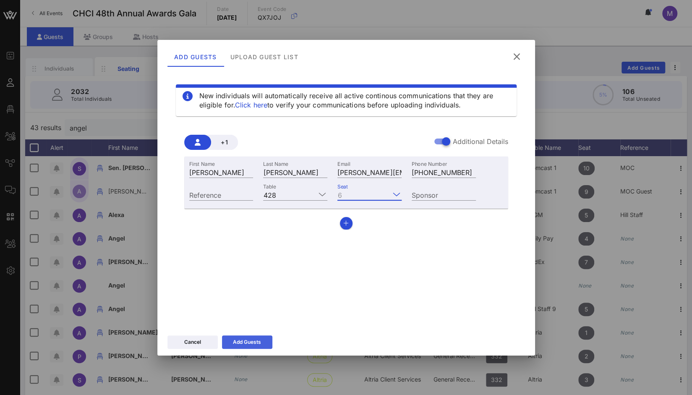
click at [258, 342] on div "Add Guests" at bounding box center [247, 342] width 28 height 8
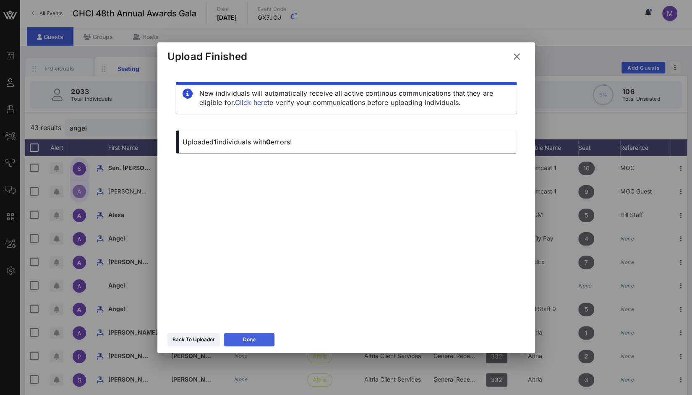
click at [258, 342] on button "Done" at bounding box center [249, 339] width 50 height 13
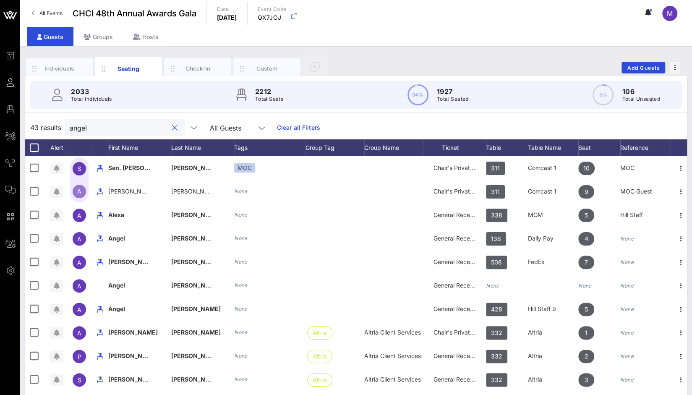
drag, startPoint x: 101, startPoint y: 132, endPoint x: 30, endPoint y: 136, distance: 71.0
click at [30, 136] on div "43 results angel All Guests Clear all Filters" at bounding box center [356, 127] width 662 height 23
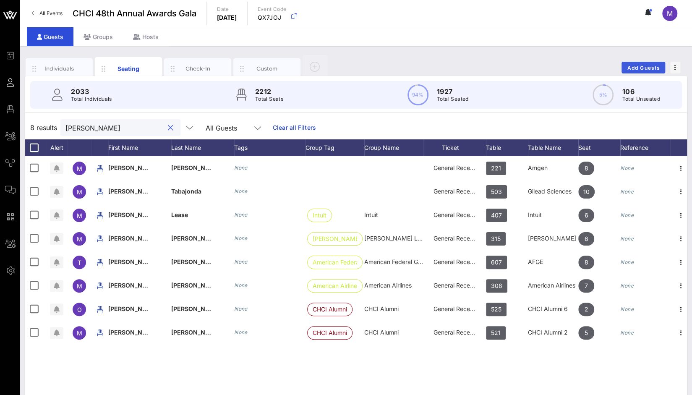
type input "[PERSON_NAME]"
click at [630, 68] on span "Add Guests" at bounding box center [643, 68] width 33 height 6
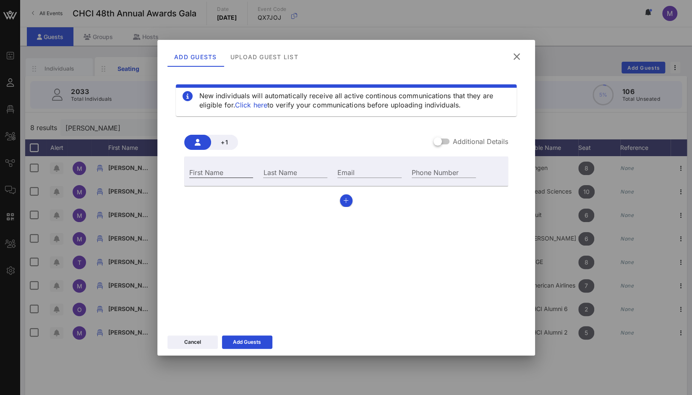
click at [212, 167] on div "First Name" at bounding box center [221, 172] width 64 height 11
type input "[PERSON_NAME]"
click at [286, 174] on input "Last Name" at bounding box center [295, 172] width 64 height 11
type input "[PERSON_NAME]"
click at [347, 172] on div "Email" at bounding box center [369, 172] width 64 height 11
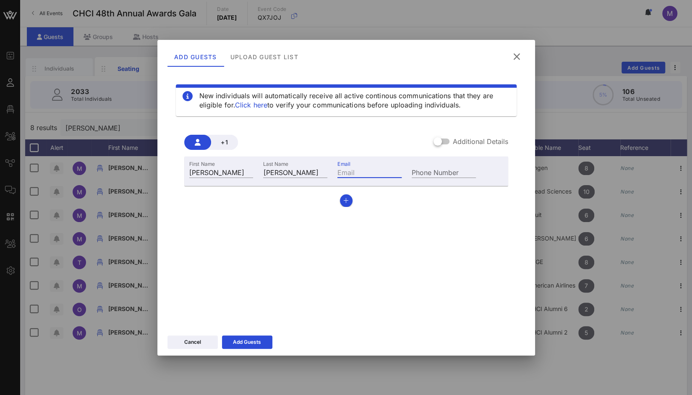
paste input "[EMAIL_ADDRESS][DOMAIN_NAME]"
type input "[EMAIL_ADDRESS][DOMAIN_NAME]"
click at [439, 173] on input "Phone Number" at bounding box center [444, 172] width 64 height 11
paste input "[PHONE_NUMBER]"
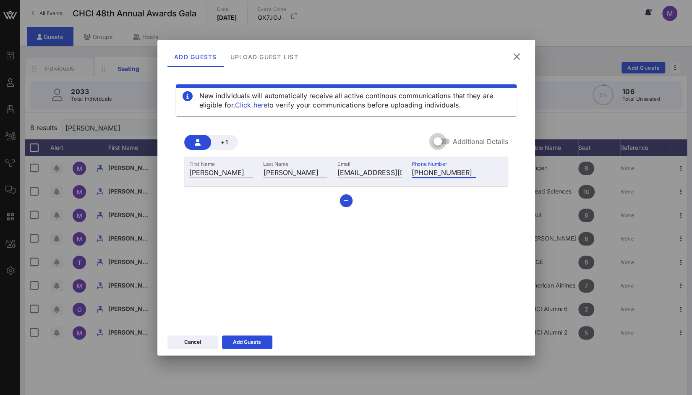
type input "[PHONE_NUMBER]"
click at [445, 138] on div at bounding box center [437, 141] width 14 height 14
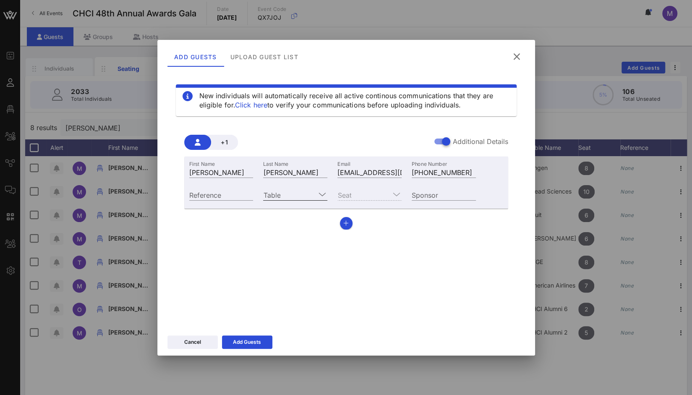
click at [316, 195] on div at bounding box center [321, 194] width 12 height 10
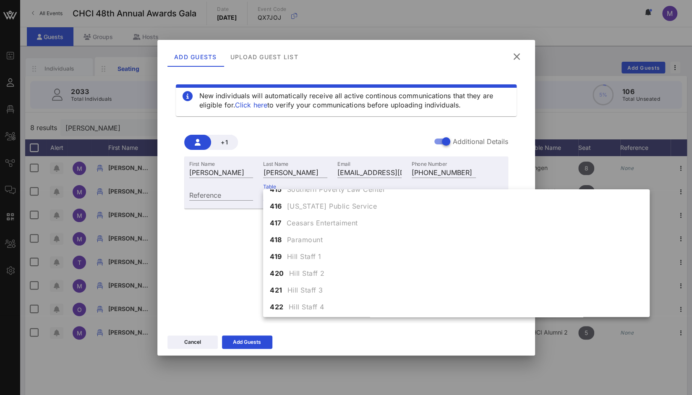
scroll to position [2494, 0]
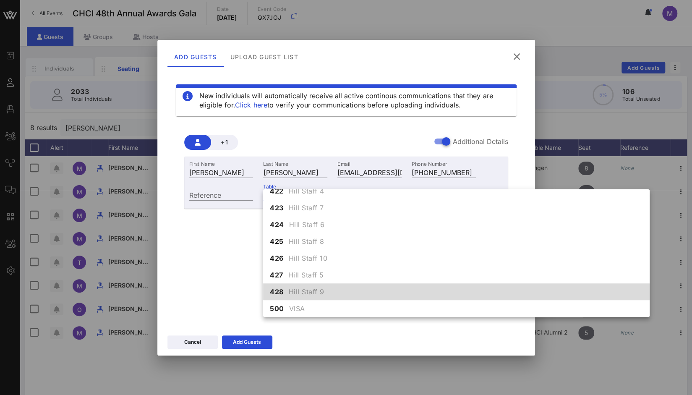
click at [318, 295] on span "Hill Staff 9" at bounding box center [307, 292] width 36 height 10
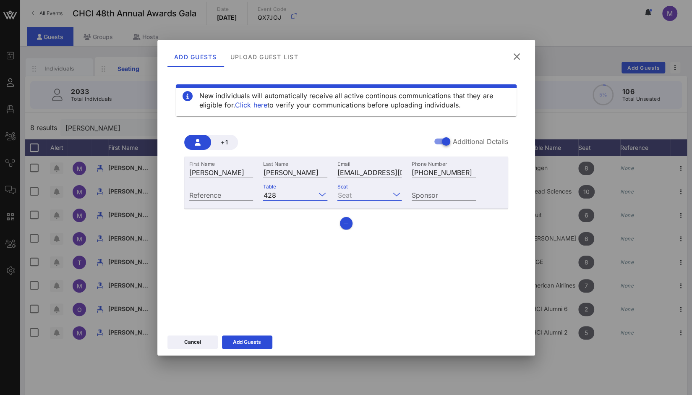
click at [375, 197] on input "Seat" at bounding box center [363, 194] width 52 height 11
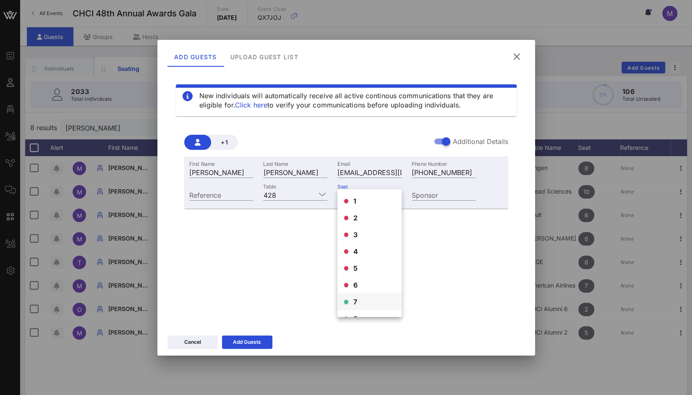
click at [363, 302] on div "7" at bounding box center [369, 301] width 64 height 17
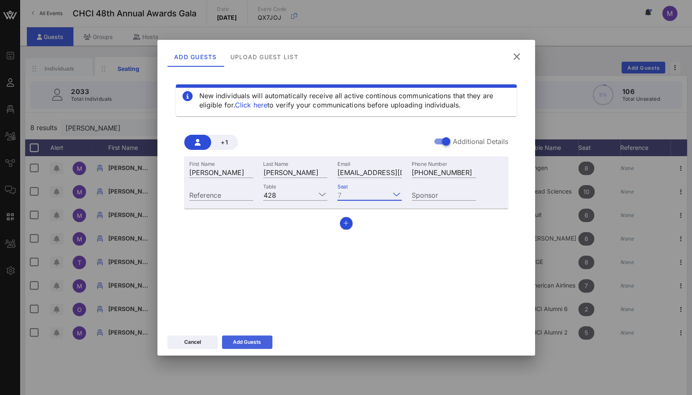
click at [261, 343] on button "Add Guests" at bounding box center [247, 341] width 50 height 13
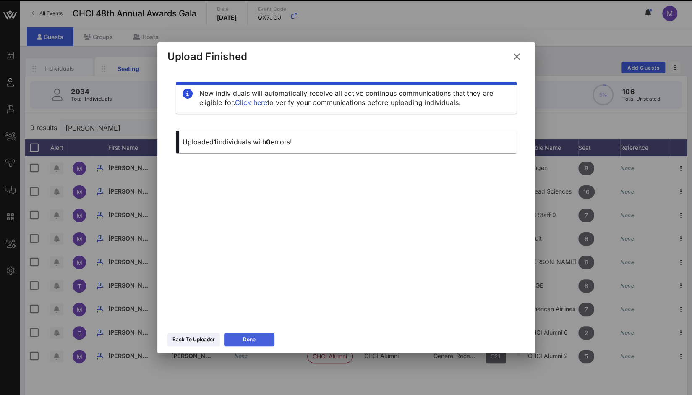
click at [261, 343] on button "Done" at bounding box center [249, 339] width 50 height 13
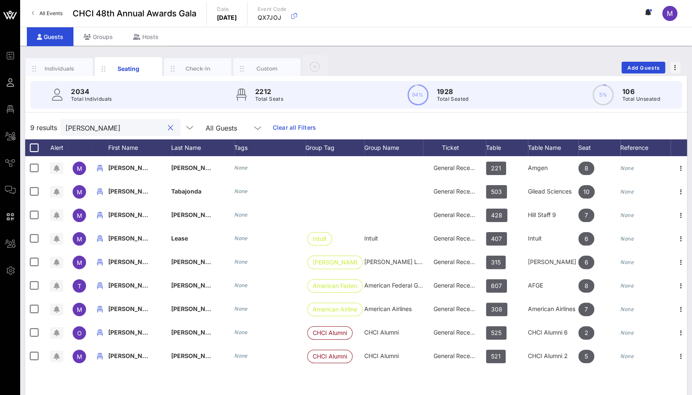
drag, startPoint x: 118, startPoint y: 129, endPoint x: 23, endPoint y: 131, distance: 94.4
click at [23, 131] on div "Individuals Seating Check-In Custom Add Guests 2034 Total Individuals 2212 Tota…" at bounding box center [356, 231] width 672 height 370
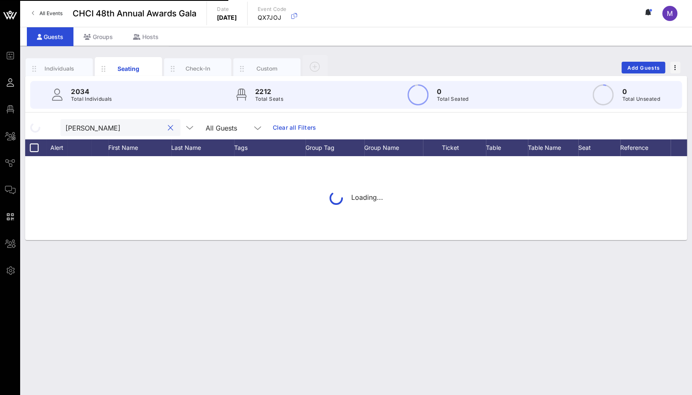
type input "[PERSON_NAME]"
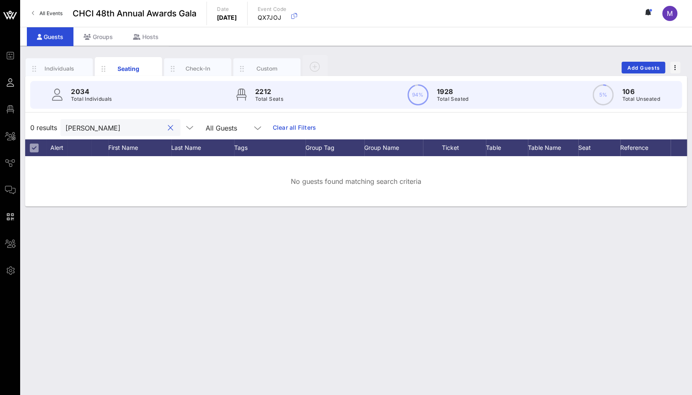
click at [168, 129] on button "clear icon" at bounding box center [170, 128] width 5 height 8
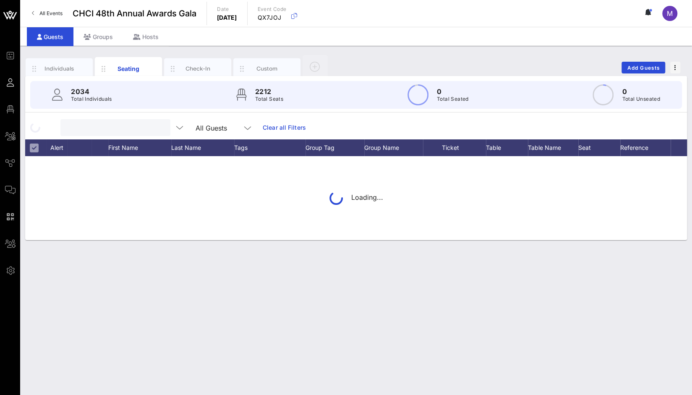
click at [159, 129] on div at bounding box center [115, 127] width 110 height 17
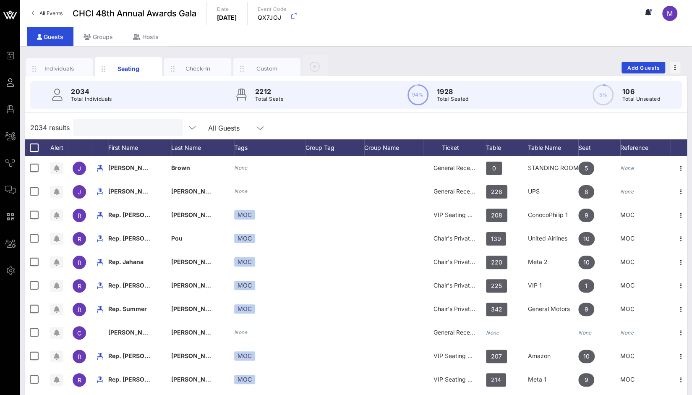
click at [161, 125] on input "text" at bounding box center [127, 127] width 98 height 11
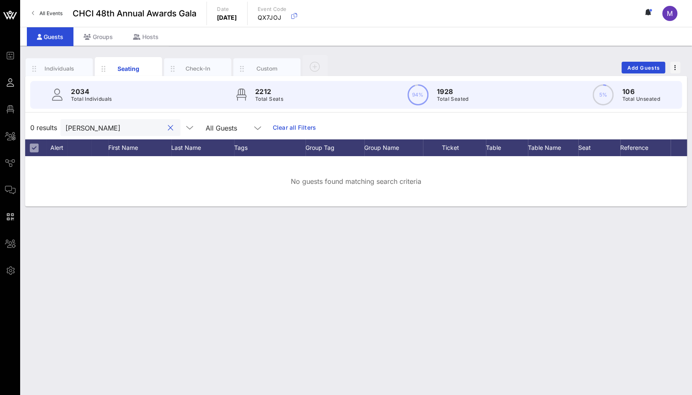
type input "[PERSON_NAME]"
click at [297, 127] on link "Clear all Filters" at bounding box center [294, 127] width 43 height 9
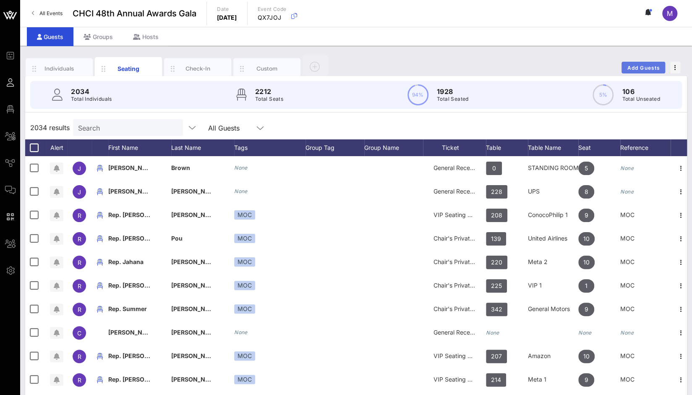
click at [635, 68] on span "Add Guests" at bounding box center [643, 68] width 33 height 6
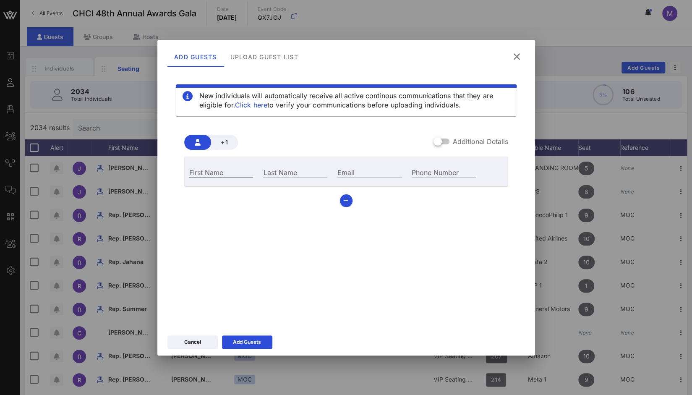
click at [219, 168] on input "First Name" at bounding box center [221, 172] width 64 height 11
type input "[PERSON_NAME]"
click at [292, 172] on div "Last Name" at bounding box center [295, 172] width 64 height 11
paste input "[PERSON_NAME]"
type input "[PERSON_NAME]"
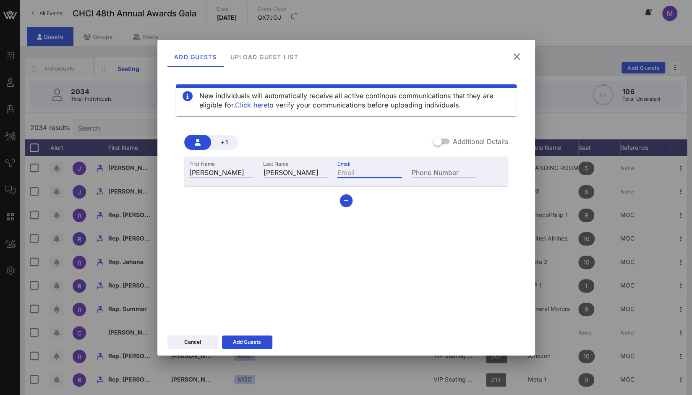
click at [380, 174] on input "Email" at bounding box center [369, 172] width 64 height 11
paste input "[PERSON_NAME][EMAIL_ADDRESS][PERSON_NAME][DOMAIN_NAME]"
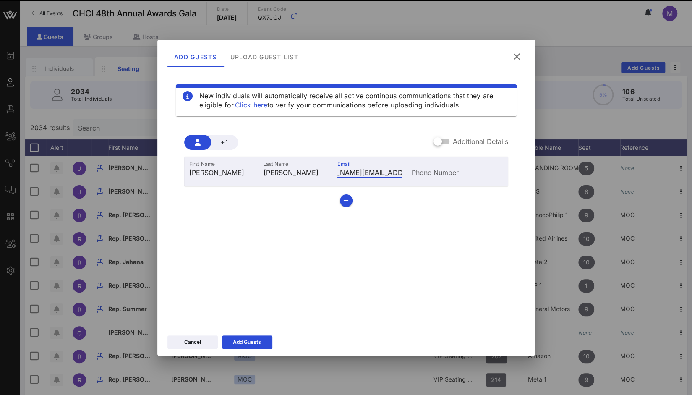
scroll to position [0, 0]
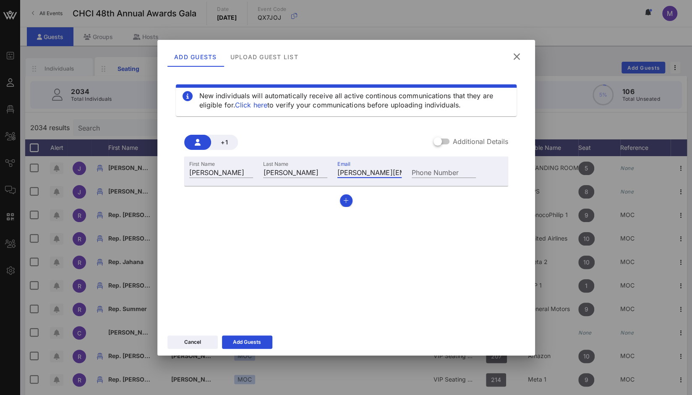
type input "[PERSON_NAME][EMAIL_ADDRESS][PERSON_NAME][DOMAIN_NAME]"
click at [420, 175] on input "Phone Number" at bounding box center [444, 172] width 64 height 11
paste input "[PHONE_NUMBER]"
type input "[PHONE_NUMBER]"
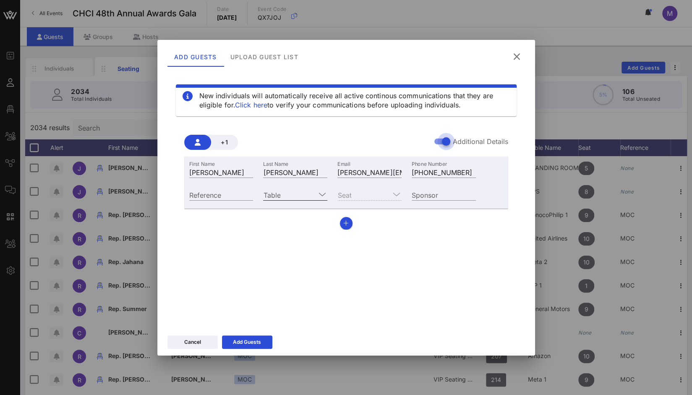
click at [284, 195] on input "Table" at bounding box center [289, 194] width 52 height 11
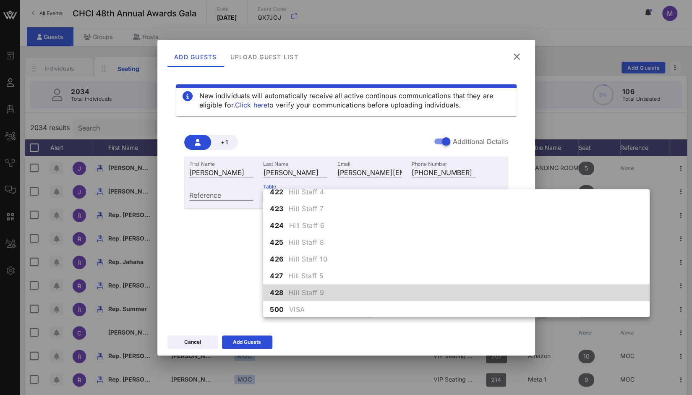
scroll to position [2494, 0]
click at [317, 293] on span "Hill Staff 9" at bounding box center [307, 292] width 36 height 10
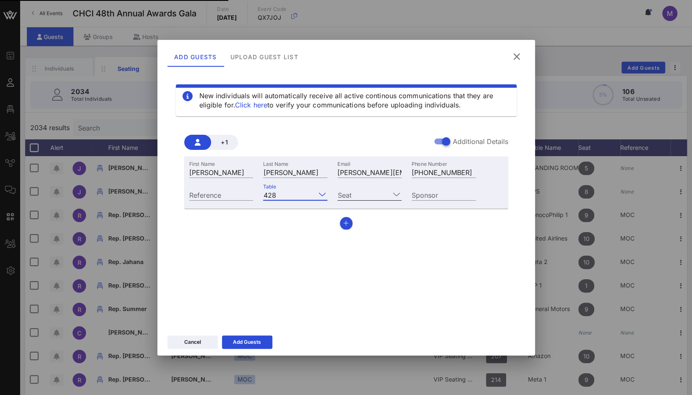
click at [356, 196] on input "Seat" at bounding box center [363, 194] width 52 height 11
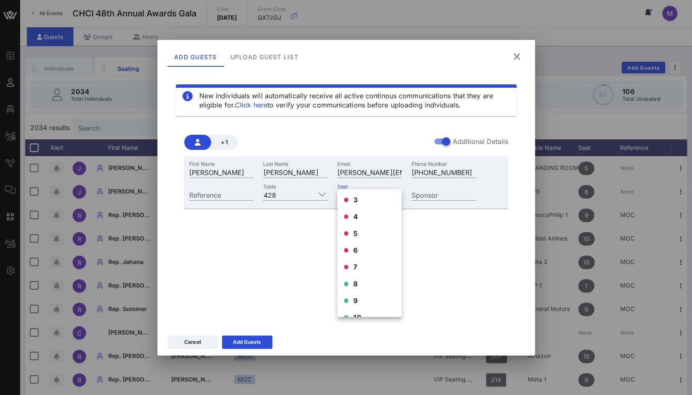
scroll to position [36, 0]
click at [371, 281] on div "8" at bounding box center [369, 282] width 64 height 17
click at [265, 343] on button "Add Guests" at bounding box center [247, 341] width 50 height 13
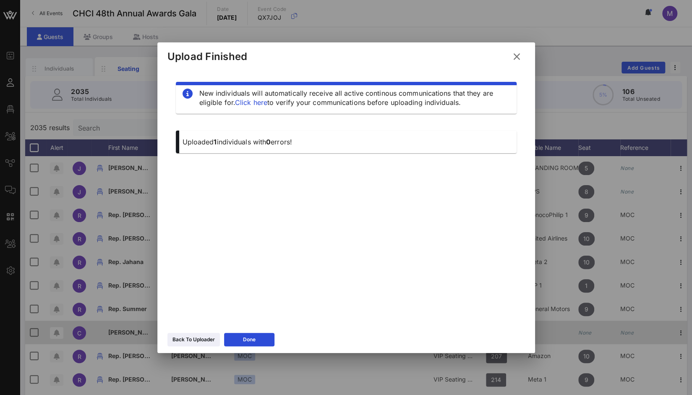
drag, startPoint x: 265, startPoint y: 343, endPoint x: 270, endPoint y: 338, distance: 7.1
click at [270, 338] on button "Done" at bounding box center [249, 339] width 50 height 13
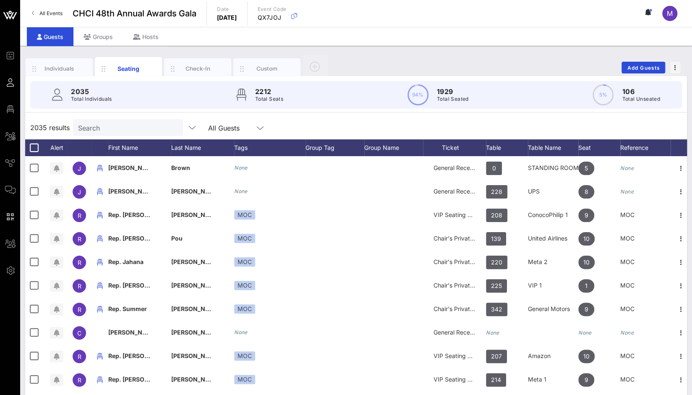
click at [159, 126] on input "Search" at bounding box center [127, 127] width 98 height 11
paste input "[PERSON_NAME]"
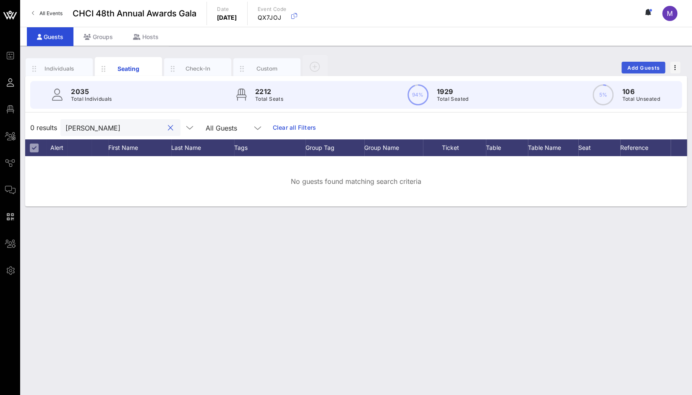
type input "[PERSON_NAME]"
click at [655, 65] on span "Add Guests" at bounding box center [643, 68] width 33 height 6
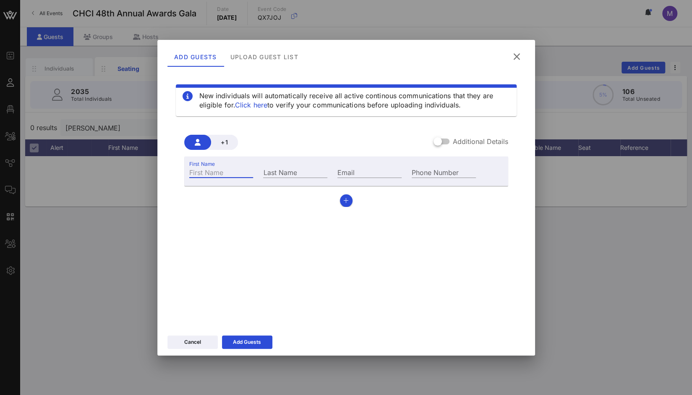
click at [222, 169] on input "First Name" at bounding box center [221, 172] width 64 height 11
paste input "[PERSON_NAME]"
type input "[PERSON_NAME]"
click at [289, 172] on input "Last Name" at bounding box center [295, 172] width 64 height 11
paste input "[PERSON_NAME]"
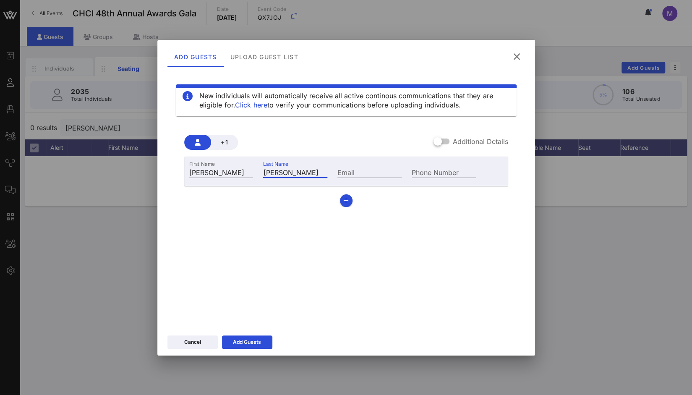
type input "[PERSON_NAME]"
click at [388, 171] on input "Email" at bounding box center [369, 172] width 64 height 11
paste input "[EMAIL_ADDRESS][DOMAIN_NAME]"
drag, startPoint x: 343, startPoint y: 170, endPoint x: 451, endPoint y: 164, distance: 108.0
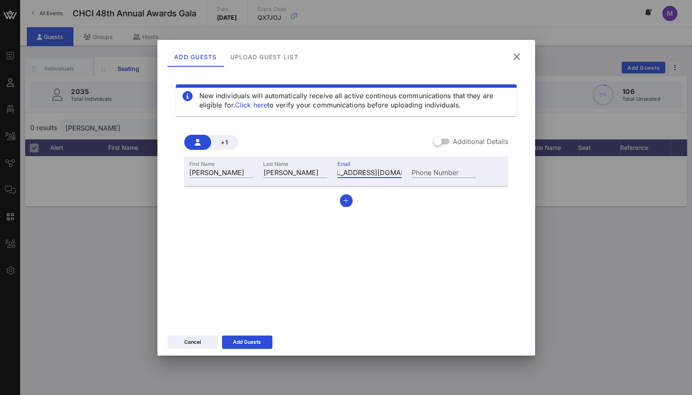
click at [451, 164] on div "First Name [PERSON_NAME] Last Name [PERSON_NAME] Email [EMAIL_ADDRESS][DOMAIN_N…" at bounding box center [332, 171] width 297 height 23
type input "e"
paste input "[EMAIL_ADDRESS][DOMAIN_NAME]"
type input "[EMAIL_ADDRESS][DOMAIN_NAME]"
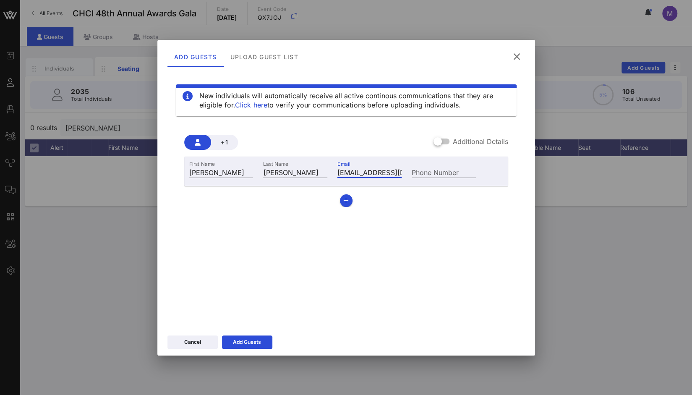
click at [451, 159] on div "First Name [PERSON_NAME] Last Name [PERSON_NAME] Email [EMAIL_ADDRESS][DOMAIN_N…" at bounding box center [346, 170] width 324 height 29
click at [438, 167] on div "Phone Number" at bounding box center [444, 172] width 64 height 11
paste input "[PHONE_NUMBER]"
type input "[PHONE_NUMBER]"
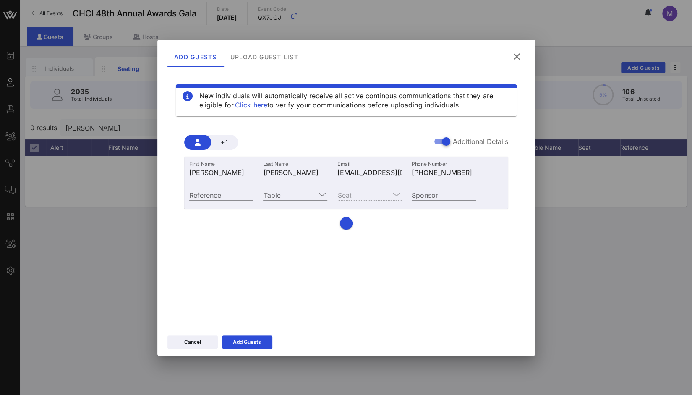
click at [315, 188] on div "Table" at bounding box center [295, 193] width 74 height 23
click at [319, 193] on icon at bounding box center [322, 194] width 8 height 10
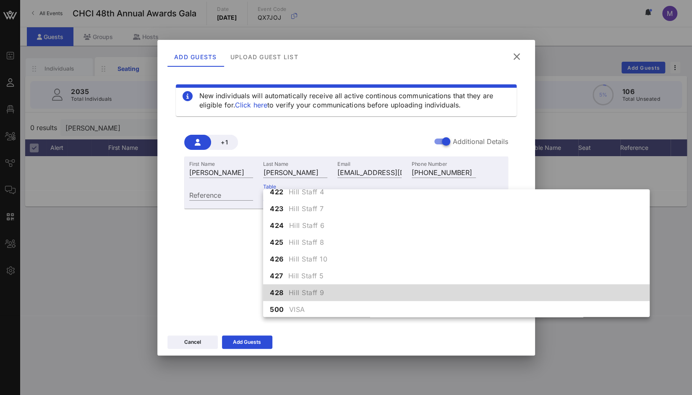
scroll to position [2494, 0]
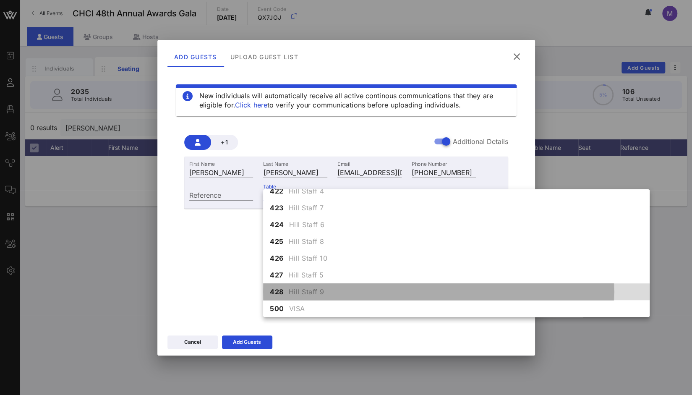
click at [301, 294] on span "Hill Staff 9" at bounding box center [307, 292] width 36 height 10
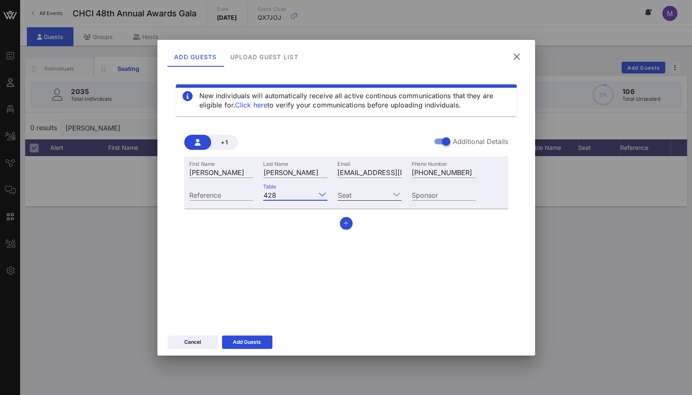
click at [379, 193] on input "Seat" at bounding box center [363, 194] width 52 height 11
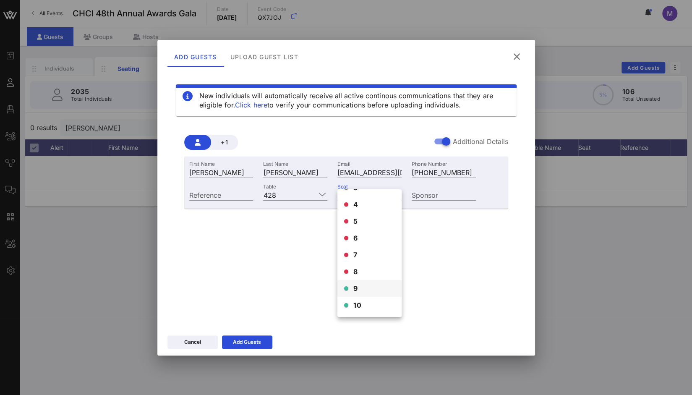
click at [357, 287] on span "9" at bounding box center [355, 288] width 5 height 10
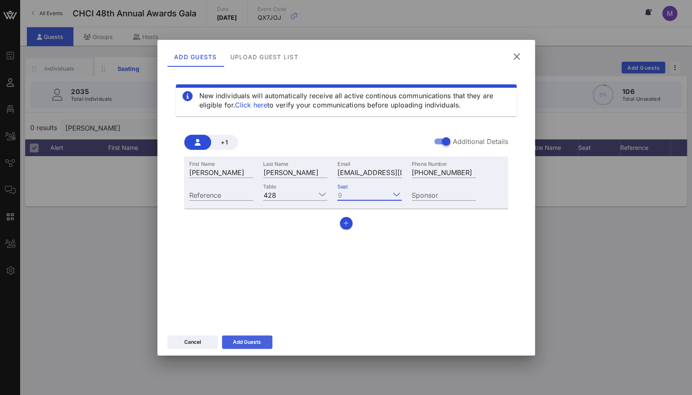
click at [245, 339] on button "Add Guests" at bounding box center [247, 341] width 50 height 13
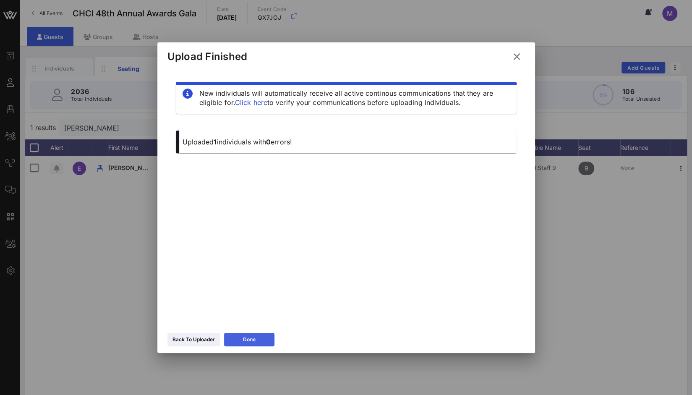
click at [245, 339] on div "Done" at bounding box center [249, 339] width 13 height 8
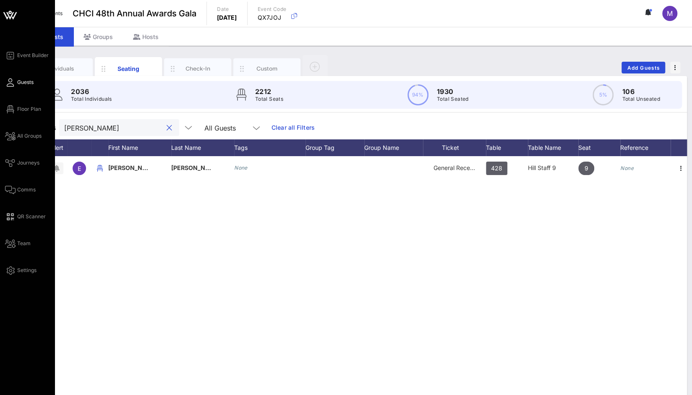
drag, startPoint x: 125, startPoint y: 130, endPoint x: 0, endPoint y: 131, distance: 125.4
click at [0, 131] on div "Event Builder Guests Floor Plan All Groups Journeys Comms QR Scanner Team Setti…" at bounding box center [346, 208] width 692 height 416
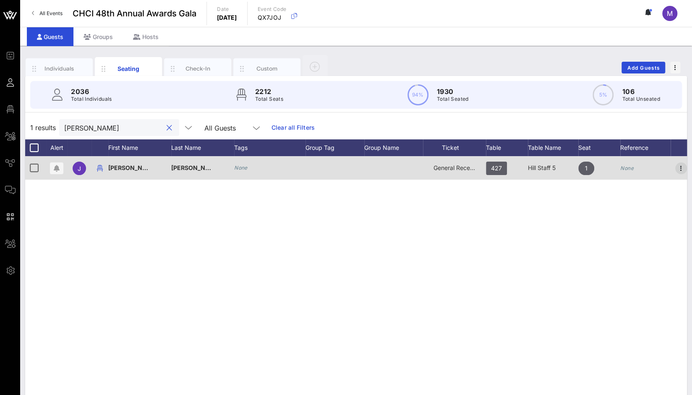
type input "[PERSON_NAME]"
click at [680, 169] on icon "button" at bounding box center [681, 168] width 10 height 10
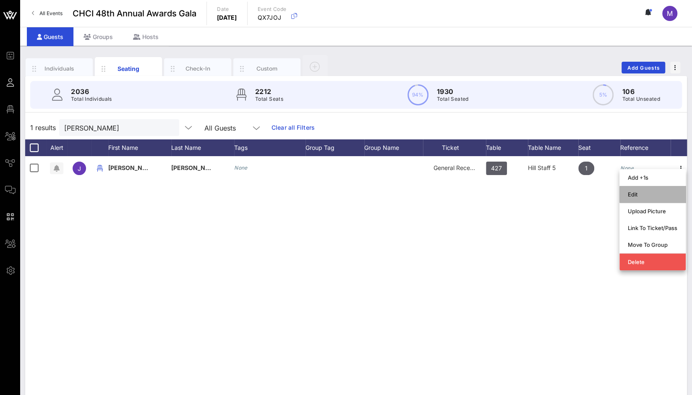
click at [641, 198] on div "Edit" at bounding box center [653, 194] width 50 height 7
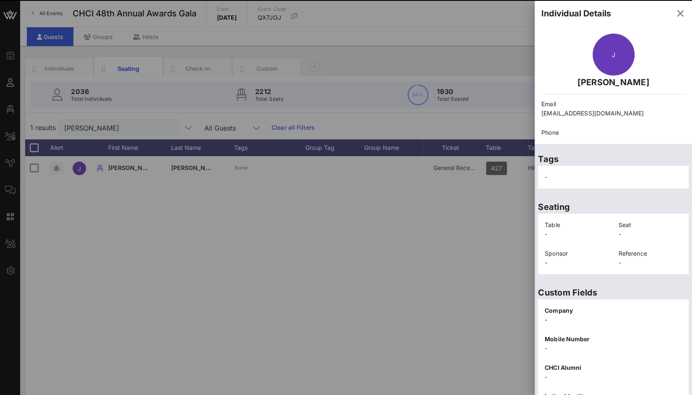
scroll to position [105, 0]
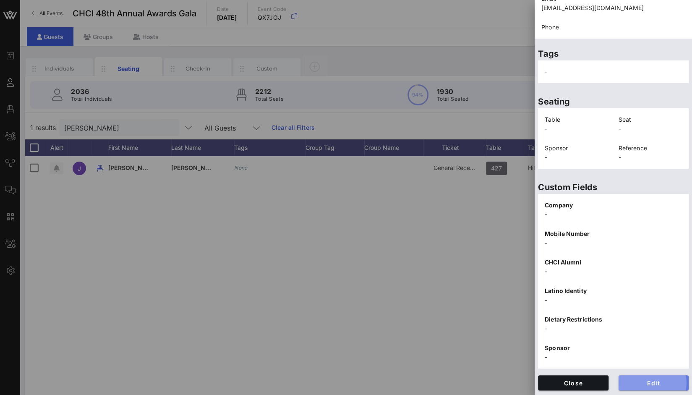
click at [669, 384] on span "Edit" at bounding box center [653, 382] width 57 height 7
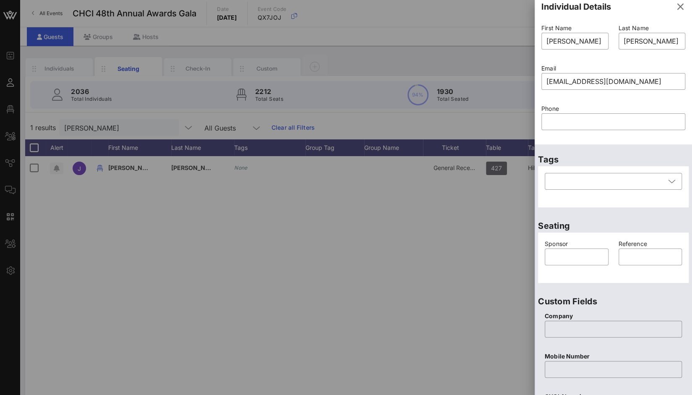
scroll to position [0, 0]
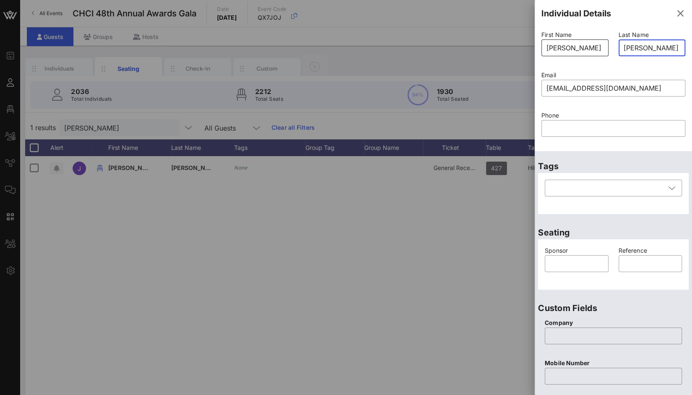
drag, startPoint x: 656, startPoint y: 51, endPoint x: 601, endPoint y: 48, distance: 55.0
click at [601, 48] on div "First Name ​ [PERSON_NAME] Last Name ​ [PERSON_NAME] Email ​ [EMAIL_ADDRESS][DO…" at bounding box center [613, 89] width 154 height 121
paste input "-[PERSON_NAME]"
type input "R"
paste input "[PERSON_NAME]"
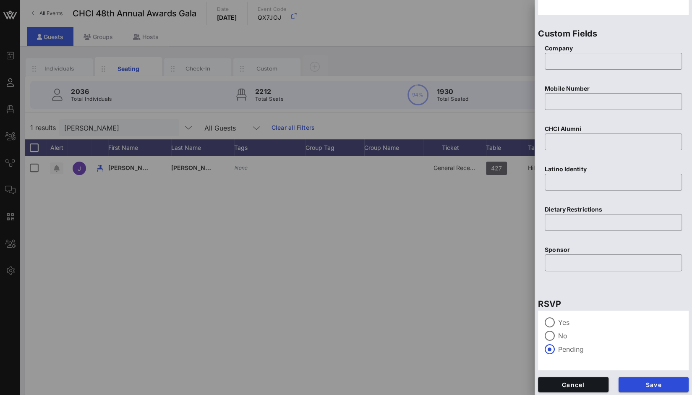
scroll to position [276, 0]
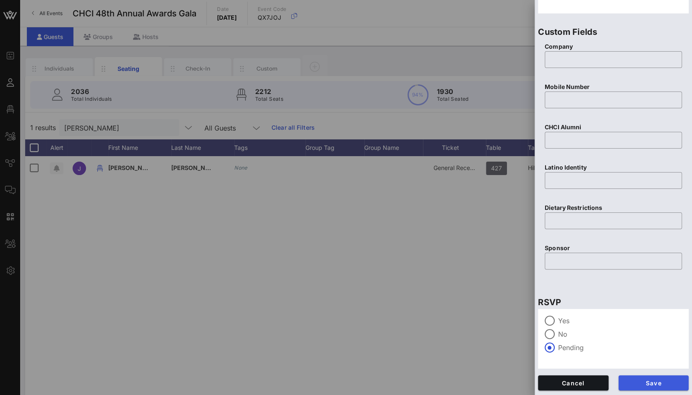
type input "[PERSON_NAME]"
click at [660, 381] on span "Save" at bounding box center [653, 382] width 57 height 7
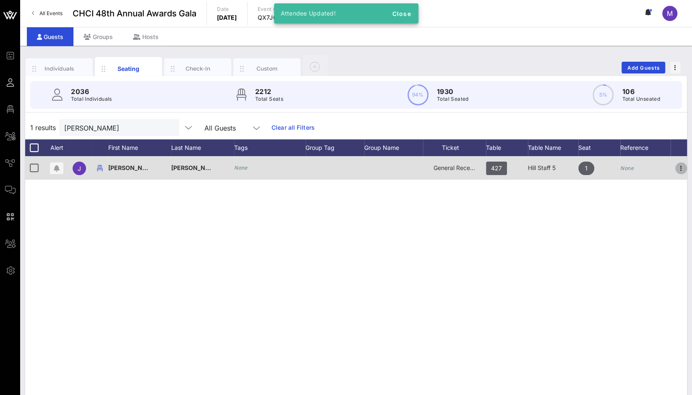
click at [682, 168] on icon "button" at bounding box center [681, 168] width 10 height 10
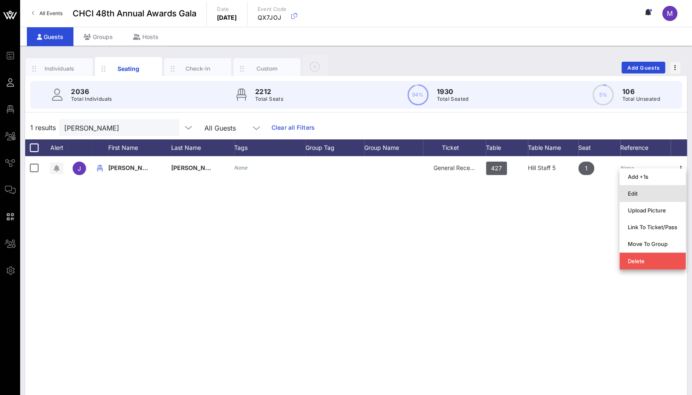
click at [656, 197] on div "Edit" at bounding box center [653, 193] width 50 height 13
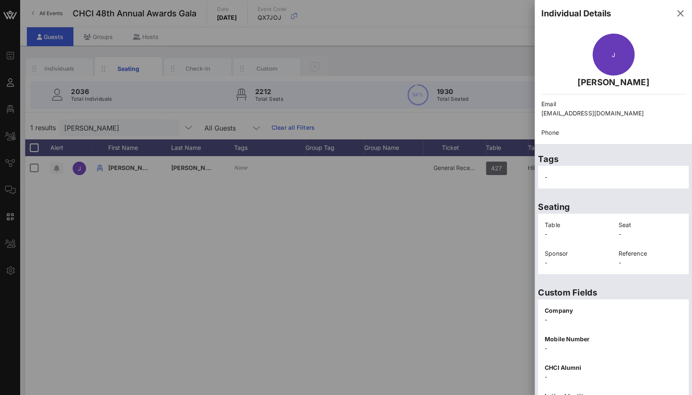
scroll to position [105, 0]
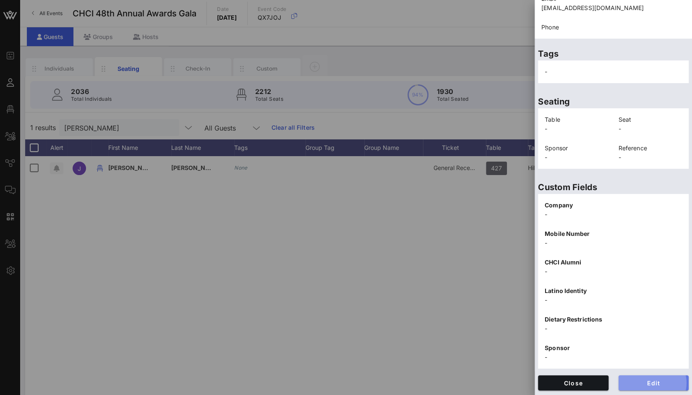
click at [673, 388] on button "Edit" at bounding box center [653, 382] width 70 height 15
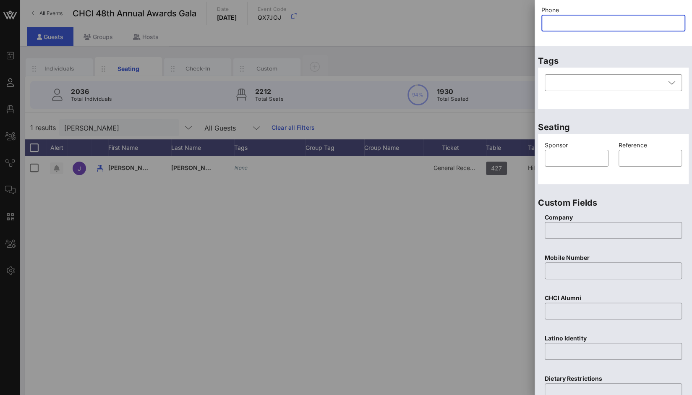
click at [575, 27] on input "text" at bounding box center [613, 22] width 134 height 13
paste input "[PHONE_NUMBER]"
drag, startPoint x: 555, startPoint y: 25, endPoint x: 515, endPoint y: 29, distance: 40.5
click at [515, 29] on div "Event Builder Guests Floor Plan All Groups Journeys Comms QR Scanner Team Setti…" at bounding box center [346, 208] width 692 height 416
type input "[PHONE_NUMBER]"
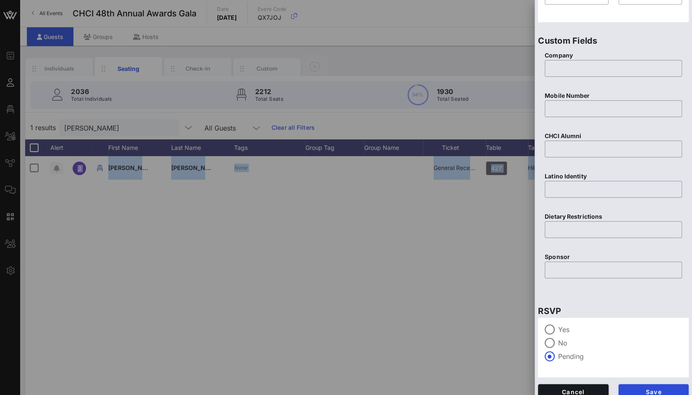
scroll to position [276, 0]
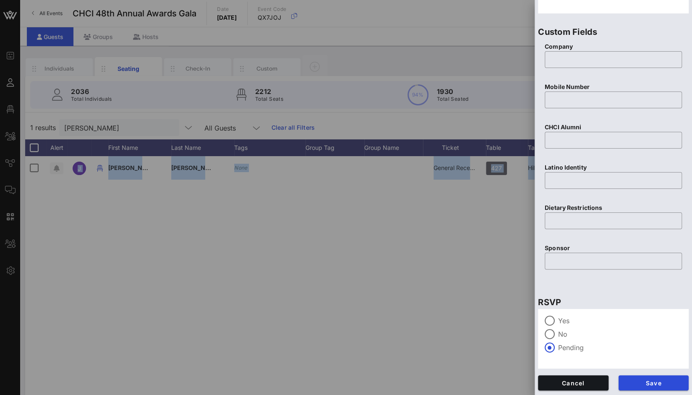
drag, startPoint x: 691, startPoint y: 94, endPoint x: 698, endPoint y: 243, distance: 148.6
click at [691, 243] on html "Event Builder Guests Floor Plan All Groups Journeys Comms QR Scanner Team Setti…" at bounding box center [346, 197] width 692 height 395
click at [666, 390] on div "Save" at bounding box center [653, 382] width 81 height 25
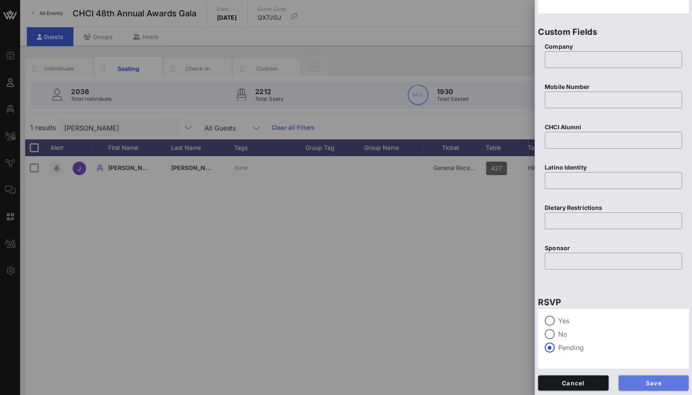
click at [669, 383] on span "Save" at bounding box center [653, 382] width 57 height 7
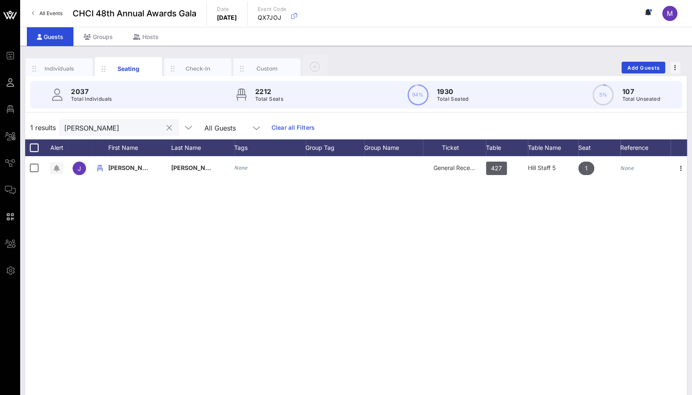
click at [112, 133] on div "[PERSON_NAME]" at bounding box center [113, 127] width 98 height 17
click at [167, 125] on button "clear icon" at bounding box center [169, 128] width 5 height 8
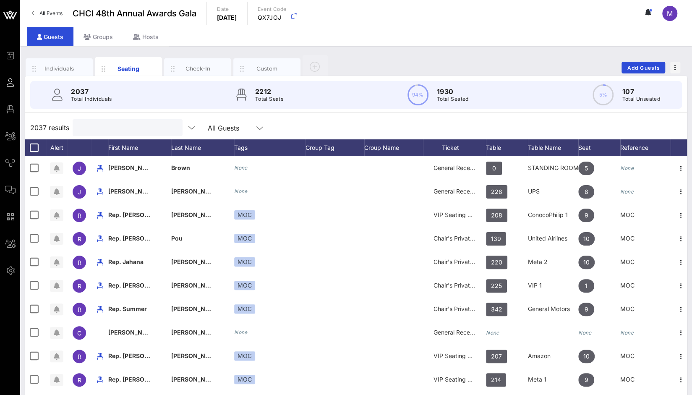
click at [141, 130] on input "text" at bounding box center [127, 127] width 98 height 11
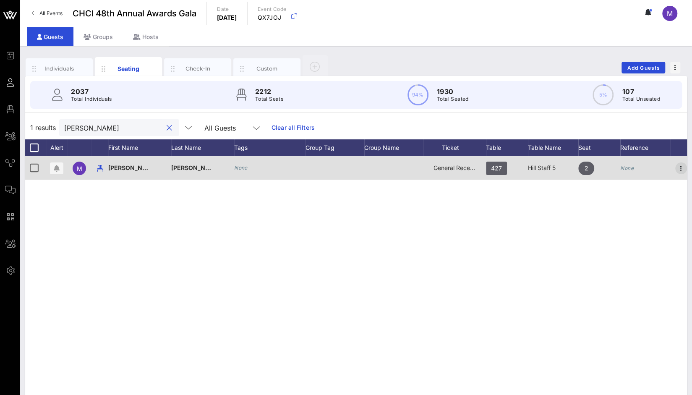
type input "[PERSON_NAME]"
click at [680, 168] on icon "button" at bounding box center [681, 168] width 10 height 10
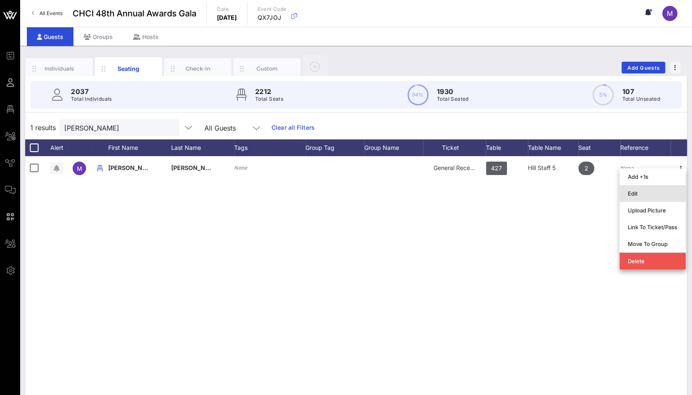
click at [650, 193] on div "Edit" at bounding box center [653, 193] width 50 height 7
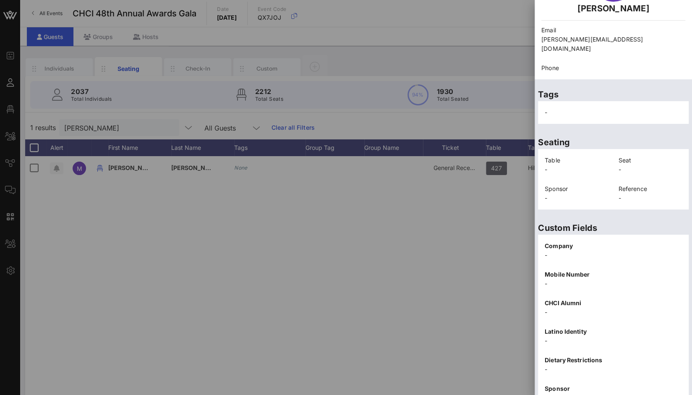
scroll to position [105, 0]
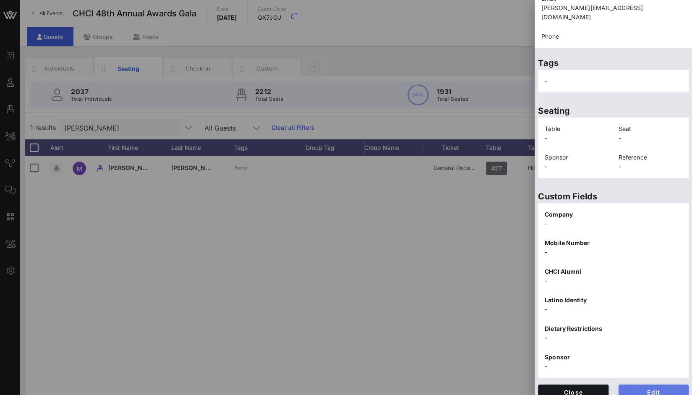
click at [670, 388] on span "Edit" at bounding box center [653, 391] width 57 height 7
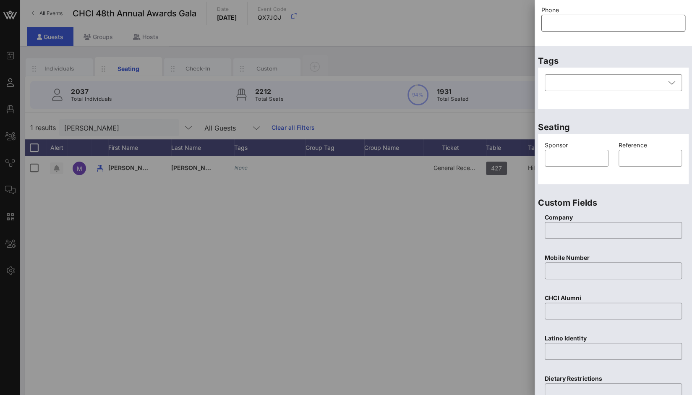
click at [581, 28] on input "text" at bounding box center [613, 22] width 134 height 13
paste input "[PHONE_NUMBER]"
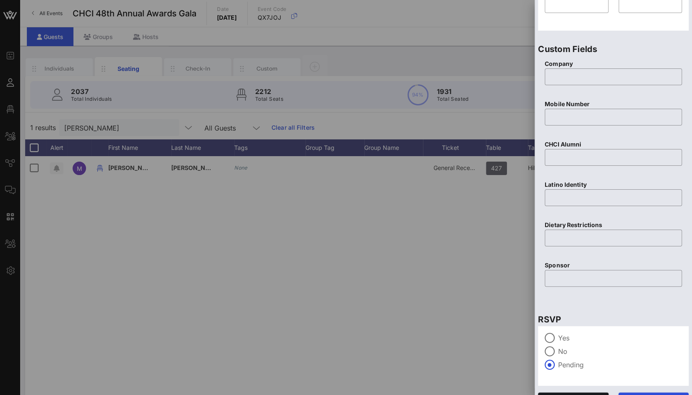
scroll to position [276, 0]
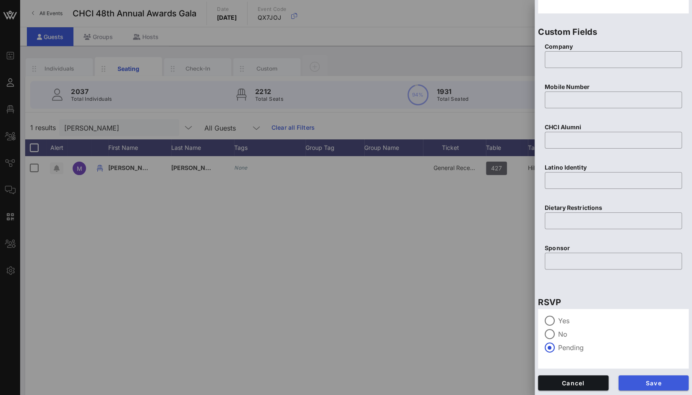
type input "[PHONE_NUMBER]"
click at [666, 381] on span "Save" at bounding box center [653, 382] width 57 height 7
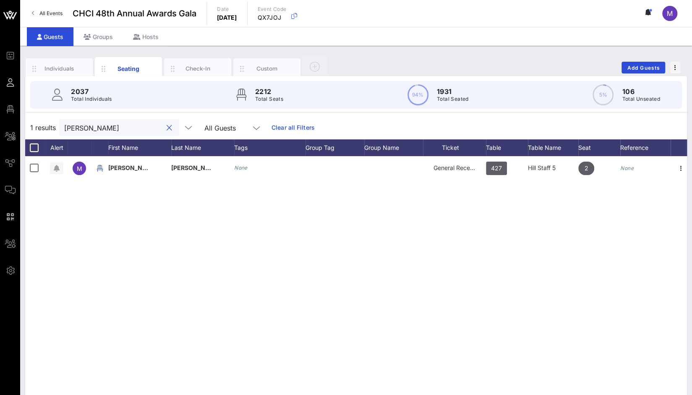
drag, startPoint x: 113, startPoint y: 125, endPoint x: 32, endPoint y: 128, distance: 81.0
click at [32, 128] on div "1 results [PERSON_NAME] All Guests Clear all Filters" at bounding box center [356, 127] width 662 height 23
paste input "[PERSON_NAME]"
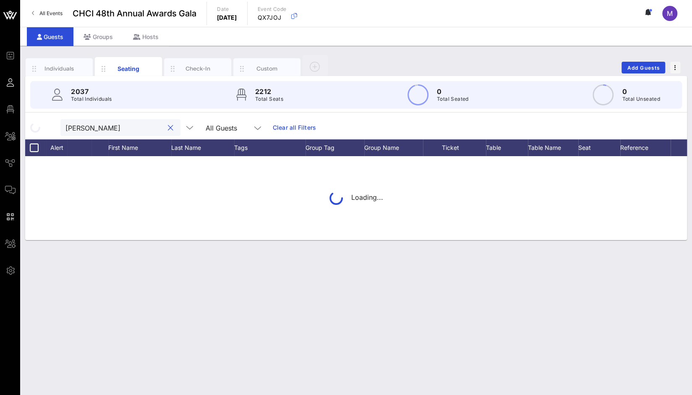
type input "[PERSON_NAME]"
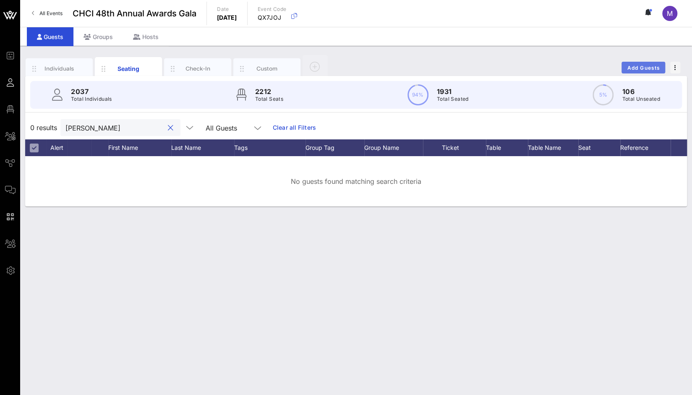
click at [628, 68] on span "Add Guests" at bounding box center [643, 68] width 33 height 6
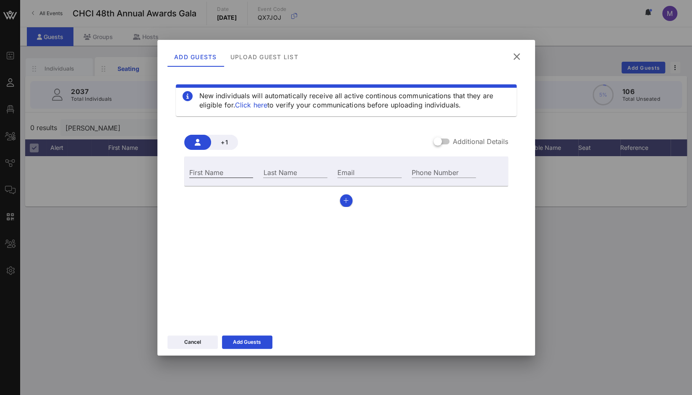
click at [216, 171] on div "First Name" at bounding box center [221, 172] width 64 height 11
paste input "[PERSON_NAME]"
type input "[PERSON_NAME]"
click at [305, 172] on input "Last Name" at bounding box center [295, 172] width 64 height 11
paste input "[PERSON_NAME]"
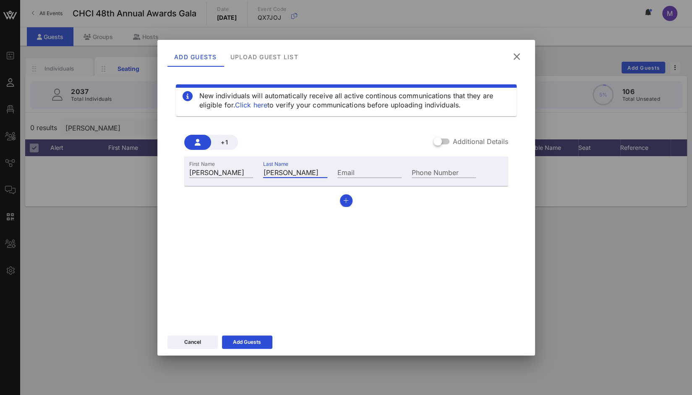
drag, startPoint x: 273, startPoint y: 172, endPoint x: 208, endPoint y: 179, distance: 65.0
click at [208, 179] on div "First Name [PERSON_NAME] Last Name [PERSON_NAME] Email Phone Number" at bounding box center [332, 171] width 297 height 23
type input "[PERSON_NAME]"
click at [373, 173] on input "Email" at bounding box center [369, 172] width 64 height 11
paste input "[EMAIL_ADDRESS][DOMAIN_NAME]"
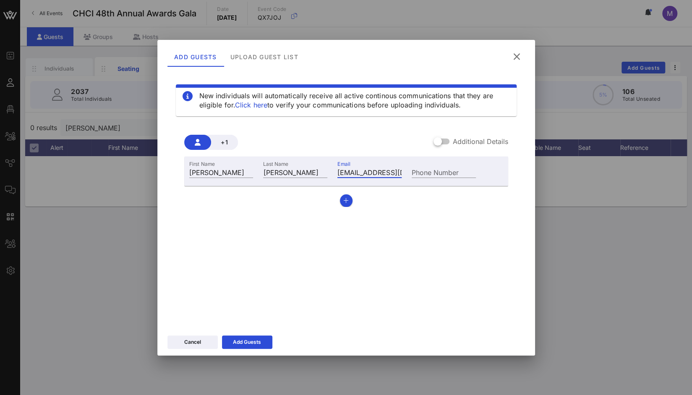
type input "[EMAIL_ADDRESS][DOMAIN_NAME]"
click at [420, 171] on div "Phone Number" at bounding box center [444, 172] width 64 height 11
paste input "[PHONE_NUMBER]"
type input "[PHONE_NUMBER]"
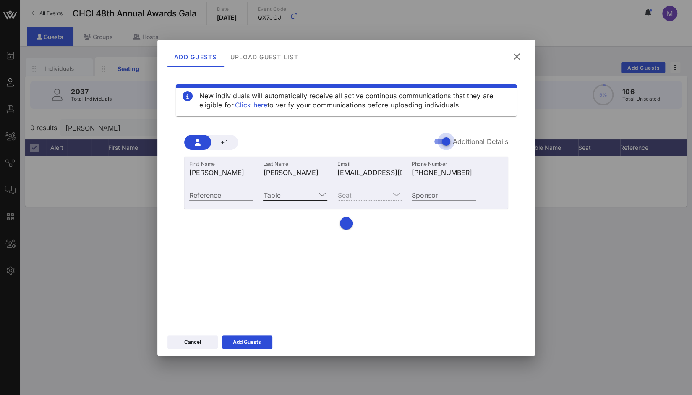
click at [325, 191] on icon at bounding box center [322, 194] width 8 height 10
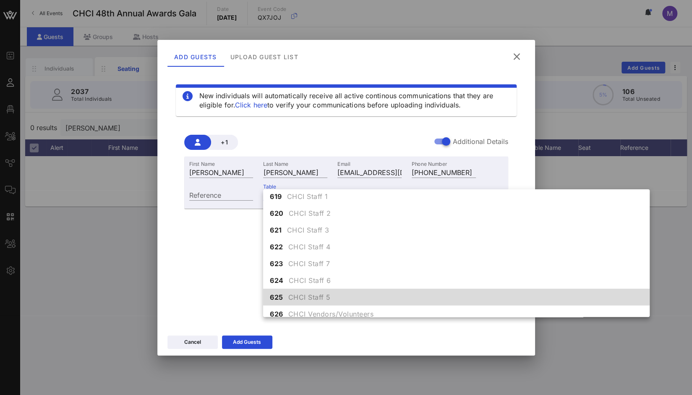
scroll to position [3568, 0]
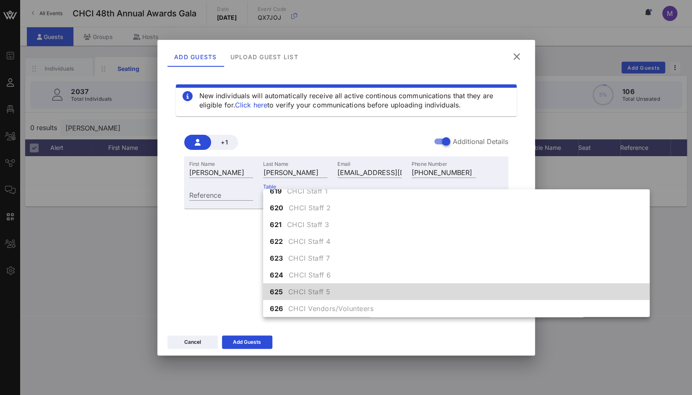
click at [319, 291] on span "CHCI Staff 5" at bounding box center [309, 292] width 42 height 10
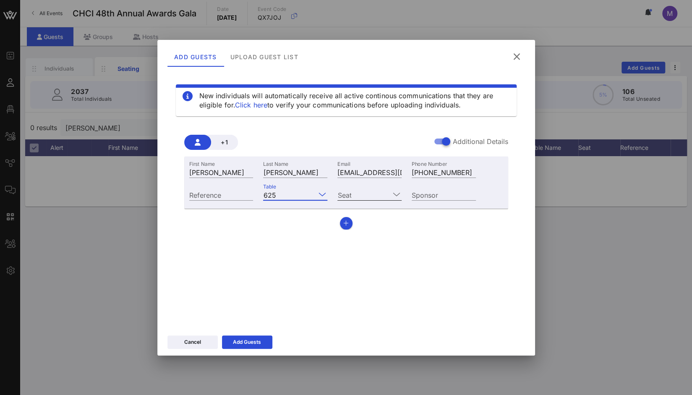
click at [395, 194] on icon at bounding box center [397, 194] width 8 height 10
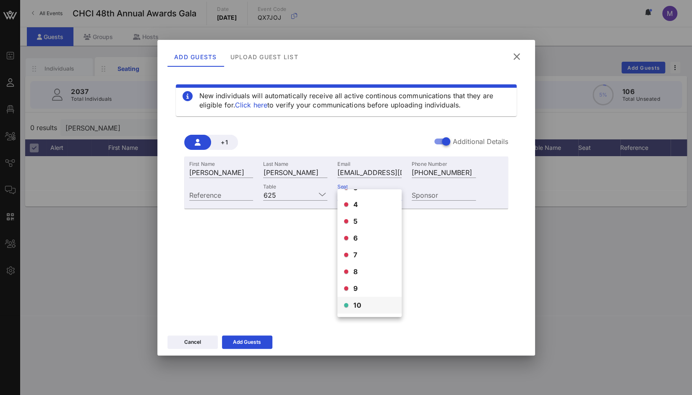
click at [362, 303] on div "10" at bounding box center [369, 305] width 64 height 17
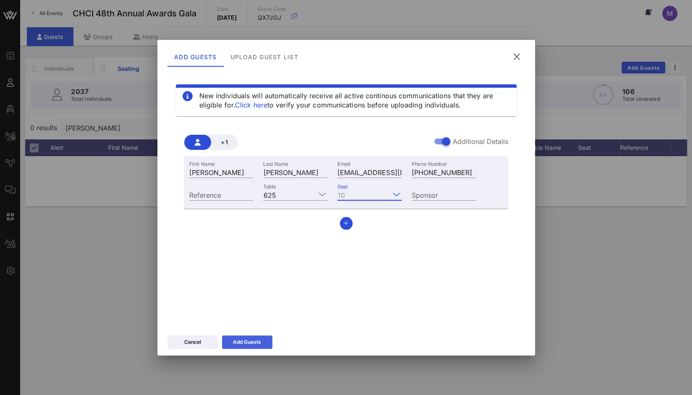
click at [260, 342] on div "Add Guests" at bounding box center [247, 342] width 28 height 8
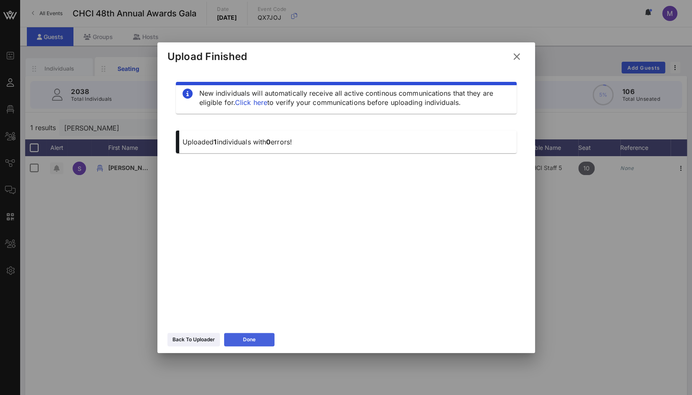
click at [260, 342] on button "Done" at bounding box center [249, 339] width 50 height 13
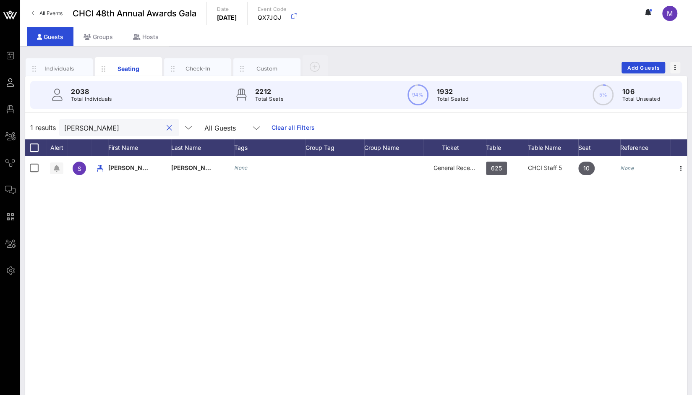
drag, startPoint x: 145, startPoint y: 129, endPoint x: 160, endPoint y: 126, distance: 14.9
click at [167, 126] on button "clear icon" at bounding box center [169, 128] width 5 height 8
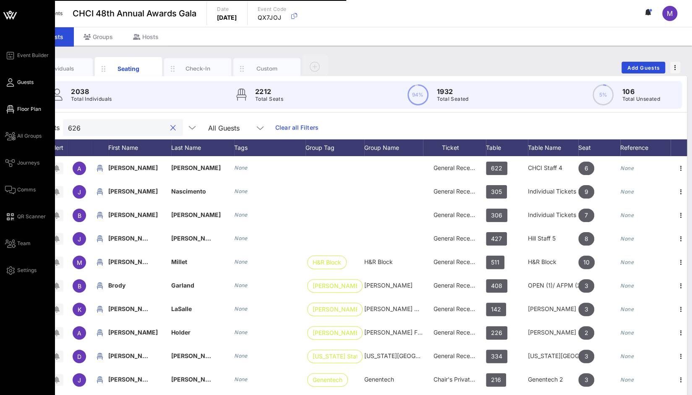
type input "626"
click at [11, 109] on icon at bounding box center [10, 109] width 10 height 1
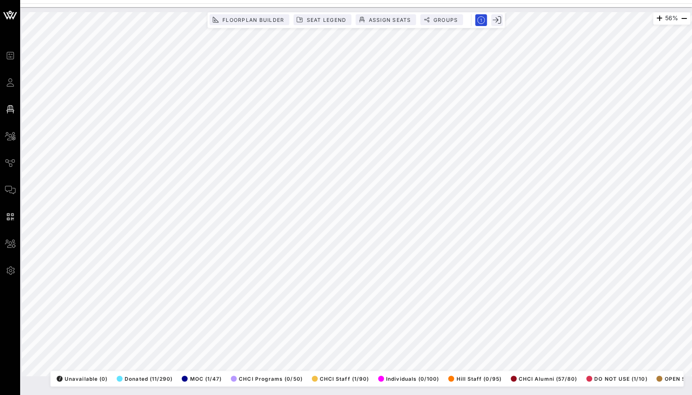
click at [20, 394] on html "Event Builder Guests Floor Plan All Groups Journeys Comms QR Scanner Team Setti…" at bounding box center [346, 197] width 692 height 395
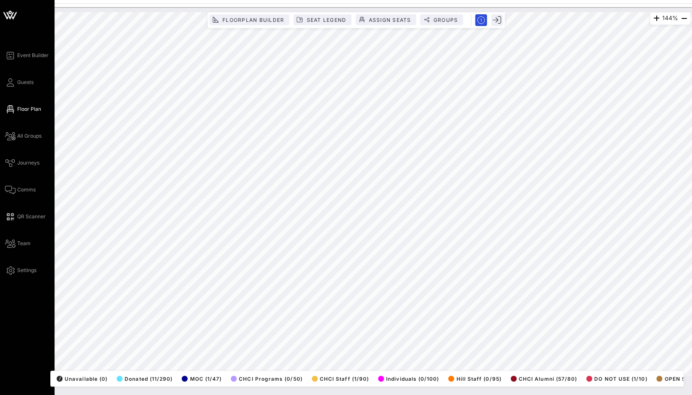
click at [39, 82] on div "Event Builder Guests Floor Plan All Groups Journeys Comms QR Scanner Team Setti…" at bounding box center [30, 162] width 50 height 225
click at [12, 83] on icon at bounding box center [10, 82] width 10 height 1
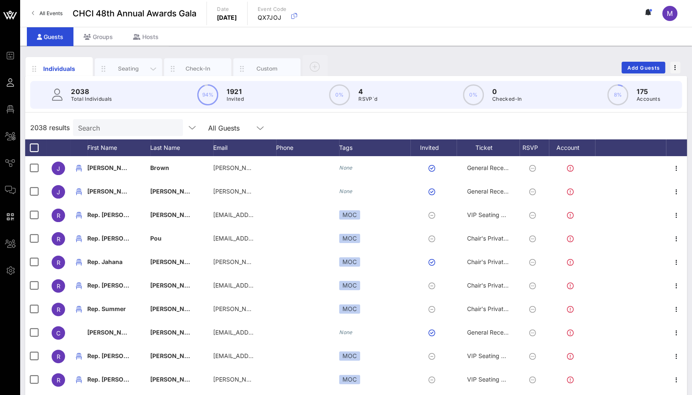
click at [146, 63] on div "Seating" at bounding box center [128, 68] width 67 height 21
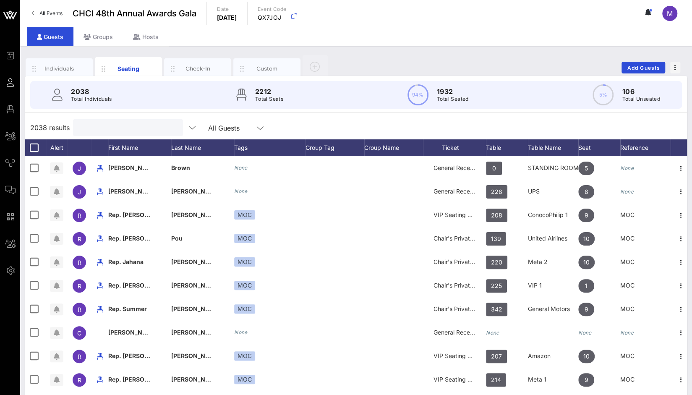
click at [125, 127] on input "text" at bounding box center [127, 127] width 98 height 11
paste input "[PERSON_NAME]"
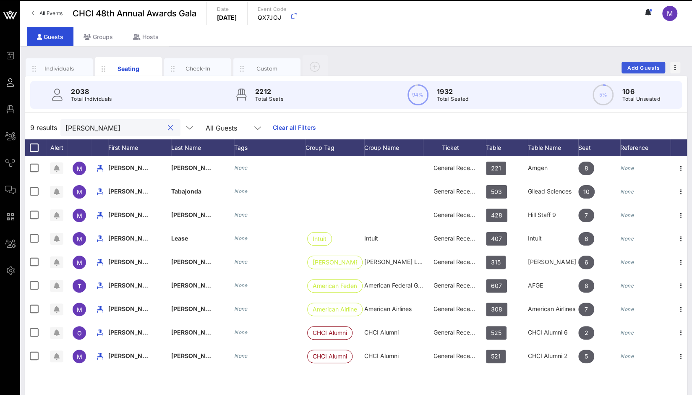
type input "[PERSON_NAME]"
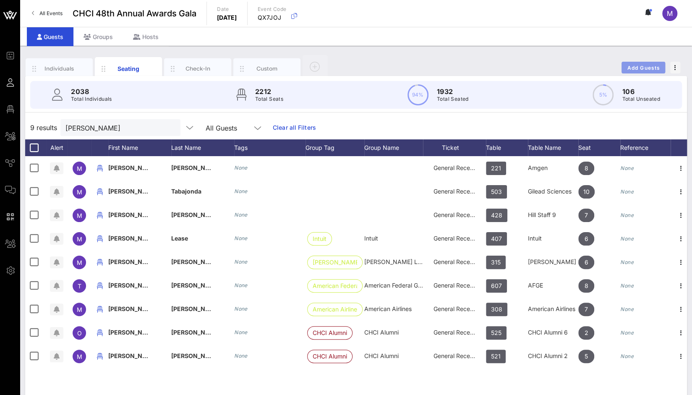
click at [644, 68] on span "Add Guests" at bounding box center [643, 68] width 33 height 6
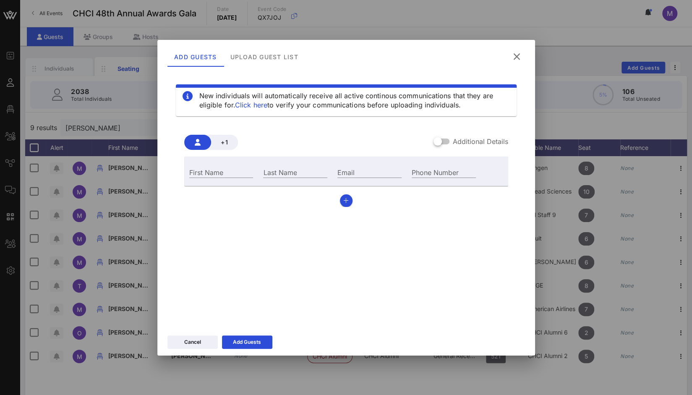
click at [216, 165] on div "First Name" at bounding box center [221, 171] width 74 height 23
click at [213, 170] on input "First Name" at bounding box center [221, 172] width 64 height 11
paste input "[PERSON_NAME]"
type input "[PERSON_NAME]"
click at [286, 173] on input "Last Name" at bounding box center [295, 172] width 64 height 11
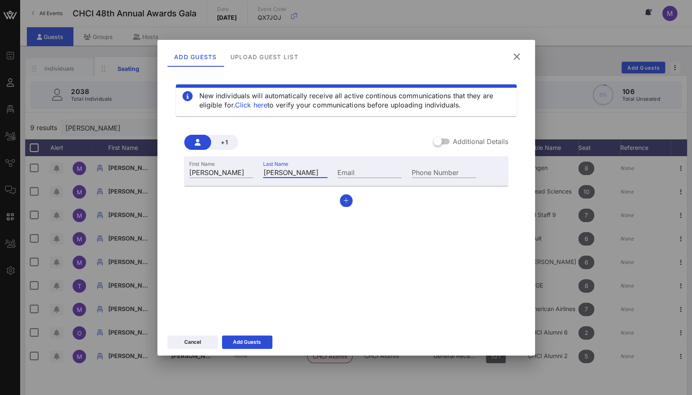
type input "[PERSON_NAME]"
click at [362, 164] on div "Email" at bounding box center [369, 171] width 74 height 23
click at [360, 172] on input "Email" at bounding box center [369, 172] width 64 height 11
paste input "[EMAIL_ADDRESS][DOMAIN_NAME]"
type input "[EMAIL_ADDRESS][DOMAIN_NAME]"
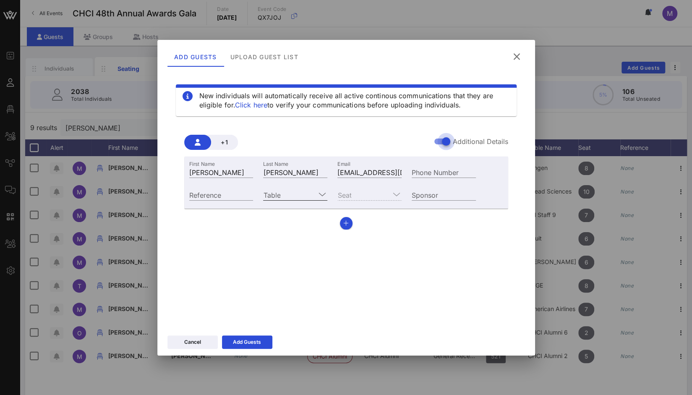
click at [320, 194] on icon at bounding box center [322, 194] width 8 height 10
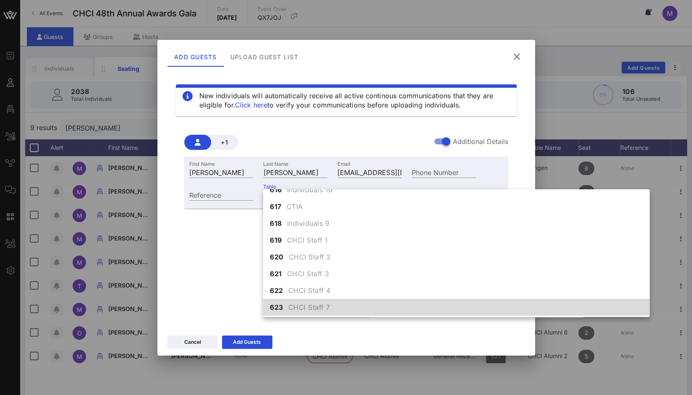
scroll to position [3534, 0]
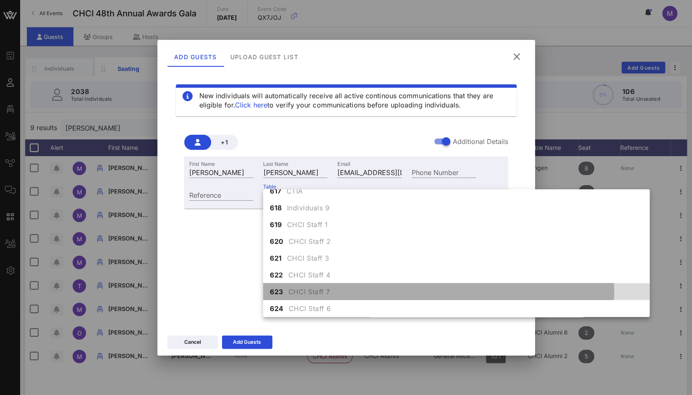
click at [313, 289] on span "CHCI Staff 7" at bounding box center [309, 292] width 42 height 10
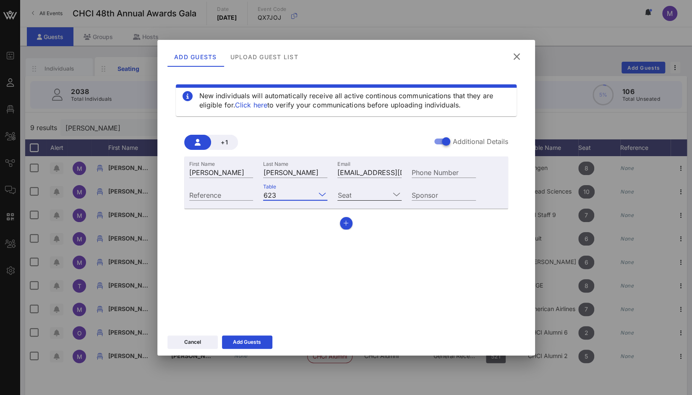
click at [393, 195] on icon at bounding box center [397, 194] width 8 height 10
click at [372, 222] on div "2" at bounding box center [369, 217] width 64 height 17
click at [258, 341] on div "Add Guests" at bounding box center [247, 342] width 28 height 8
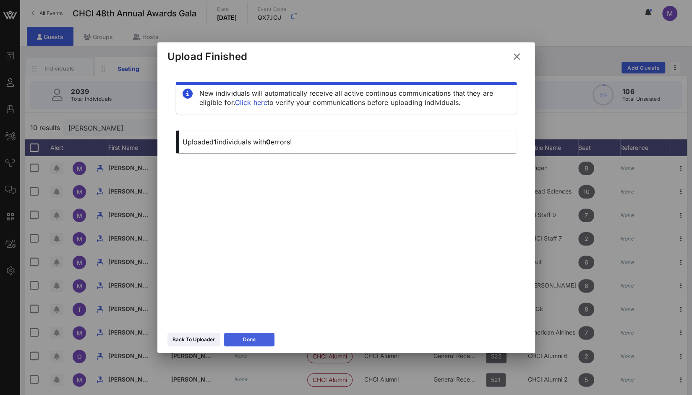
click at [258, 341] on button "Done" at bounding box center [249, 339] width 50 height 13
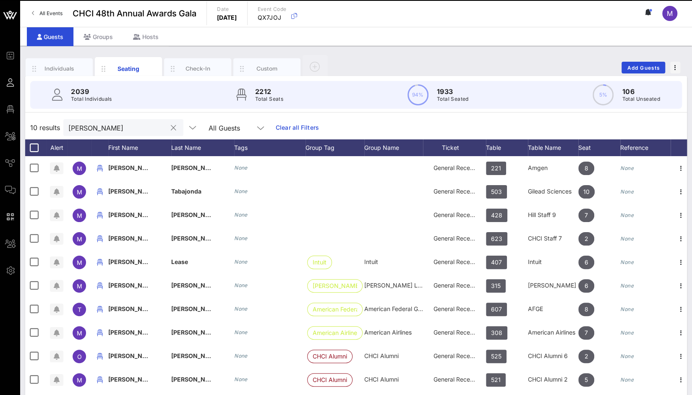
click at [111, 132] on input "[PERSON_NAME]" at bounding box center [117, 127] width 98 height 11
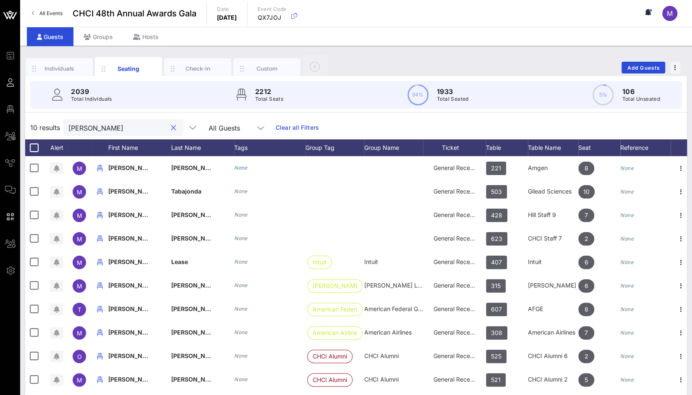
drag, startPoint x: 111, startPoint y: 132, endPoint x: 25, endPoint y: 133, distance: 85.6
click at [25, 133] on div "10 results [PERSON_NAME] All Guests Clear all Filters" at bounding box center [356, 127] width 662 height 23
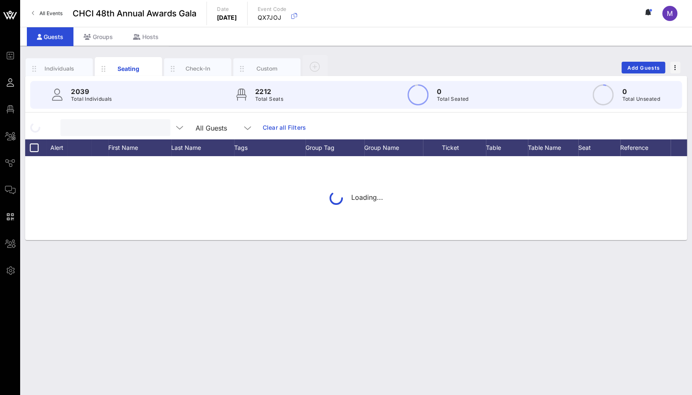
paste input "[PERSON_NAME]"
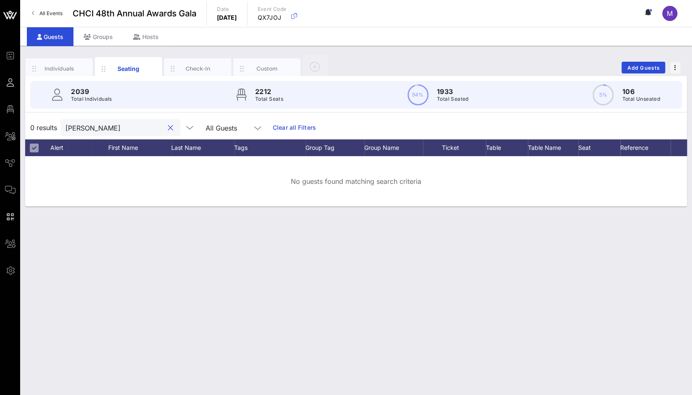
drag, startPoint x: 76, startPoint y: 130, endPoint x: 36, endPoint y: 121, distance: 41.3
click at [36, 121] on div "0 results [PERSON_NAME] All Guests Clear all Filters" at bounding box center [356, 127] width 662 height 23
type input "[PERSON_NAME]"
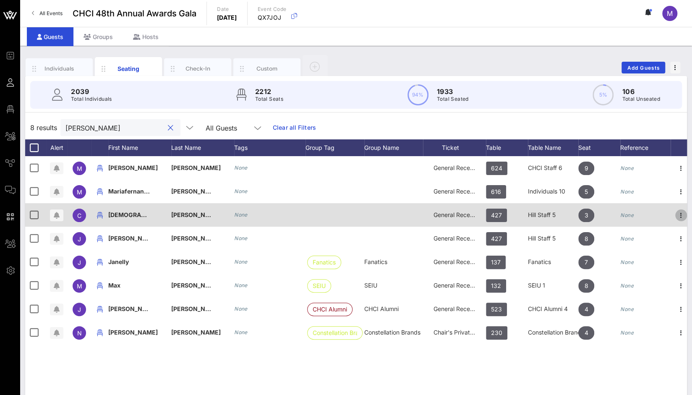
click at [685, 217] on icon "button" at bounding box center [681, 215] width 10 height 10
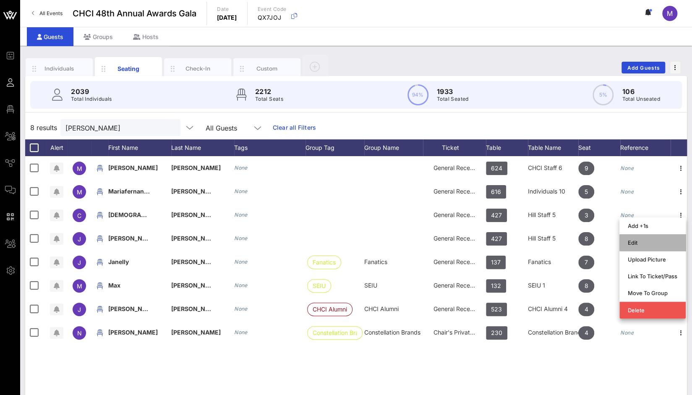
click at [645, 242] on div "Edit" at bounding box center [653, 242] width 50 height 7
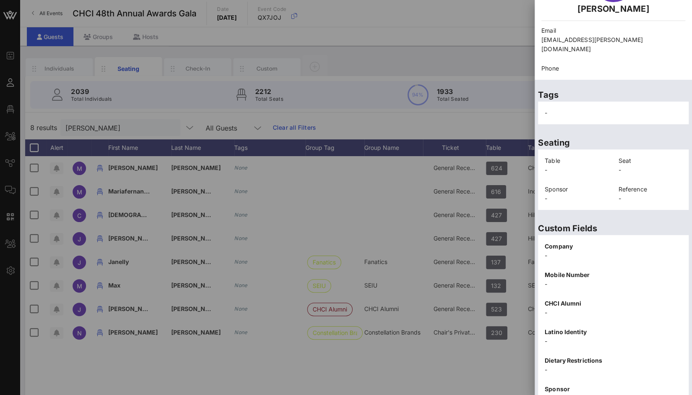
scroll to position [105, 0]
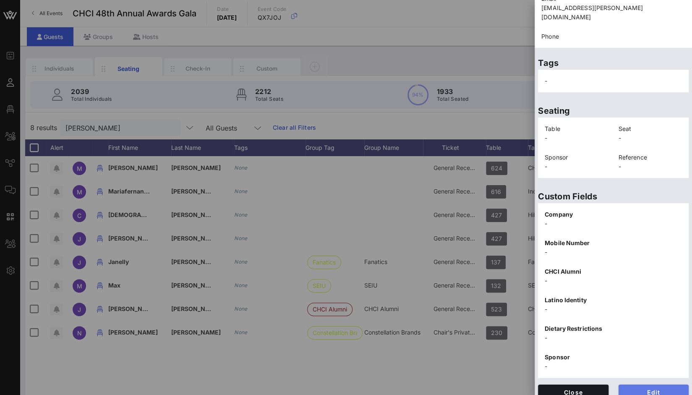
click at [672, 388] on span "Edit" at bounding box center [653, 391] width 57 height 7
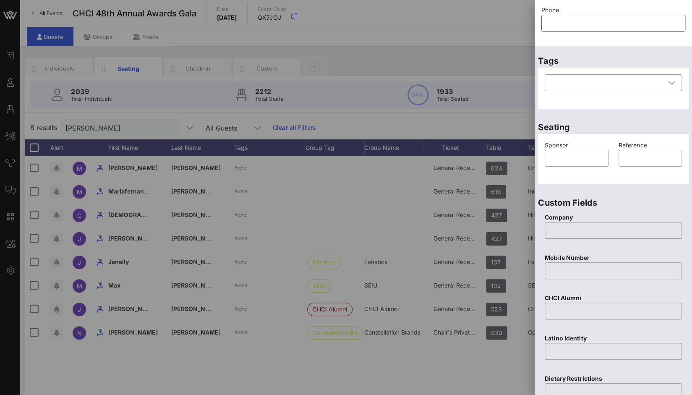
click at [582, 29] on input "text" at bounding box center [613, 22] width 134 height 13
paste input "[PHONE_NUMBER]"
type input "[PHONE_NUMBER]"
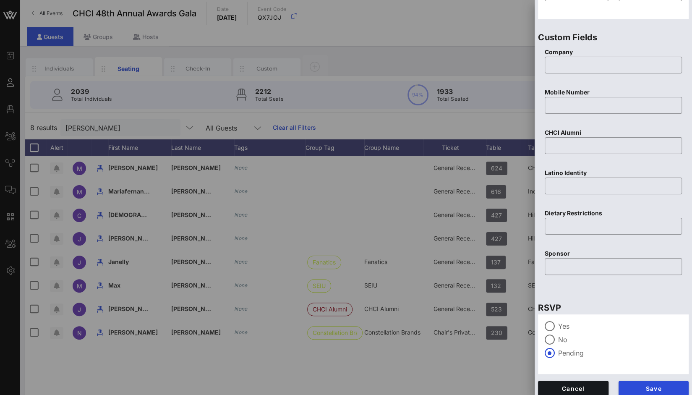
scroll to position [276, 0]
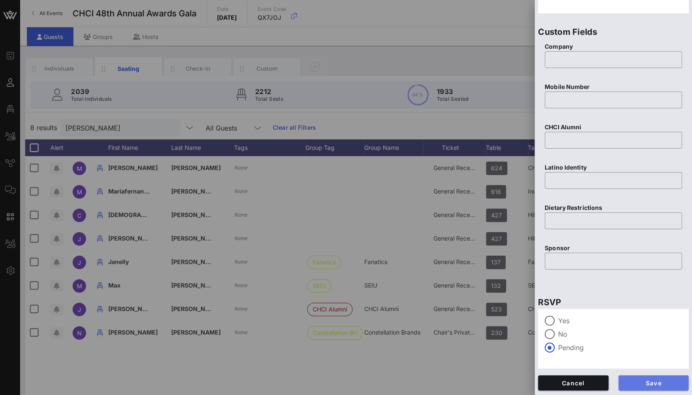
click at [657, 381] on span "Save" at bounding box center [653, 382] width 57 height 7
